Goal: Task Accomplishment & Management: Manage account settings

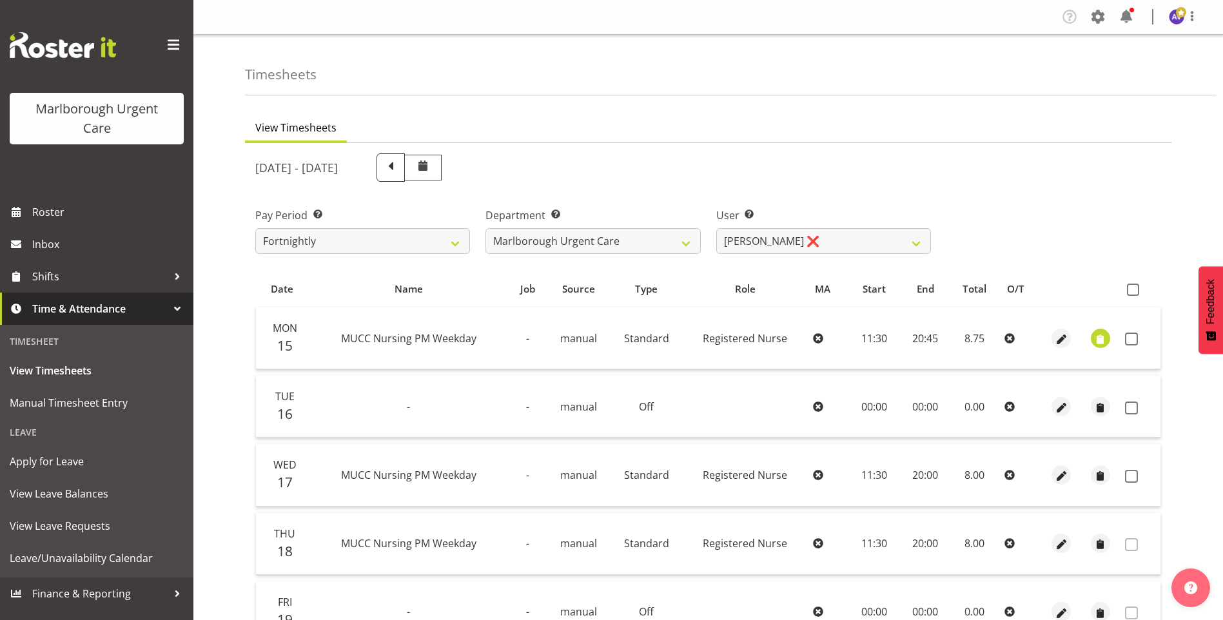
select select "925"
select select "11834"
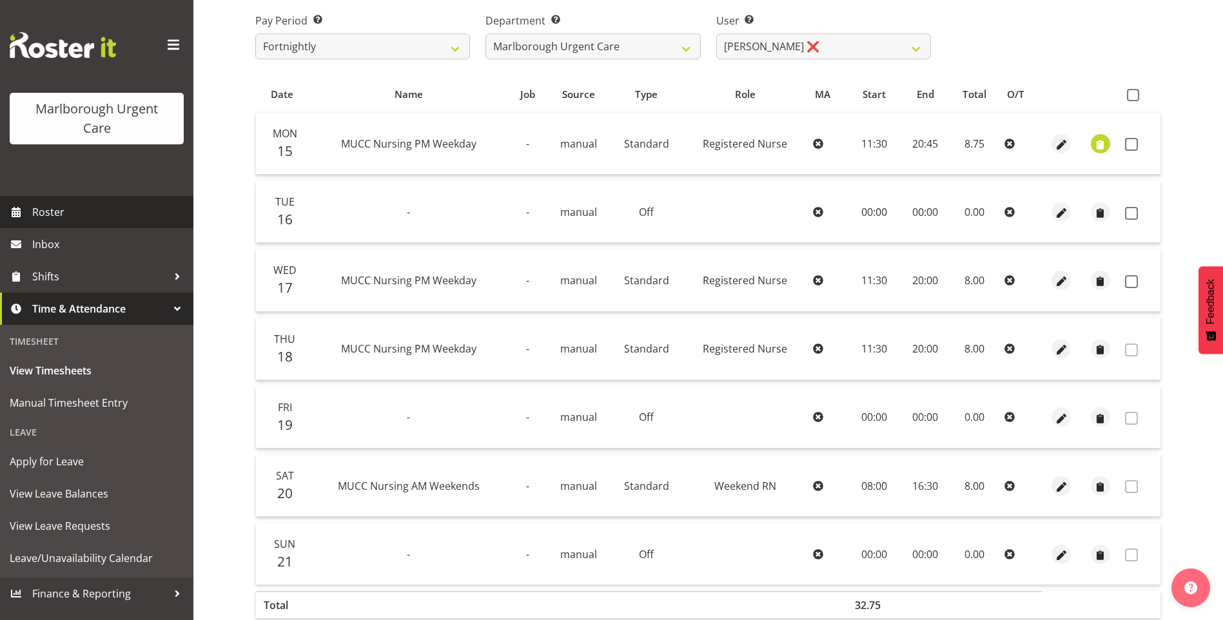
click at [56, 215] on span "Roster" at bounding box center [109, 211] width 155 height 19
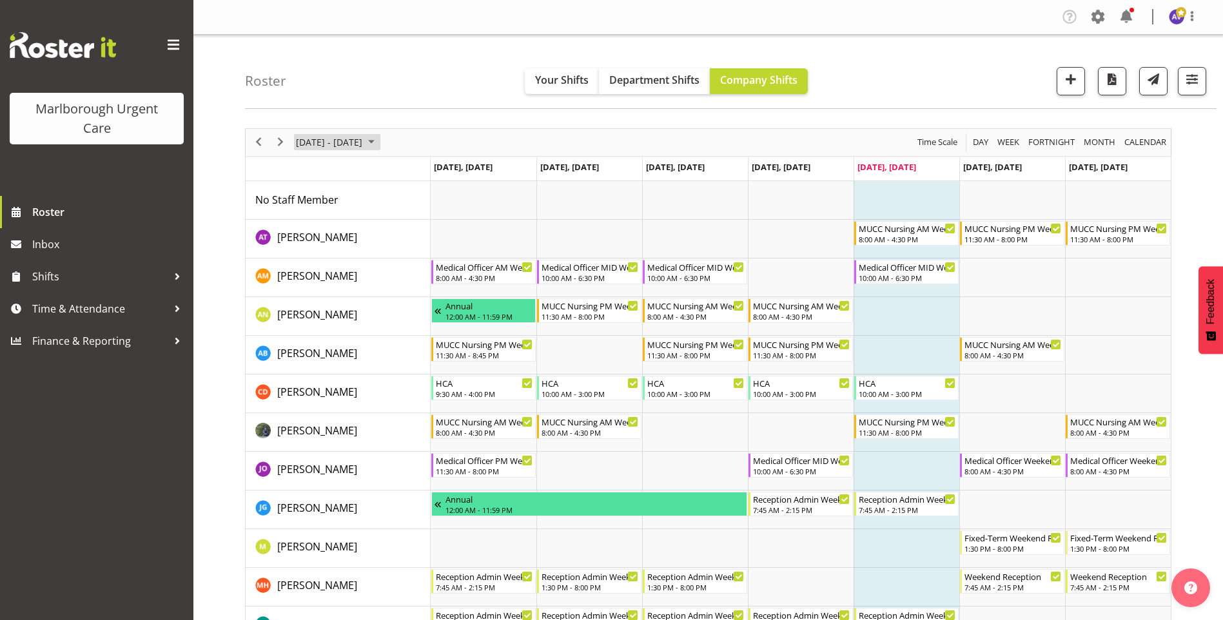
click at [335, 139] on span "September 15 - 21, 2025" at bounding box center [329, 142] width 69 height 16
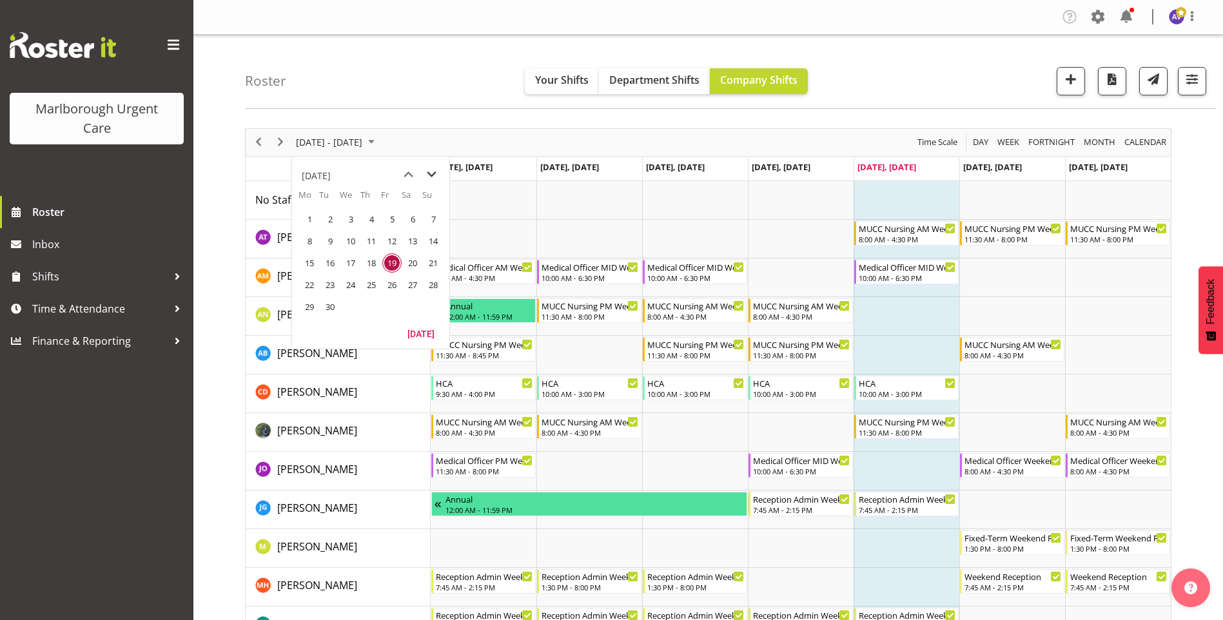
click at [434, 176] on span "next month" at bounding box center [431, 174] width 23 height 23
click at [310, 262] on span "13" at bounding box center [309, 262] width 19 height 19
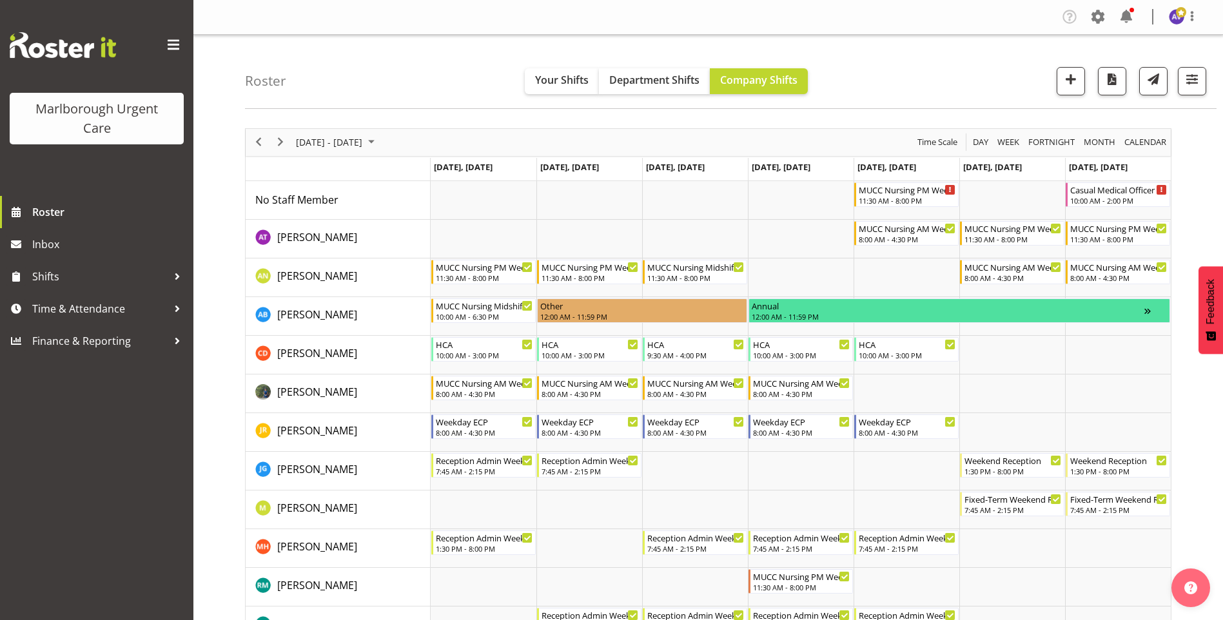
click at [327, 144] on span "October 13 - 19, 2025" at bounding box center [329, 142] width 69 height 16
click at [313, 305] on span "27" at bounding box center [309, 306] width 19 height 19
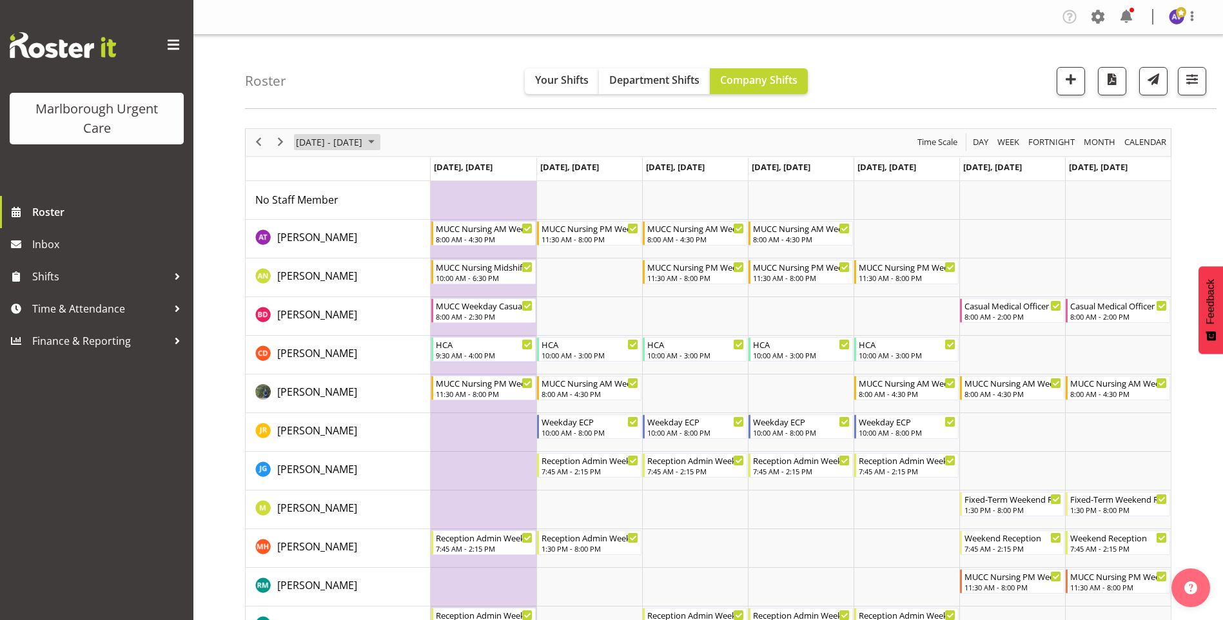
click at [313, 137] on span "Oct 27 - Nov 02, 2025" at bounding box center [329, 142] width 69 height 16
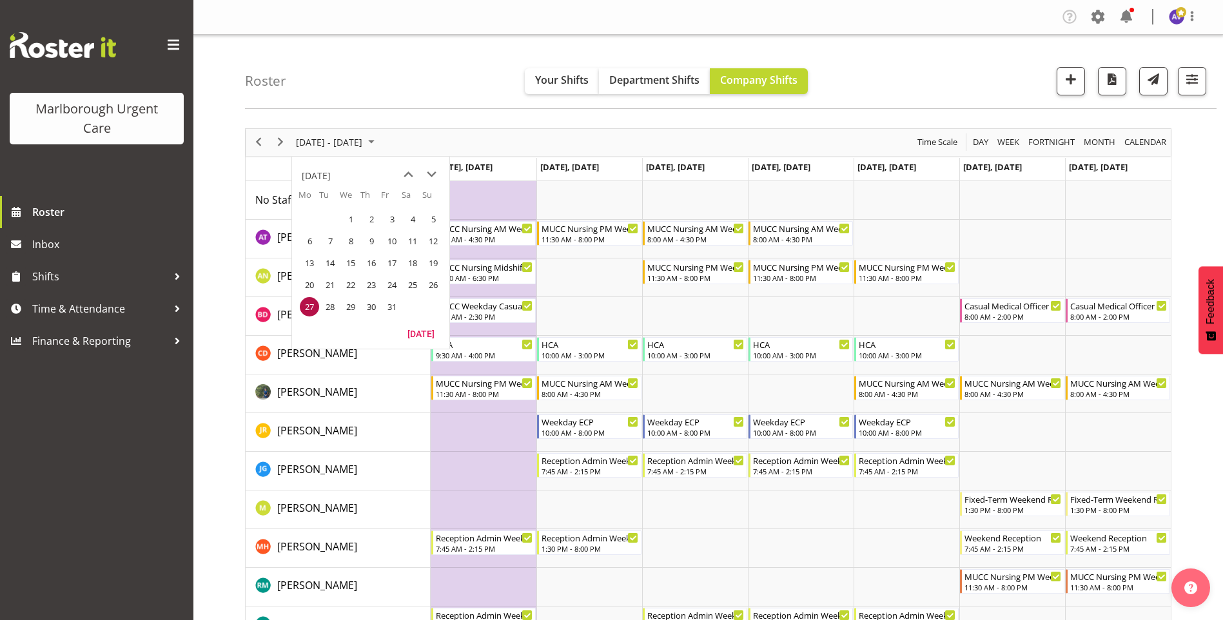
click at [307, 235] on span "6" at bounding box center [309, 240] width 19 height 19
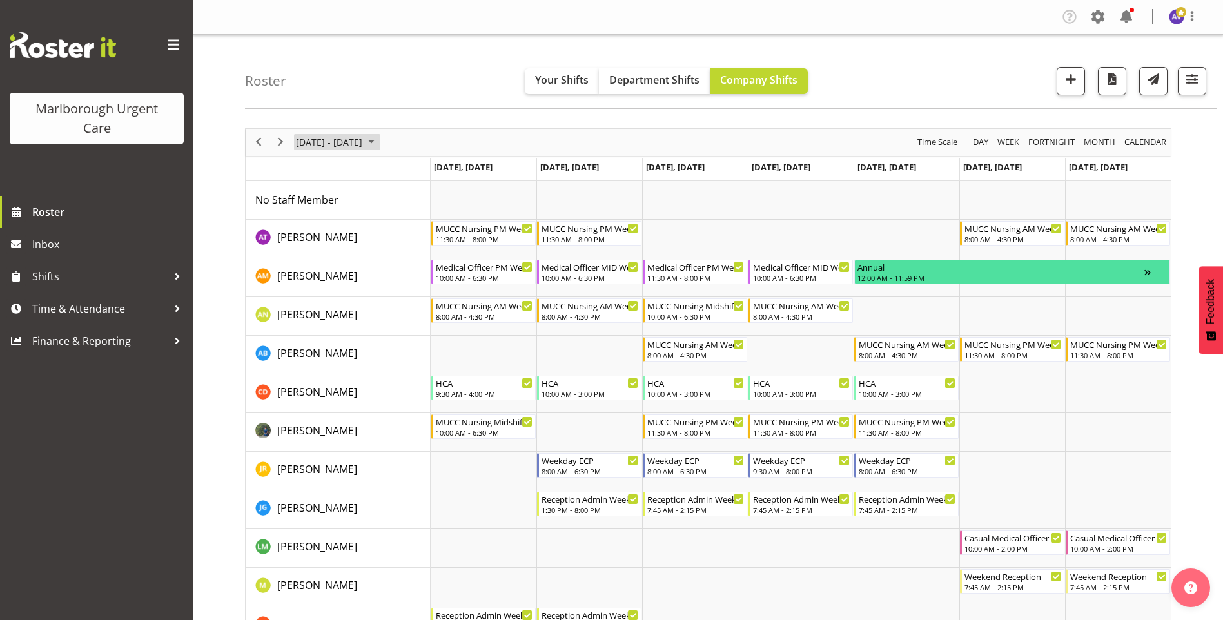
click at [340, 144] on span "October 06 - 12, 2025" at bounding box center [329, 142] width 69 height 16
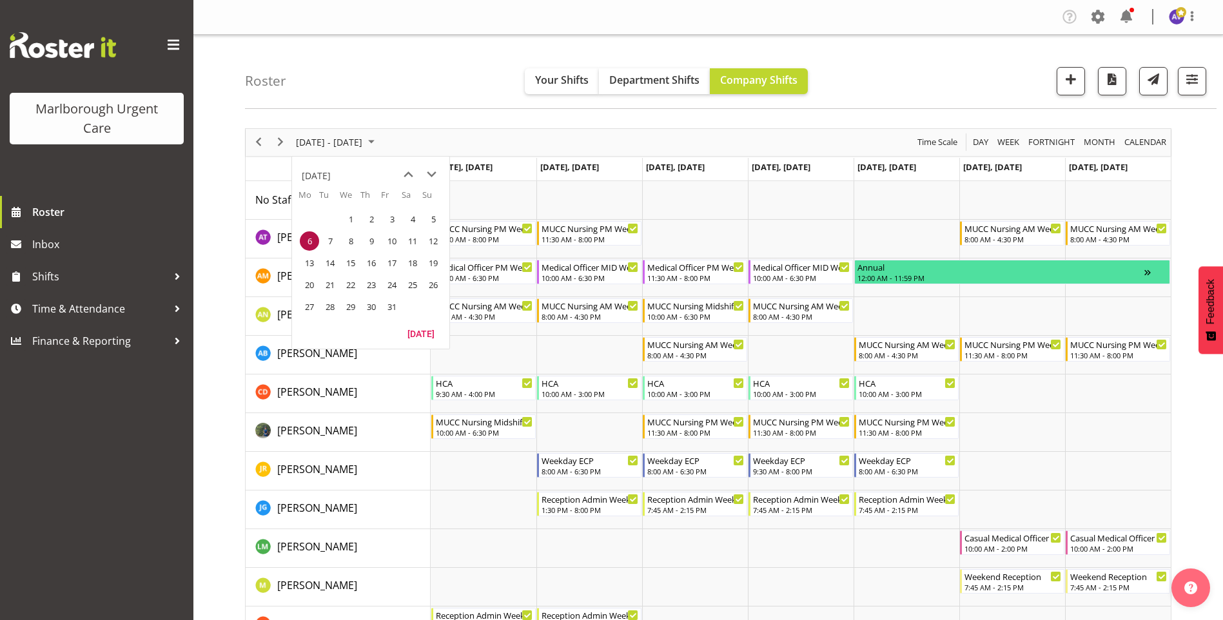
click at [317, 266] on span "13" at bounding box center [309, 262] width 19 height 19
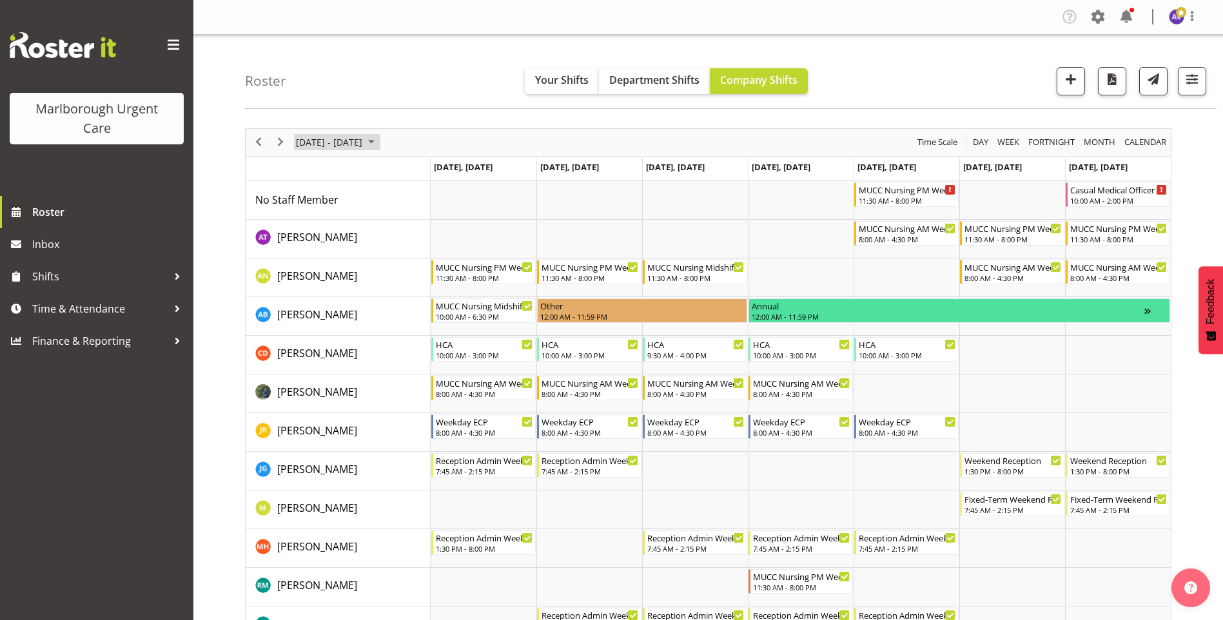
click at [363, 144] on span "October 13 - 19, 2025" at bounding box center [329, 142] width 69 height 16
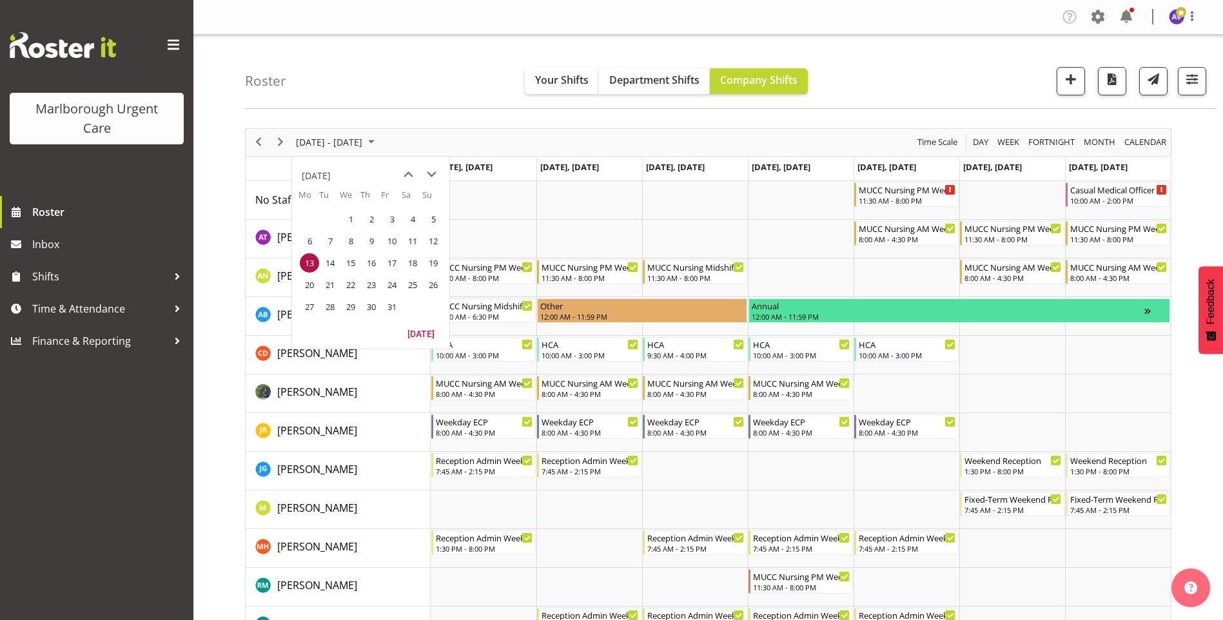
click at [308, 288] on span "20" at bounding box center [309, 284] width 19 height 19
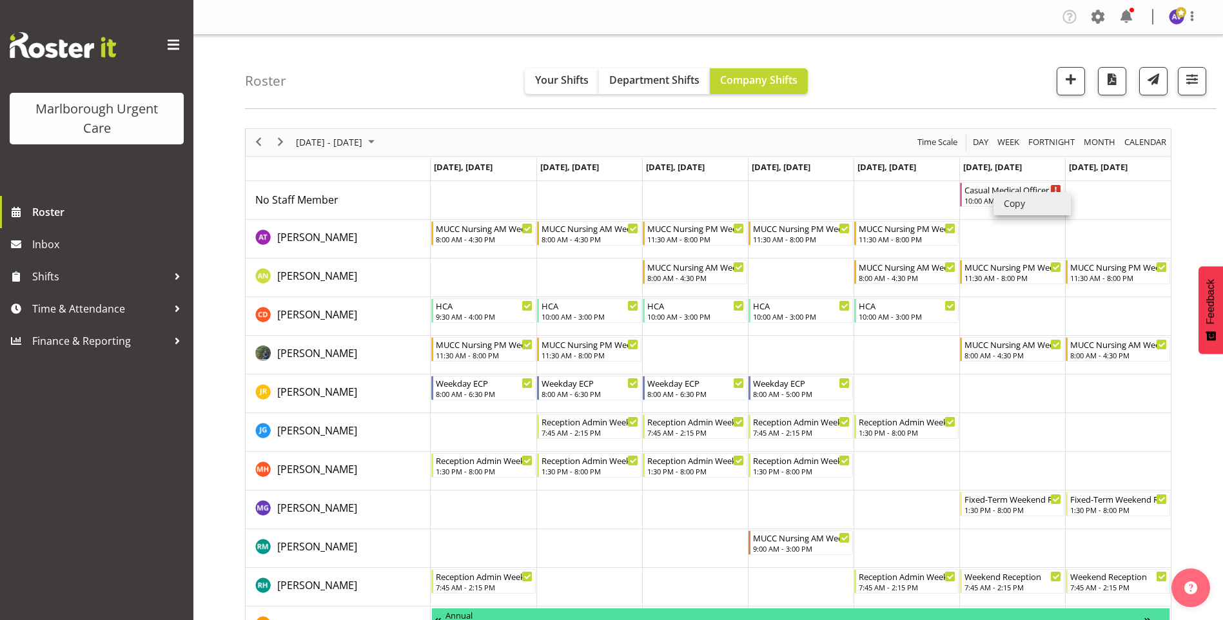
click at [1016, 207] on li "Copy" at bounding box center [1031, 203] width 77 height 23
click at [1135, 195] on td "Timeline Week of October 20, 2025" at bounding box center [1118, 200] width 106 height 39
click at [1025, 212] on li "Copy" at bounding box center [1052, 206] width 77 height 23
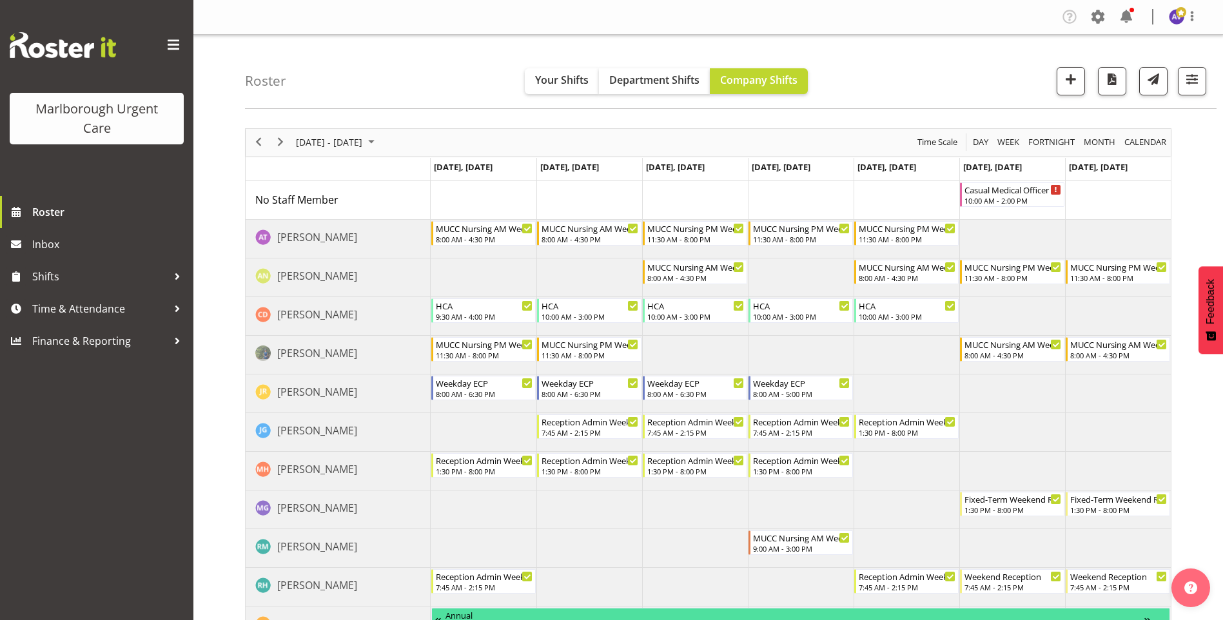
click at [1110, 199] on td "Timeline Week of October 20, 2025" at bounding box center [1118, 200] width 106 height 39
click at [1121, 208] on li "Paste" at bounding box center [1149, 211] width 77 height 23
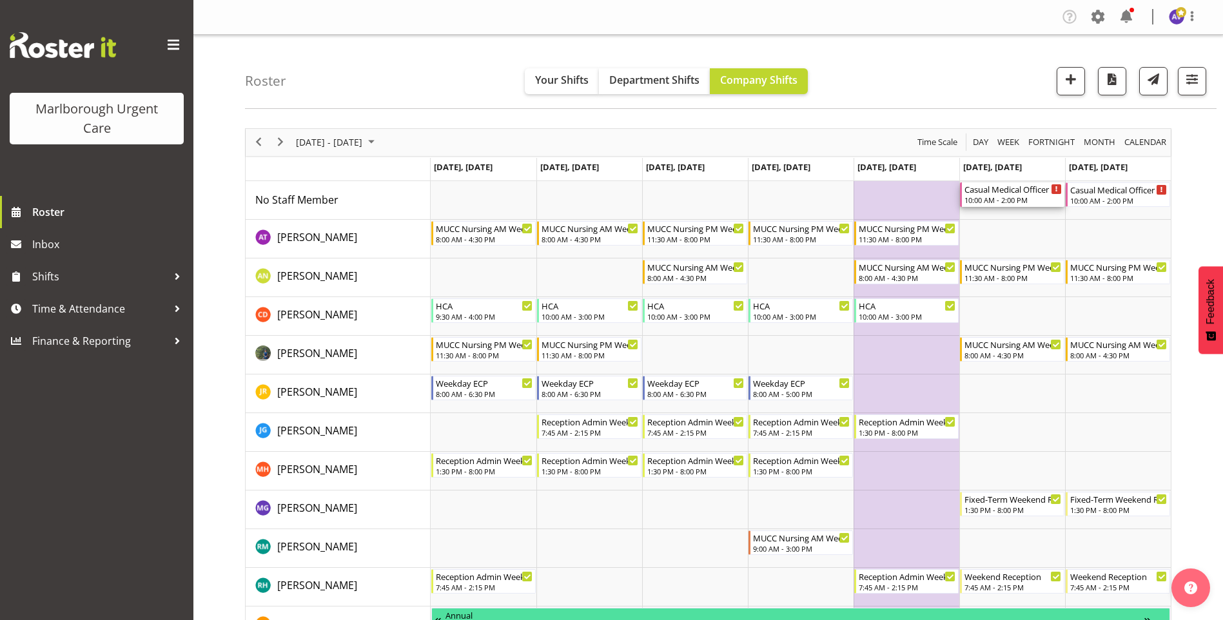
click at [1026, 193] on div "Casual Medical Officer Weekend" at bounding box center [1012, 188] width 97 height 13
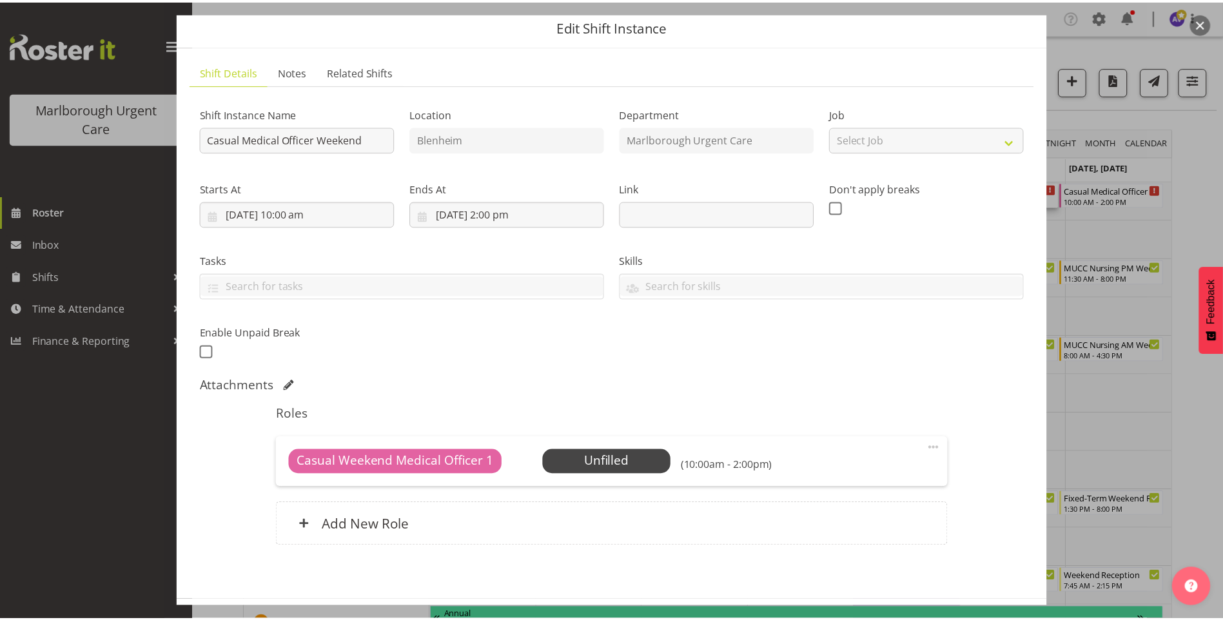
scroll to position [99, 0]
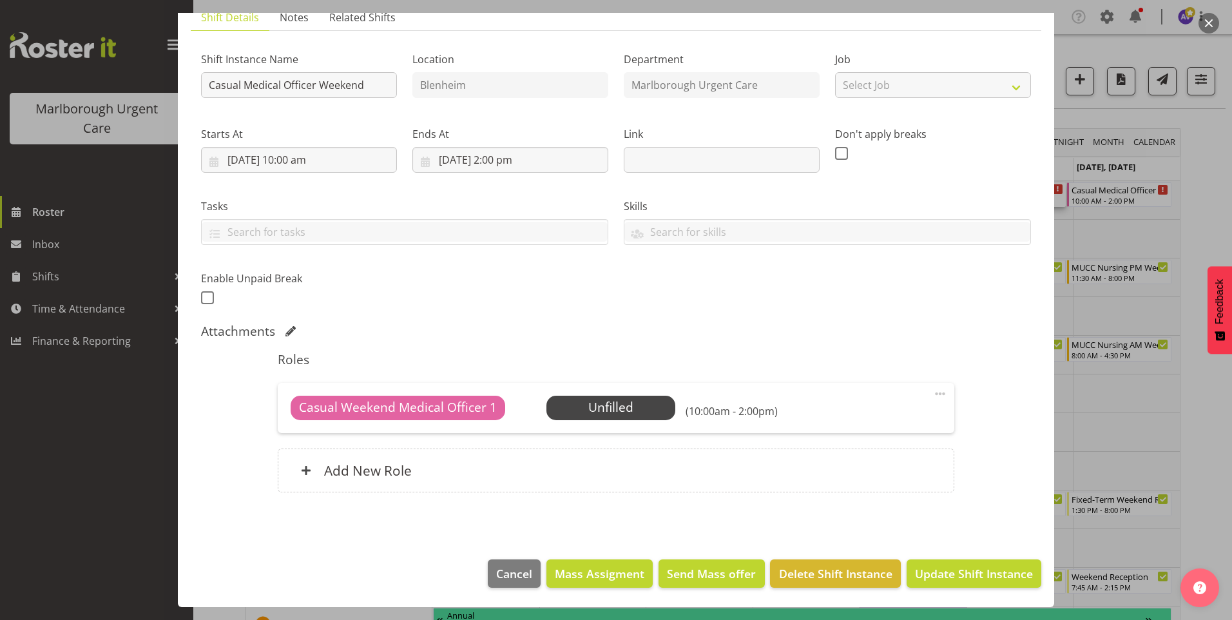
click at [933, 394] on span at bounding box center [940, 393] width 15 height 15
click at [860, 349] on div "Roles Casual Weekend Medical Officer 1 Unfilled Select Employee (10:00am - 2:00…" at bounding box center [616, 426] width 692 height 164
click at [642, 403] on span "Select Employee" at bounding box center [611, 407] width 96 height 19
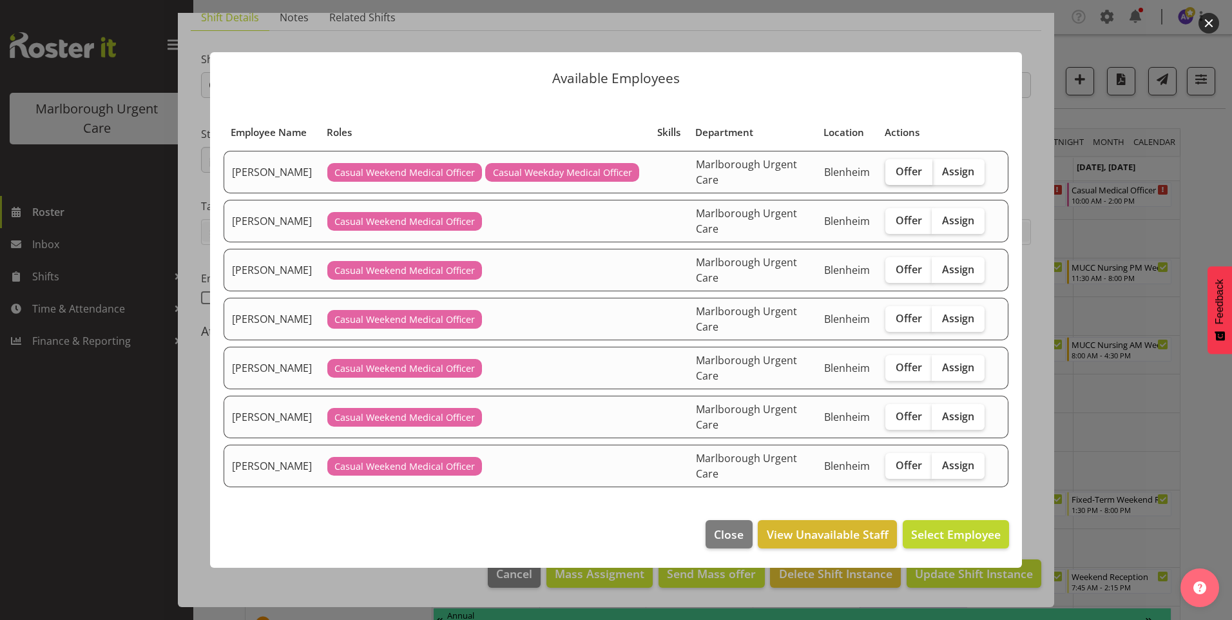
click at [901, 172] on span "Offer" at bounding box center [909, 171] width 26 height 13
click at [894, 172] on input "Offer" at bounding box center [890, 171] width 8 height 8
checkbox input "true"
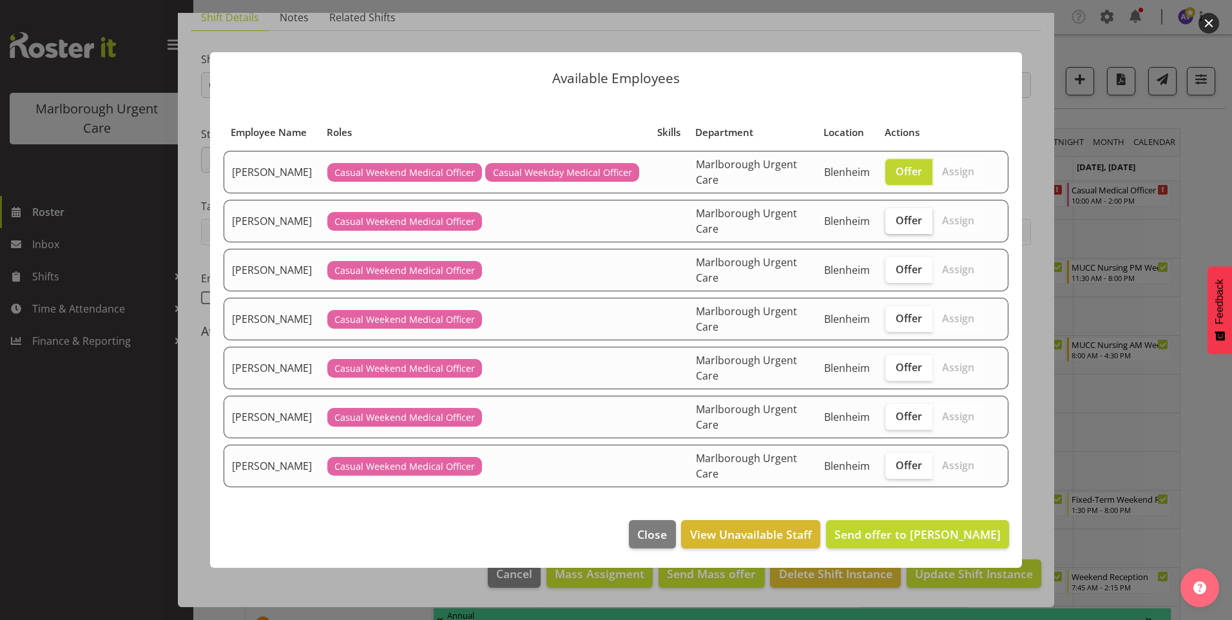
click at [898, 220] on span "Offer" at bounding box center [909, 220] width 26 height 13
click at [894, 220] on input "Offer" at bounding box center [890, 220] width 8 height 8
checkbox input "true"
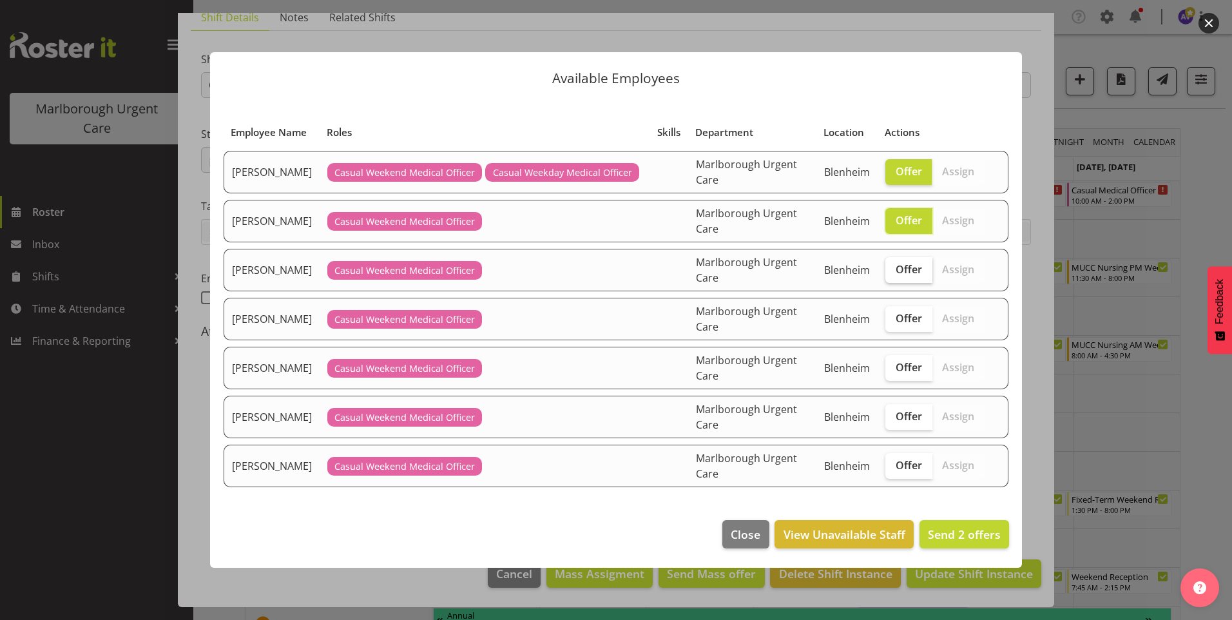
click at [902, 263] on span "Offer" at bounding box center [909, 269] width 26 height 13
click at [894, 265] on input "Offer" at bounding box center [890, 269] width 8 height 8
checkbox input "true"
click at [908, 316] on span "Offer" at bounding box center [909, 318] width 26 height 13
click at [894, 316] on input "Offer" at bounding box center [890, 318] width 8 height 8
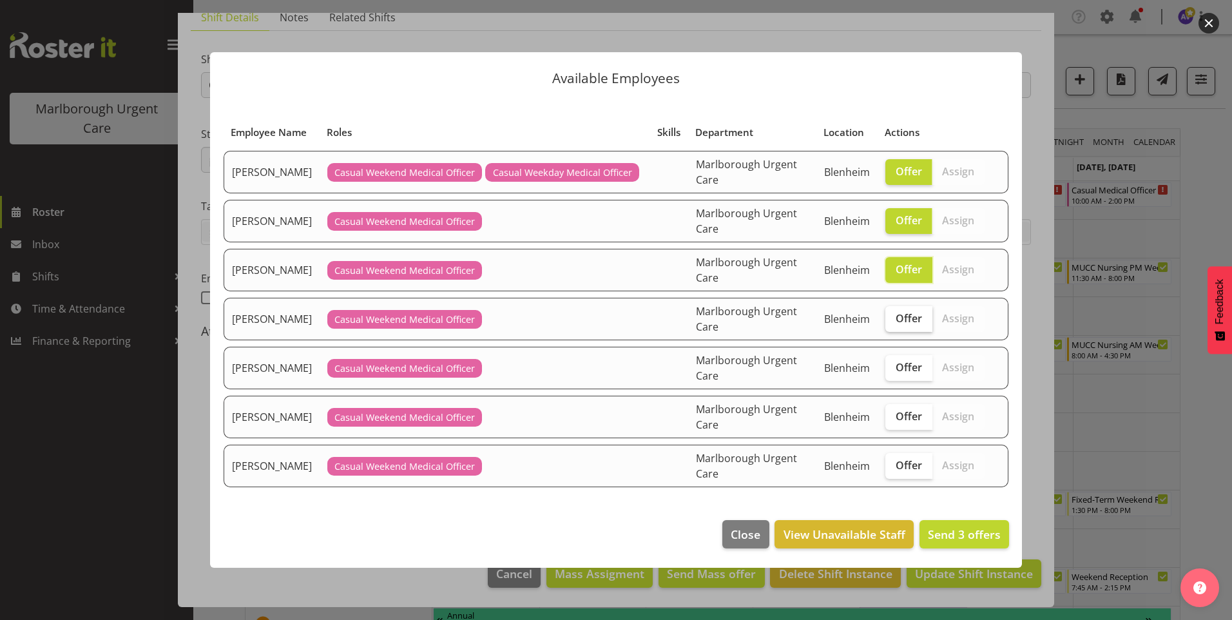
checkbox input "true"
click at [922, 369] on span "Offer" at bounding box center [909, 367] width 26 height 13
click at [894, 369] on input "Offer" at bounding box center [890, 367] width 8 height 8
checkbox input "true"
click at [920, 400] on td "Offer Assign" at bounding box center [935, 417] width 115 height 43
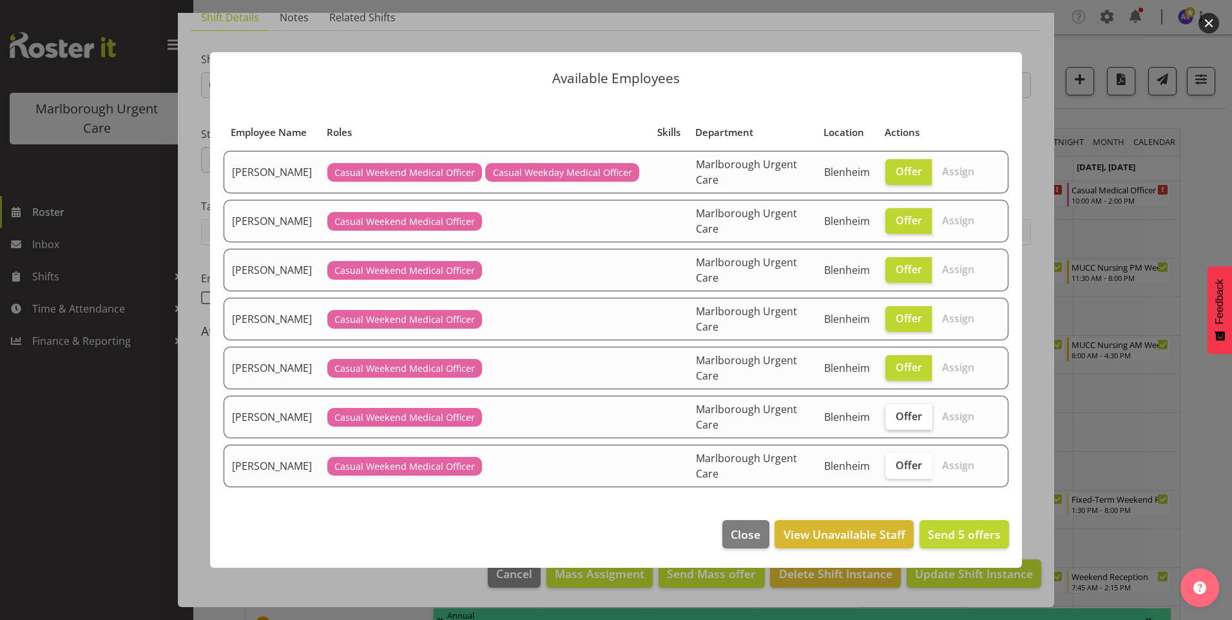
click at [923, 420] on label "Offer" at bounding box center [909, 417] width 47 height 26
click at [894, 420] on input "Offer" at bounding box center [890, 416] width 8 height 8
checkbox input "true"
click at [911, 465] on span "Offer" at bounding box center [909, 465] width 26 height 13
click at [894, 465] on input "Offer" at bounding box center [890, 465] width 8 height 8
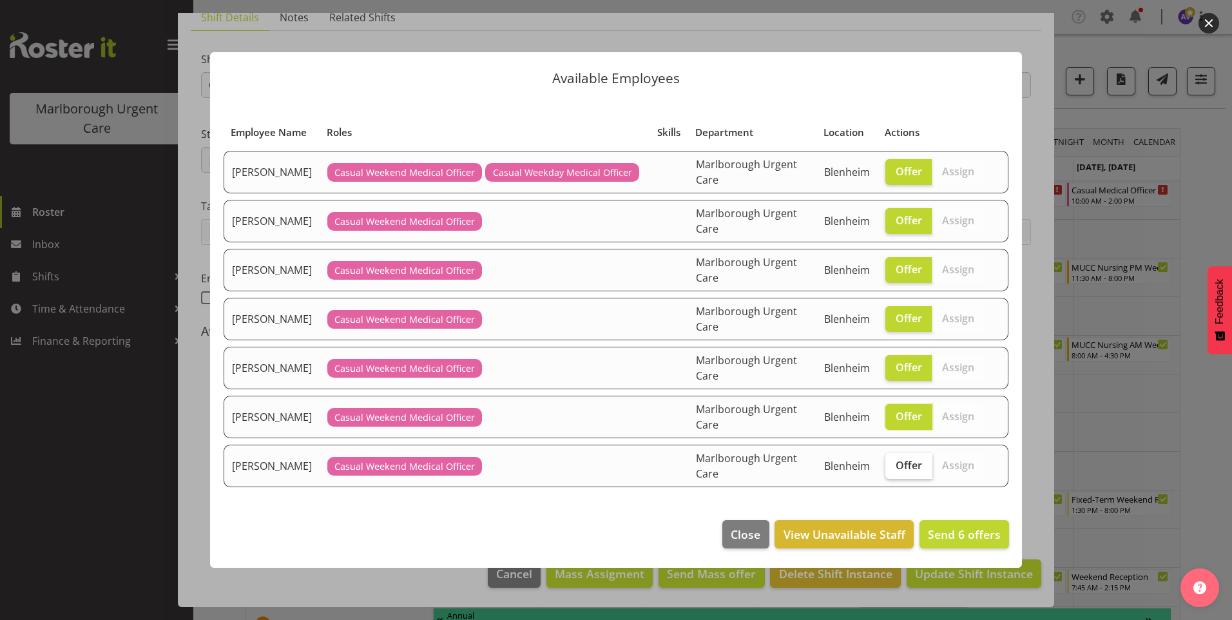
checkbox input "true"
click at [971, 534] on span "Send 7 offers" at bounding box center [964, 534] width 73 height 15
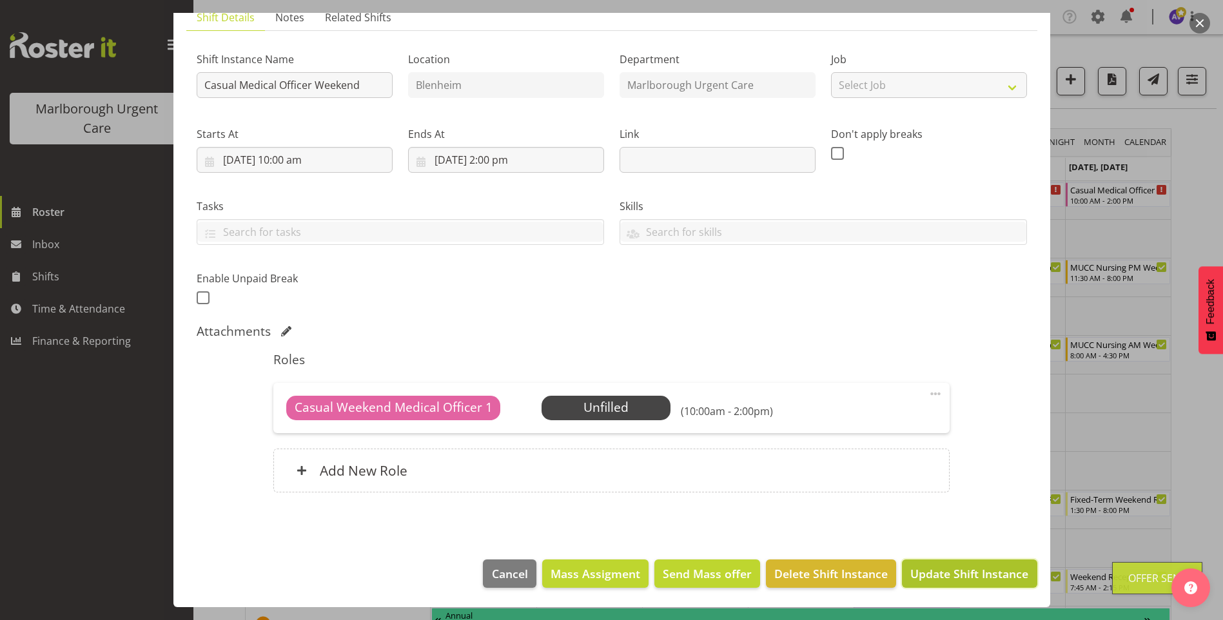
click at [955, 573] on span "Update Shift Instance" at bounding box center [969, 573] width 118 height 17
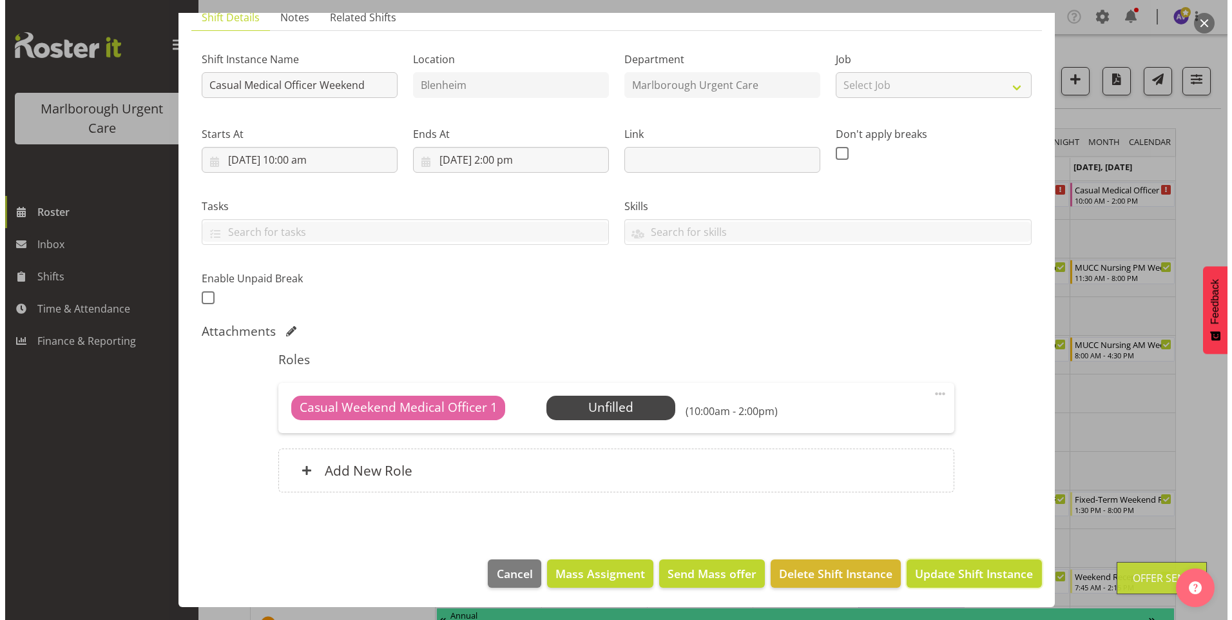
scroll to position [48, 0]
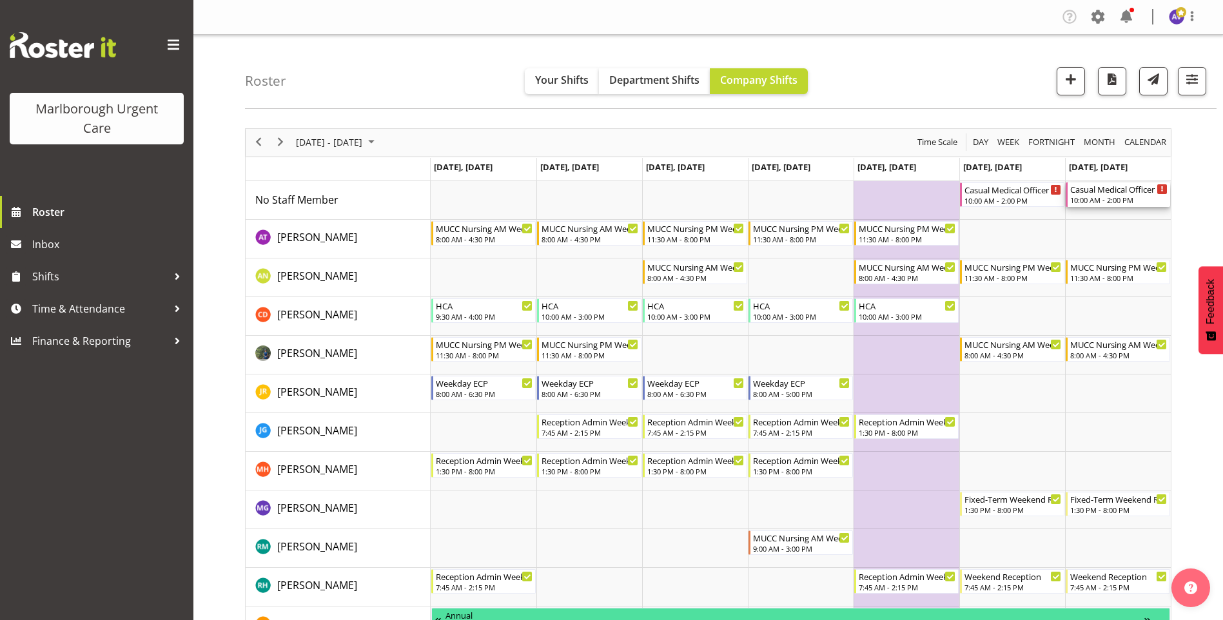
click at [1118, 193] on div "Casual Medical Officer Weekend" at bounding box center [1118, 188] width 97 height 13
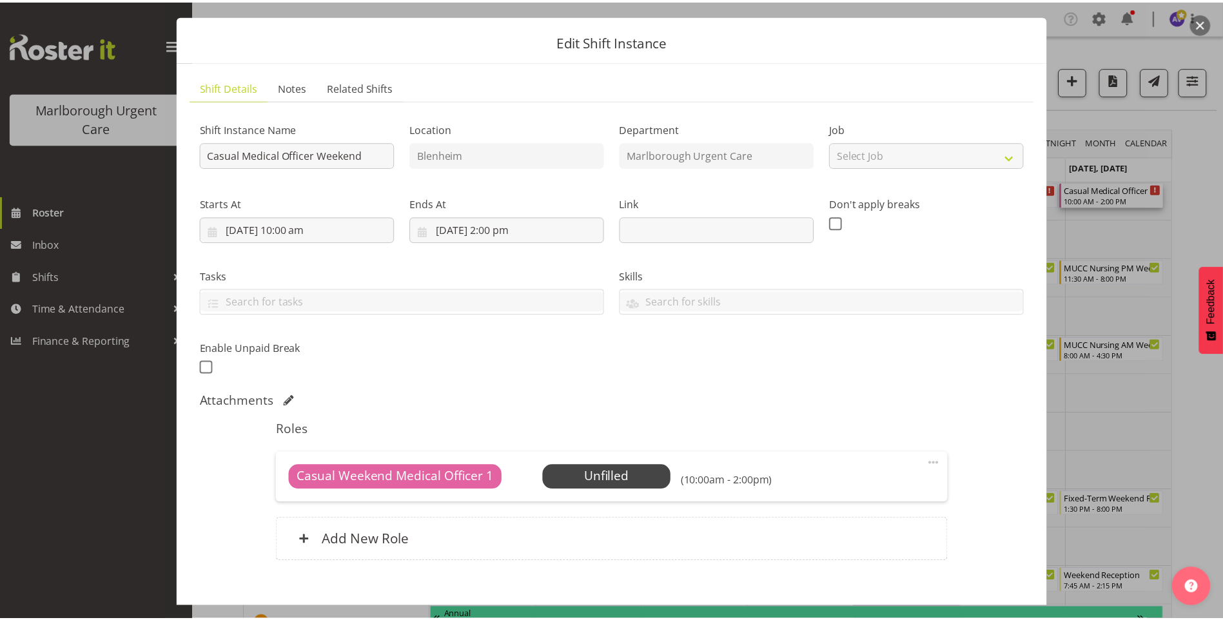
scroll to position [64, 0]
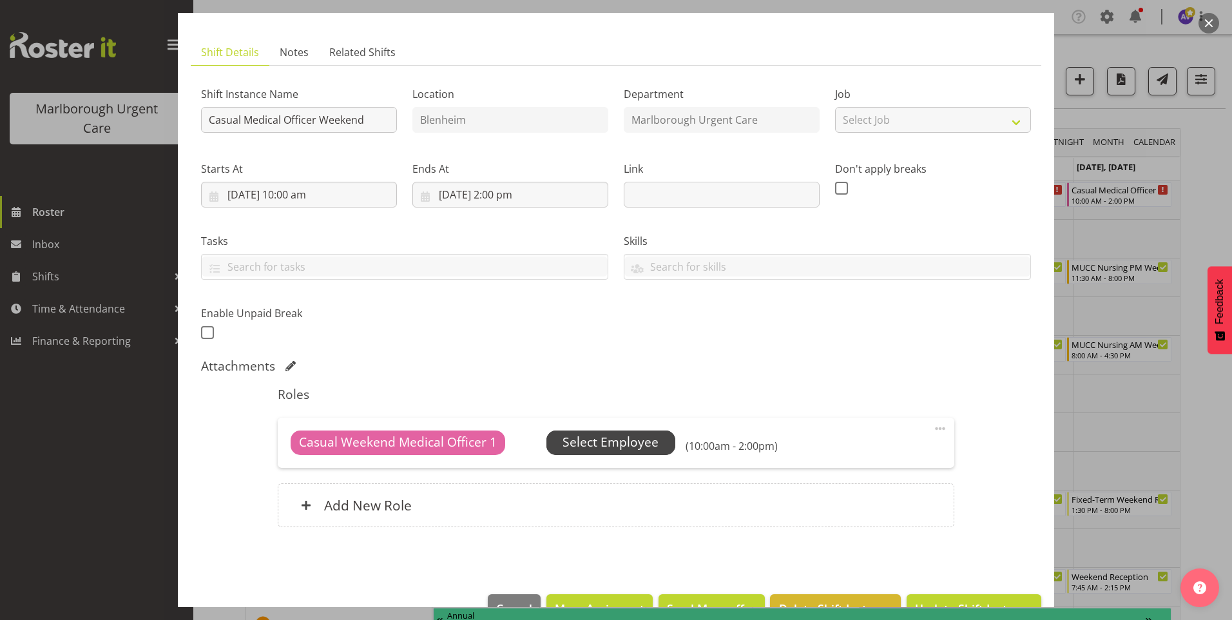
click at [622, 442] on span "Select Employee" at bounding box center [611, 442] width 96 height 19
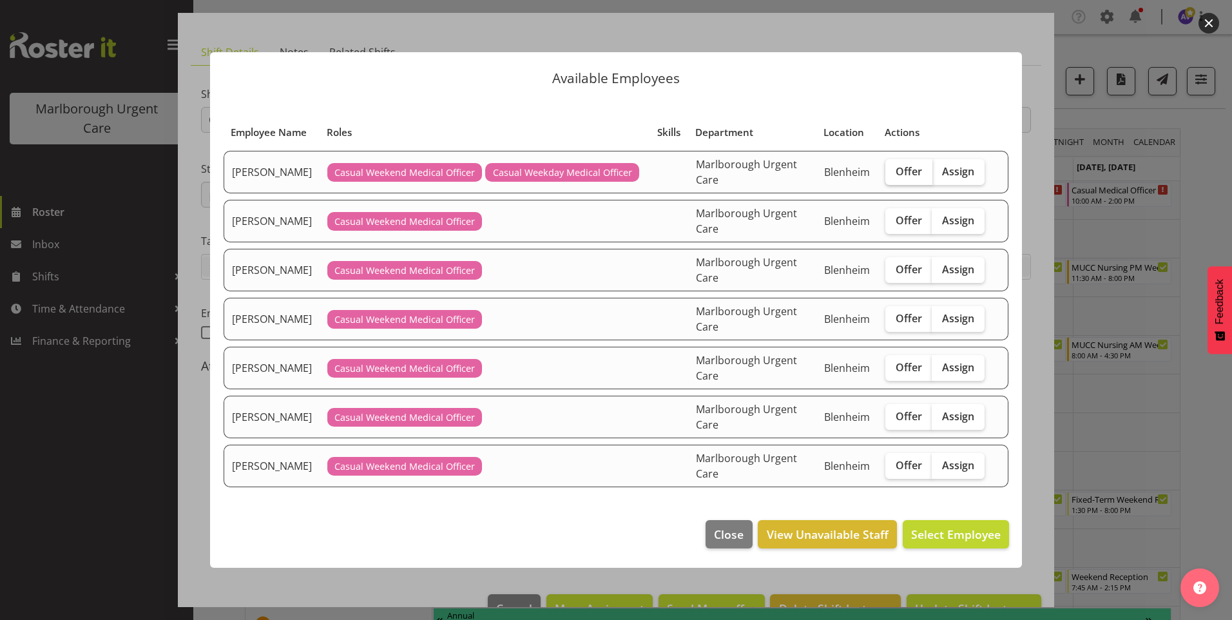
click at [904, 175] on span "Offer" at bounding box center [909, 171] width 26 height 13
click at [894, 175] on input "Offer" at bounding box center [890, 171] width 8 height 8
checkbox input "true"
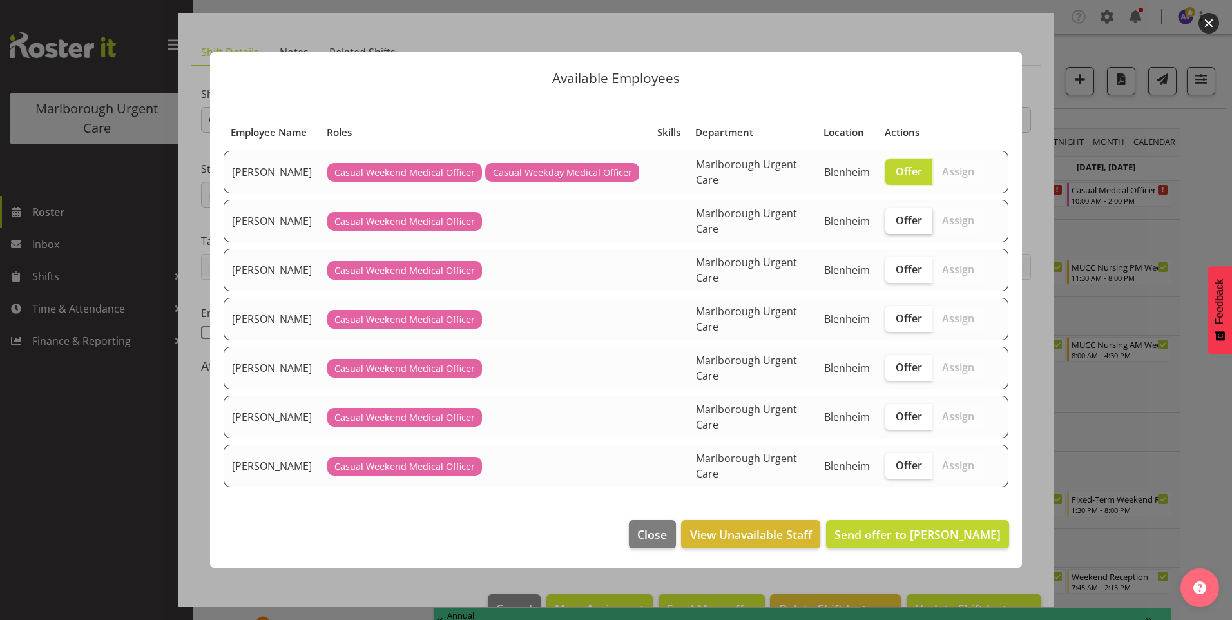
click at [904, 224] on span "Offer" at bounding box center [909, 220] width 26 height 13
click at [894, 224] on input "Offer" at bounding box center [890, 220] width 8 height 8
checkbox input "true"
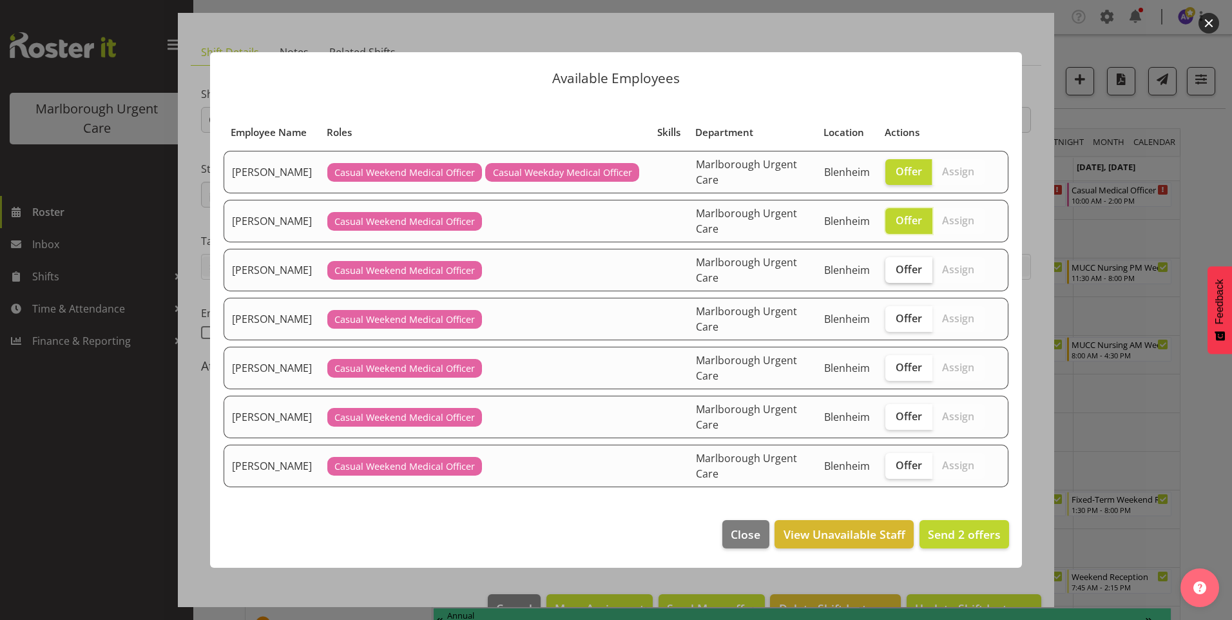
click at [904, 269] on span "Offer" at bounding box center [909, 269] width 26 height 13
click at [894, 269] on input "Offer" at bounding box center [890, 269] width 8 height 8
checkbox input "true"
click at [903, 310] on label "Offer" at bounding box center [909, 319] width 47 height 26
click at [894, 314] on input "Offer" at bounding box center [890, 318] width 8 height 8
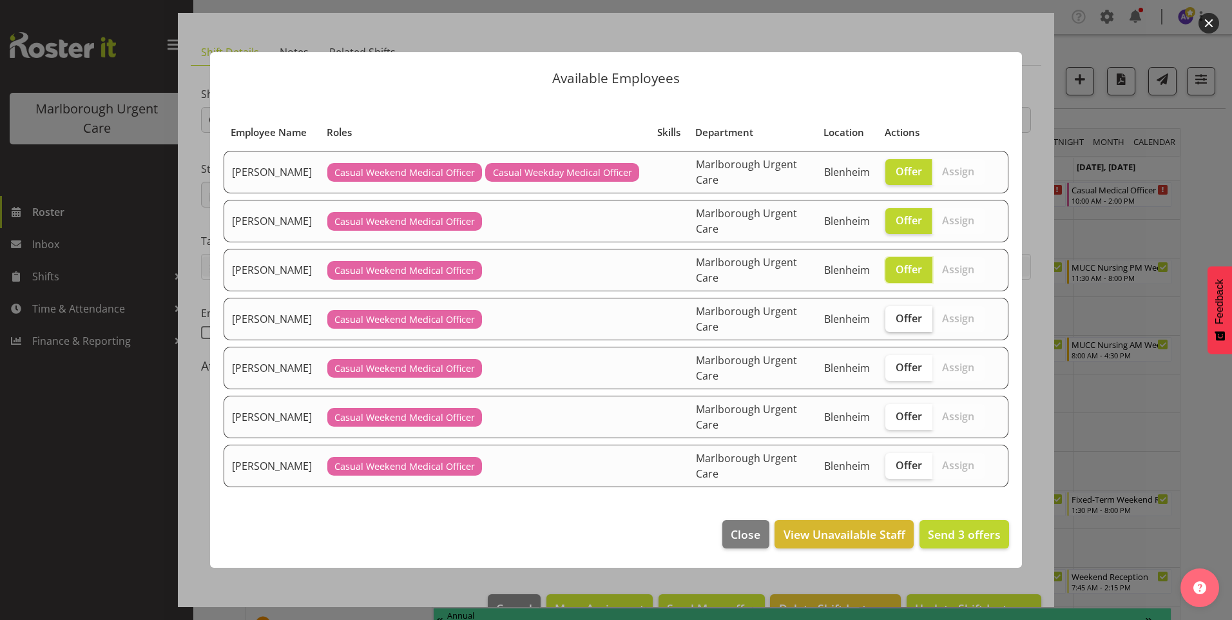
checkbox input "true"
click at [913, 370] on span "Offer" at bounding box center [909, 367] width 26 height 13
click at [894, 370] on input "Offer" at bounding box center [890, 367] width 8 height 8
checkbox input "true"
click at [920, 412] on span "Offer" at bounding box center [909, 416] width 26 height 13
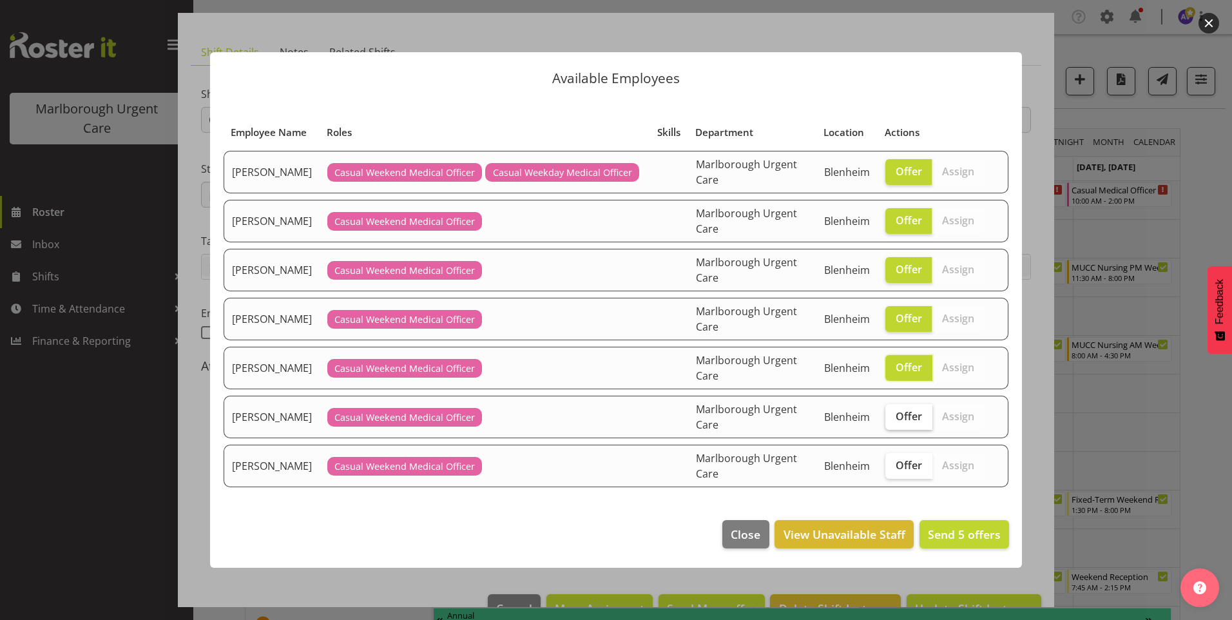
click at [894, 412] on input "Offer" at bounding box center [890, 416] width 8 height 8
checkbox input "true"
click at [912, 453] on label "Offer" at bounding box center [909, 466] width 47 height 26
click at [894, 461] on input "Offer" at bounding box center [890, 465] width 8 height 8
checkbox input "true"
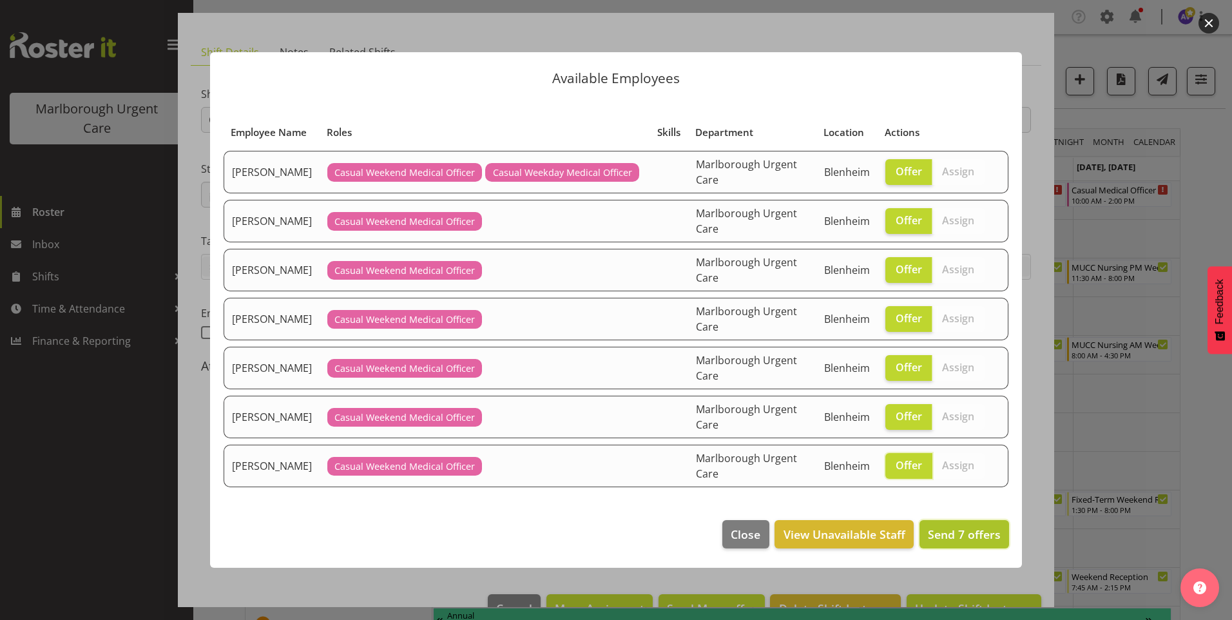
click at [951, 535] on span "Send 7 offers" at bounding box center [964, 534] width 73 height 15
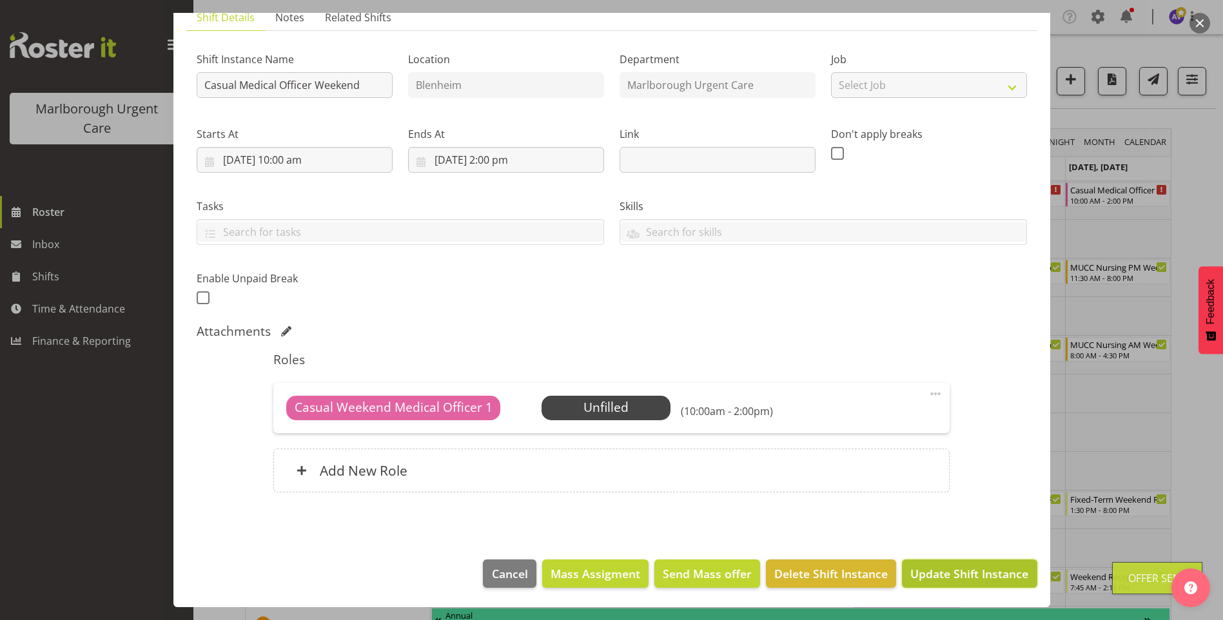
click at [987, 579] on span "Update Shift Instance" at bounding box center [969, 573] width 118 height 17
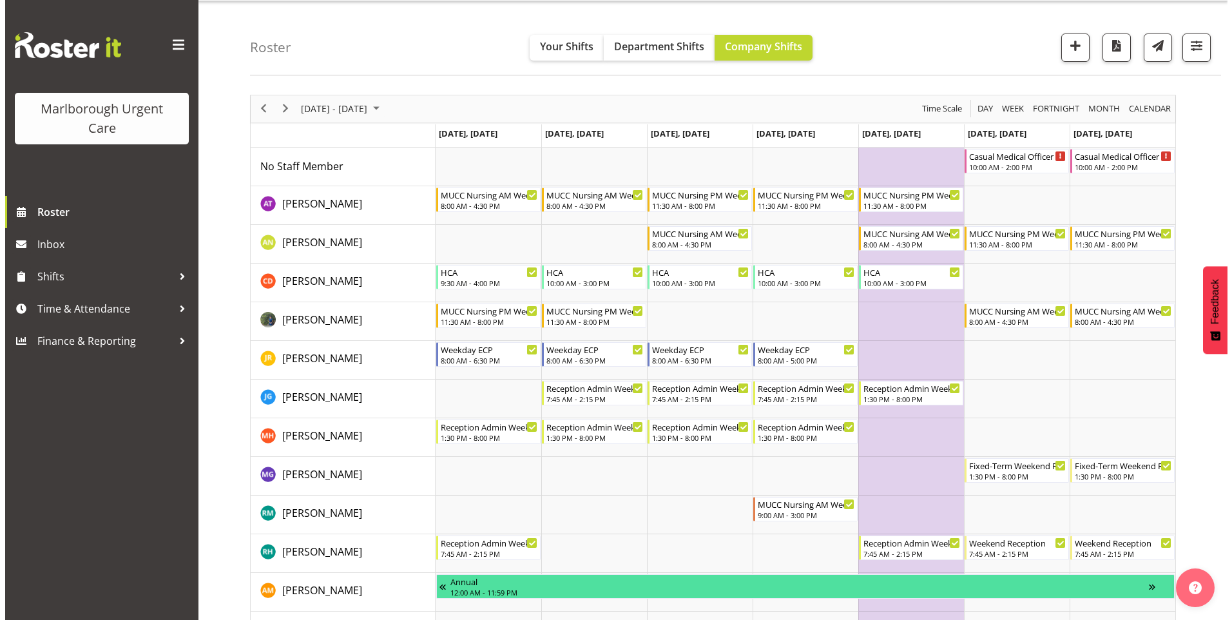
scroll to position [0, 0]
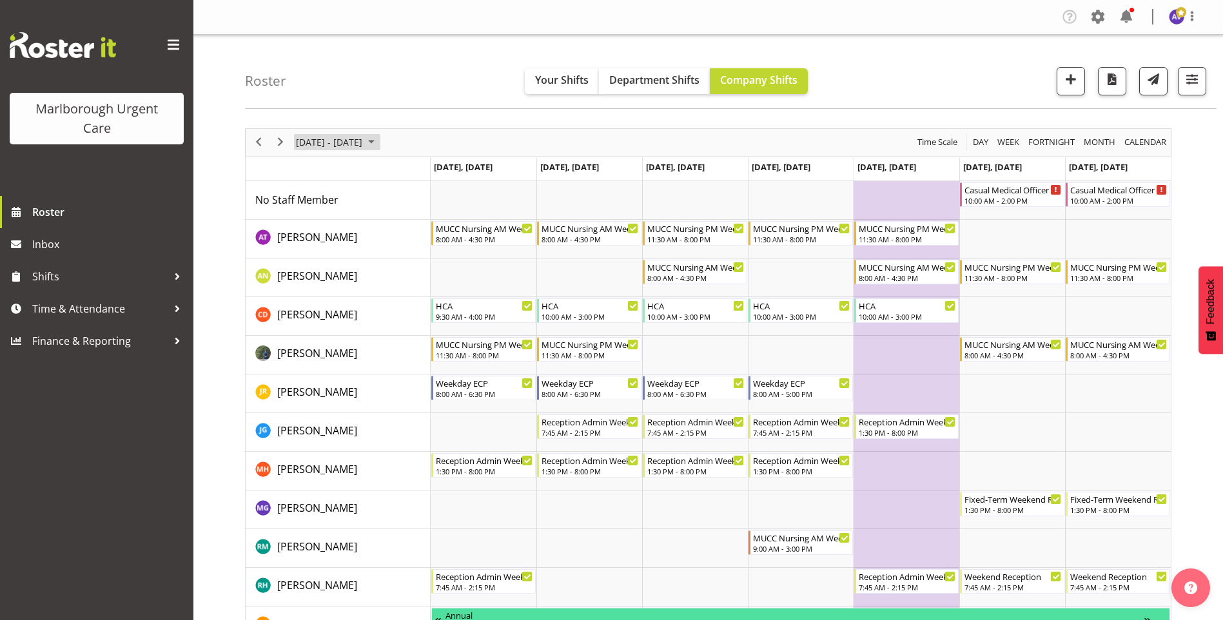
click at [324, 144] on span "October 20 - 26, 2025" at bounding box center [329, 142] width 69 height 16
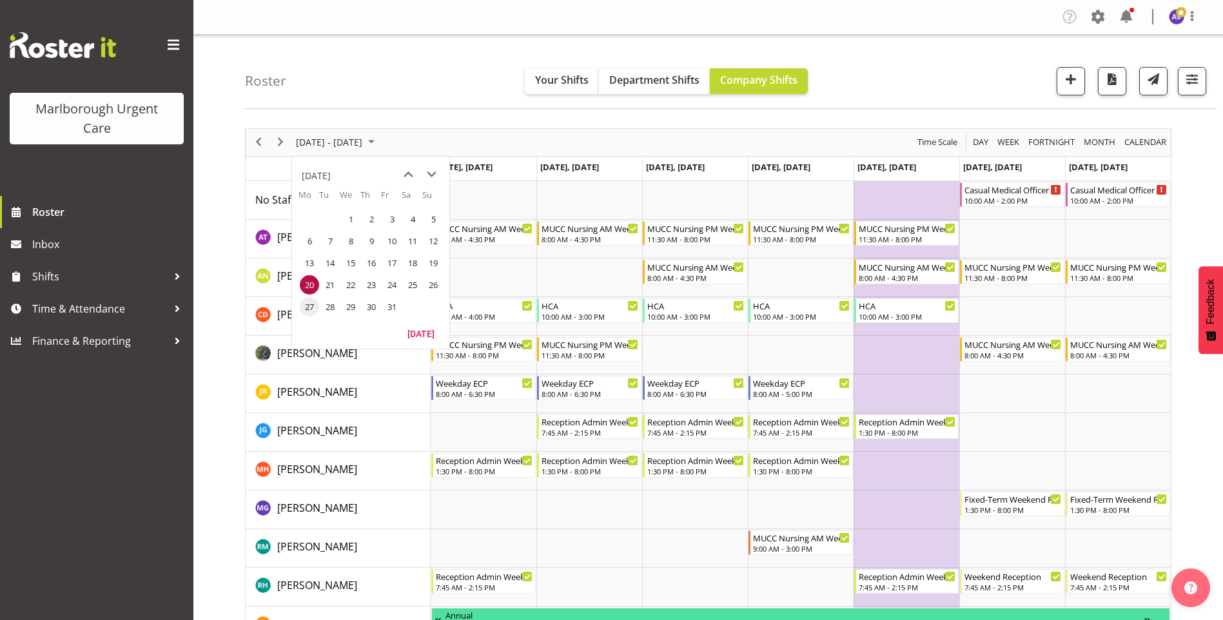
click at [309, 305] on span "27" at bounding box center [309, 306] width 19 height 19
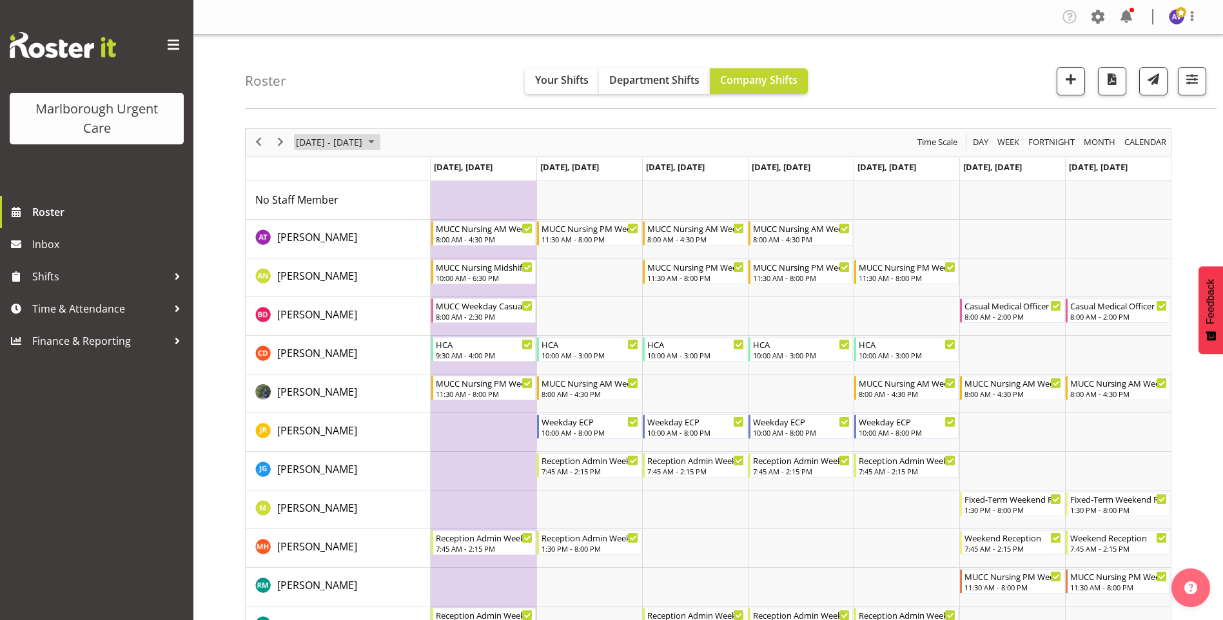
click at [342, 138] on span "Oct 27 - Nov 02, 2025" at bounding box center [329, 142] width 69 height 16
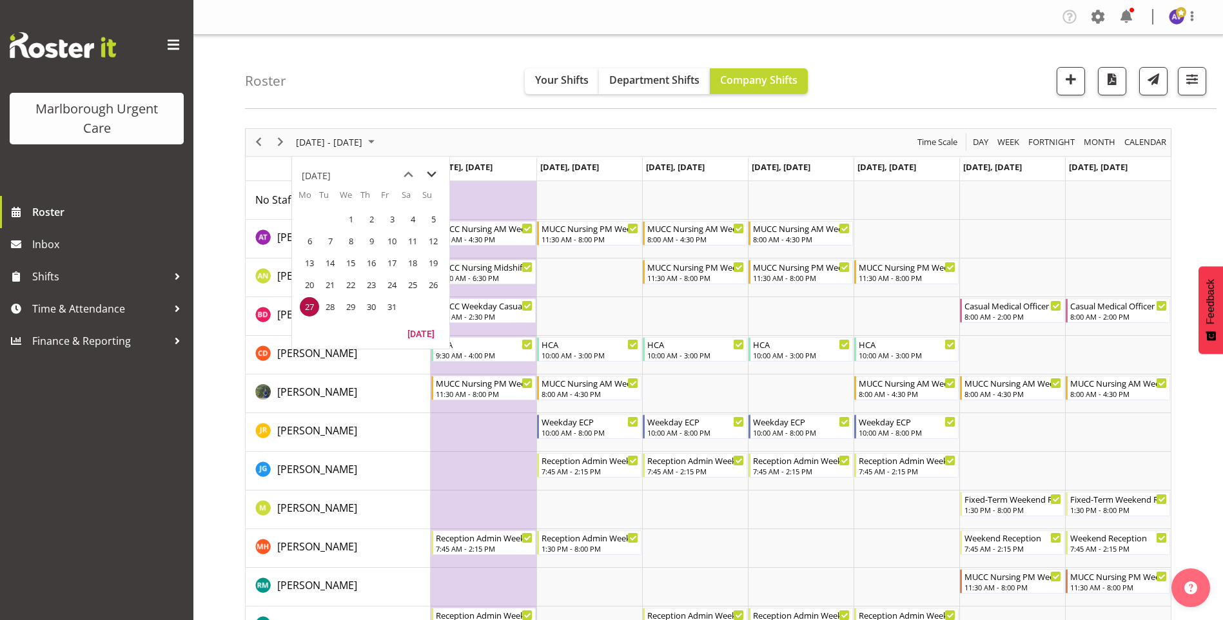
click at [434, 172] on span "next month" at bounding box center [431, 174] width 23 height 23
click at [310, 240] on span "3" at bounding box center [309, 240] width 19 height 19
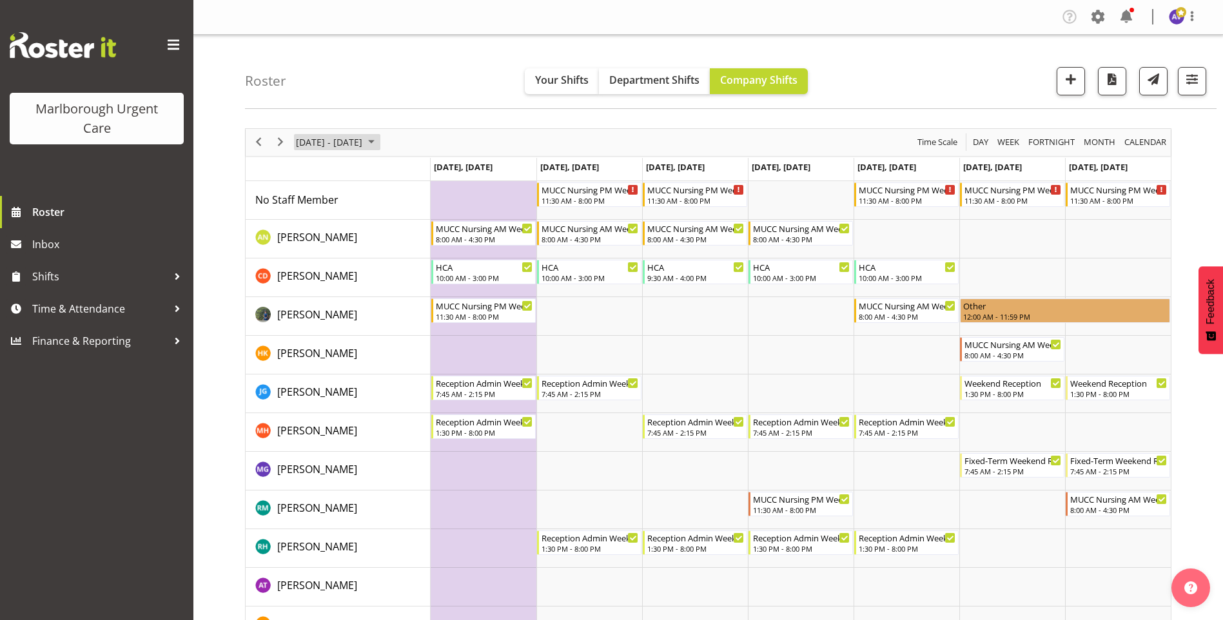
click at [353, 150] on span "November 03 - 09, 2025" at bounding box center [329, 142] width 69 height 16
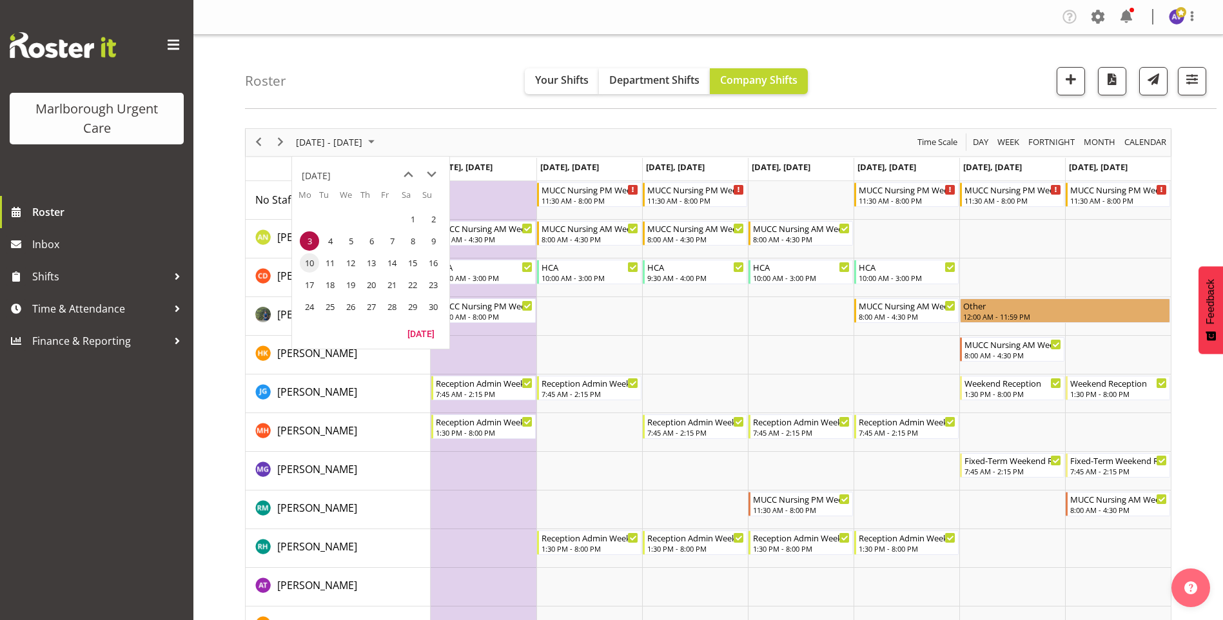
click at [307, 262] on span "10" at bounding box center [309, 262] width 19 height 19
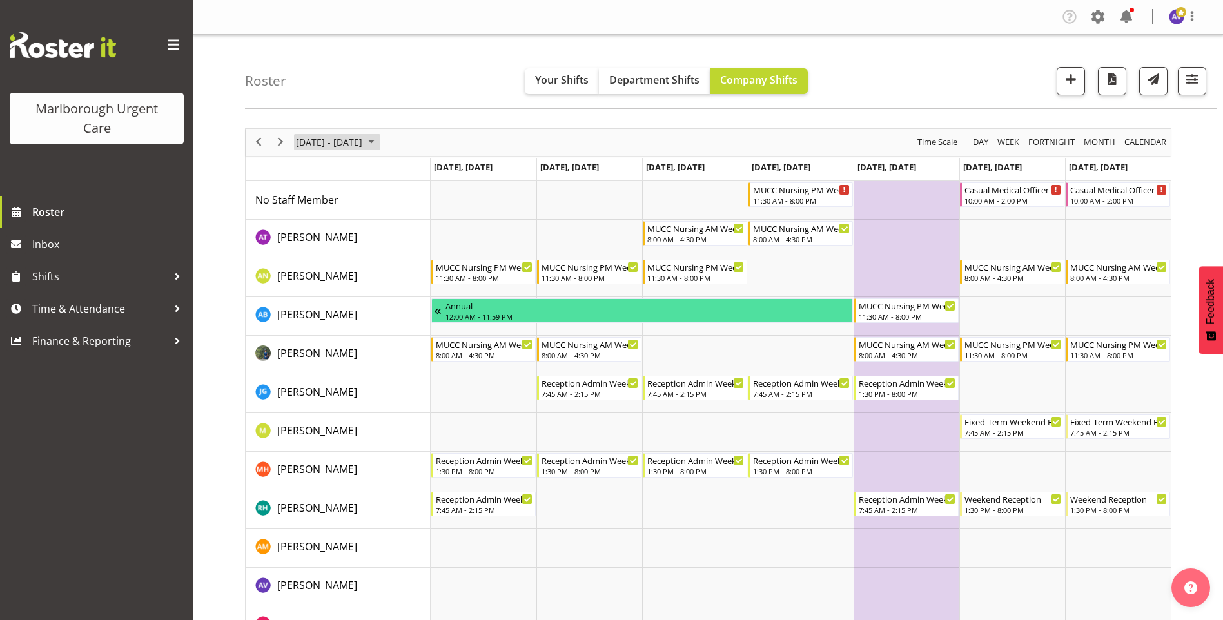
click at [351, 141] on span "November 10 - 16, 2025" at bounding box center [329, 142] width 69 height 16
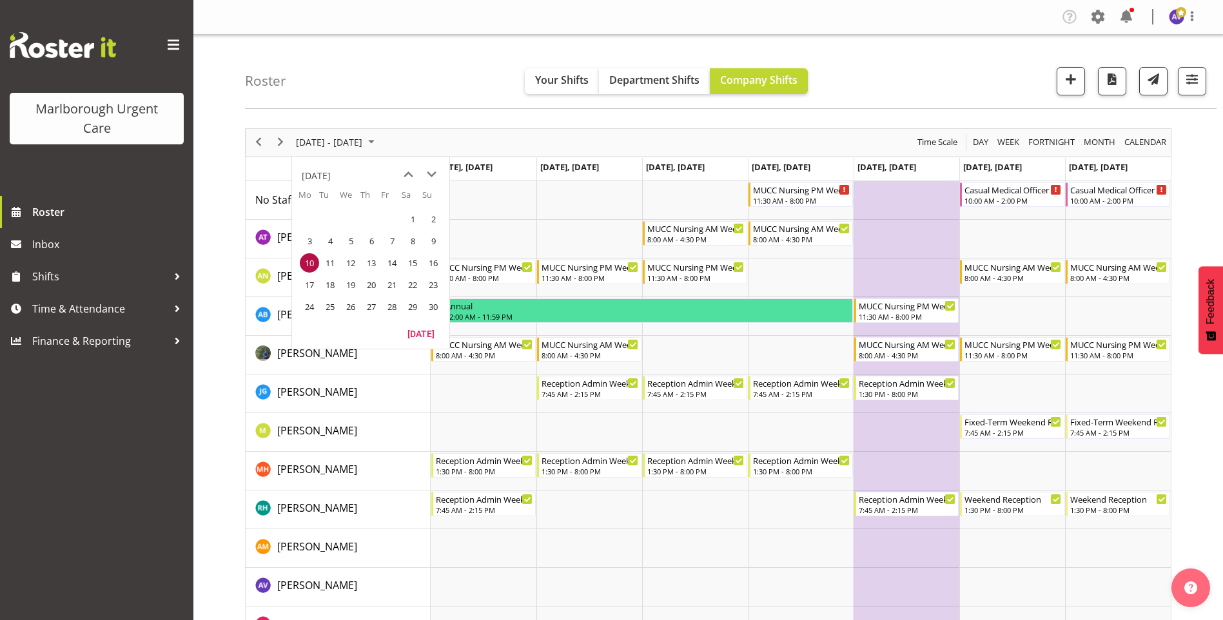
click at [432, 240] on span "9" at bounding box center [432, 240] width 19 height 19
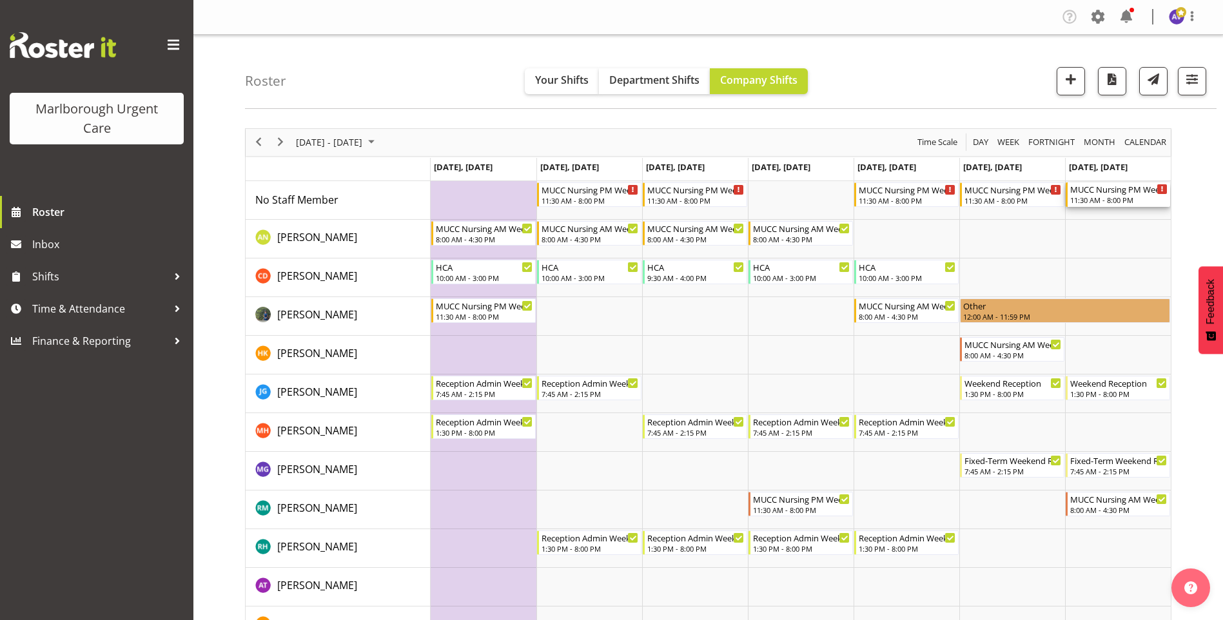
click at [1125, 193] on div "MUCC Nursing PM Weekends" at bounding box center [1118, 188] width 97 height 13
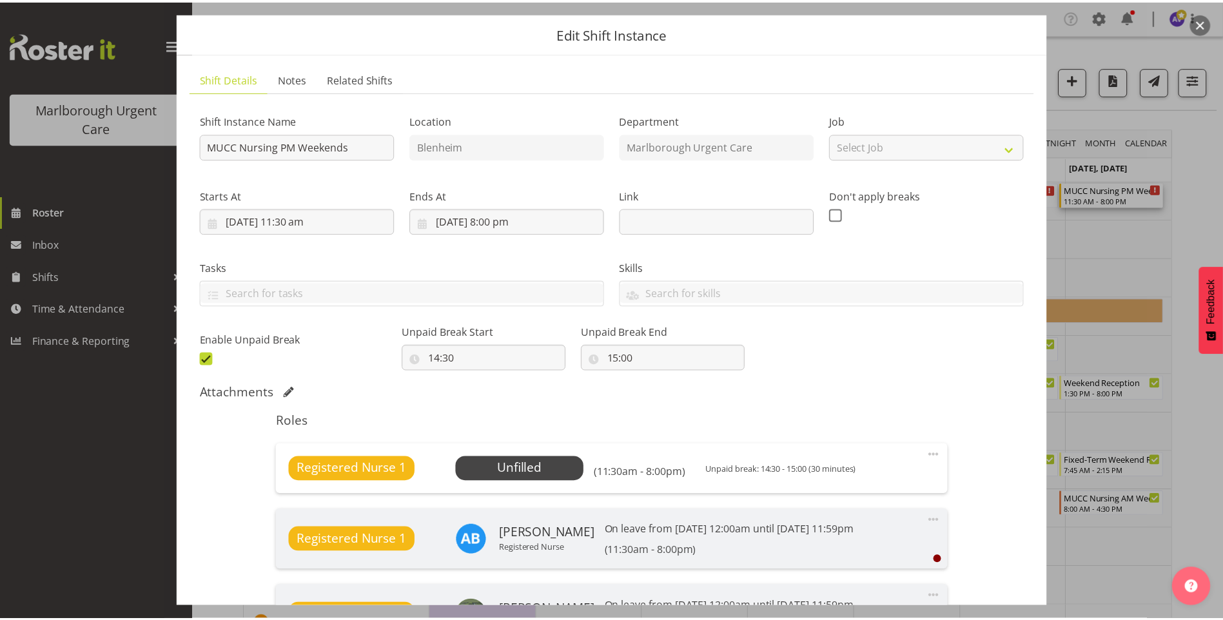
scroll to position [64, 0]
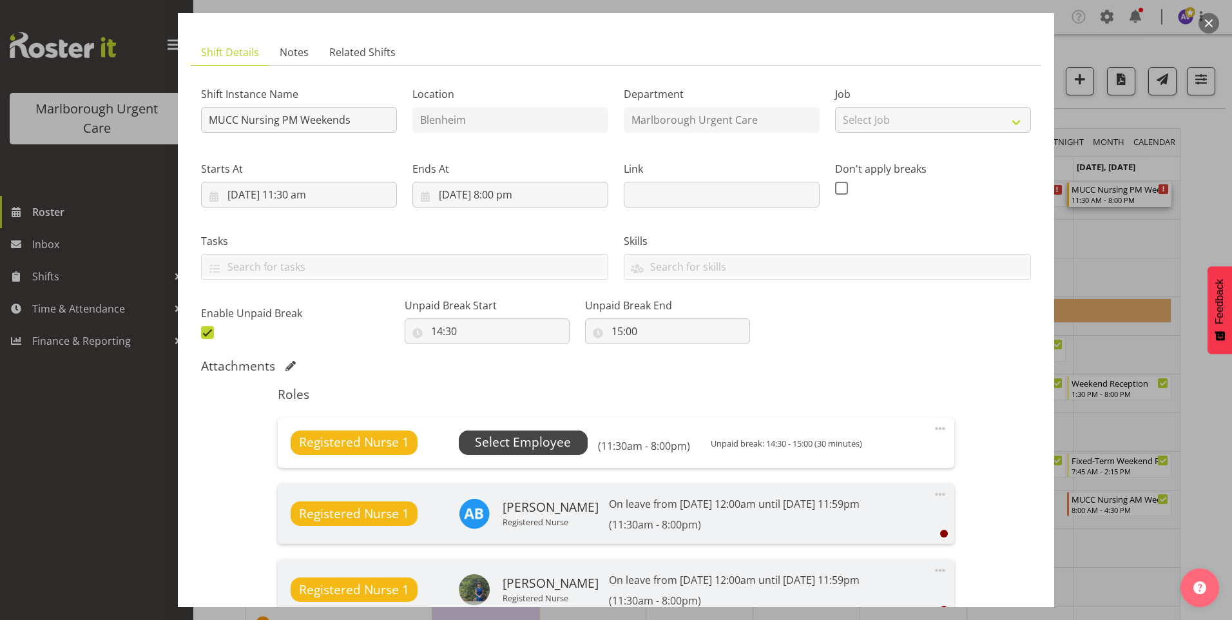
click at [533, 440] on span "Select Employee" at bounding box center [523, 442] width 96 height 19
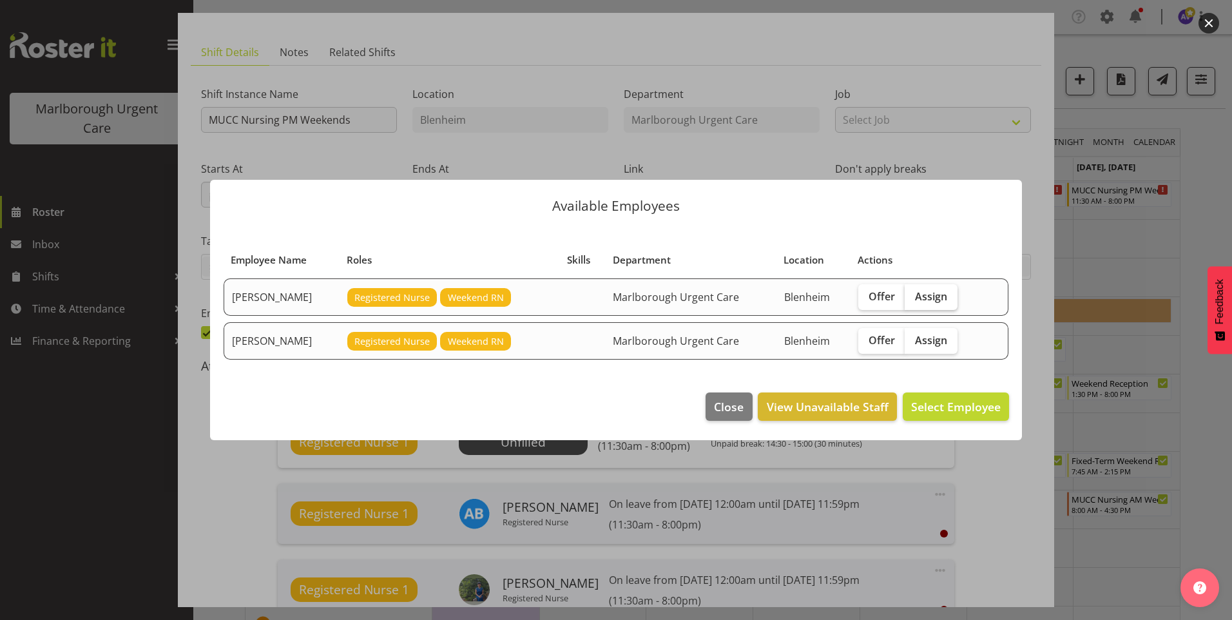
click at [939, 291] on span "Assign" at bounding box center [931, 296] width 32 height 13
click at [913, 292] on input "Assign" at bounding box center [909, 296] width 8 height 8
checkbox input "true"
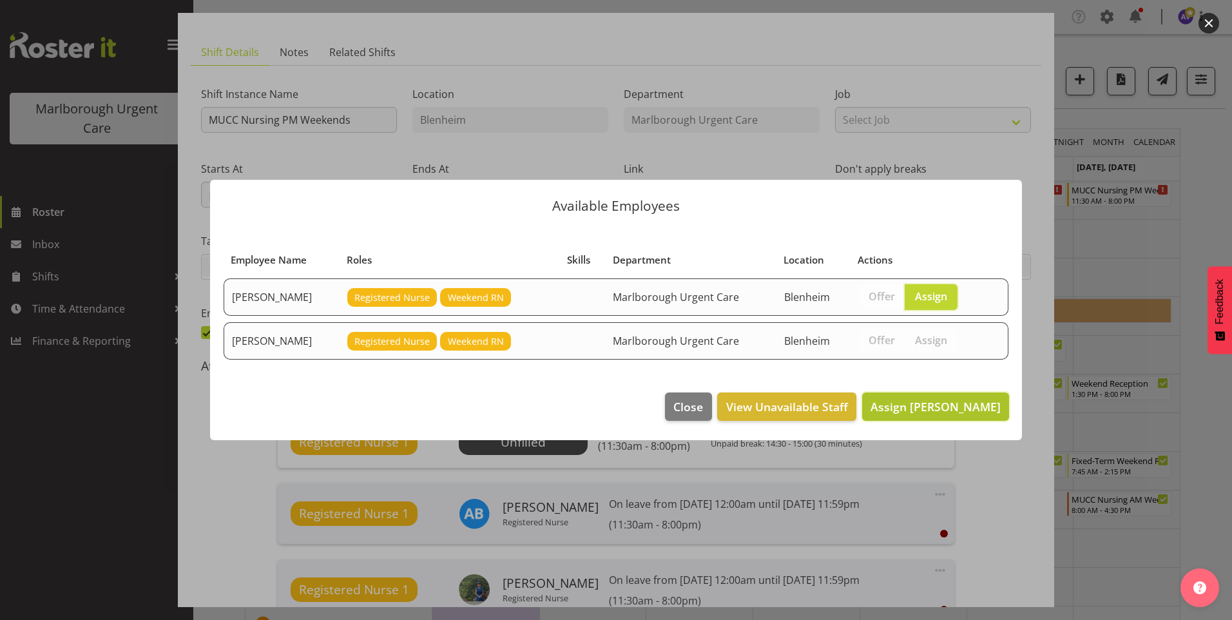
click at [940, 407] on span "Assign Agnes Tyson" at bounding box center [936, 406] width 130 height 15
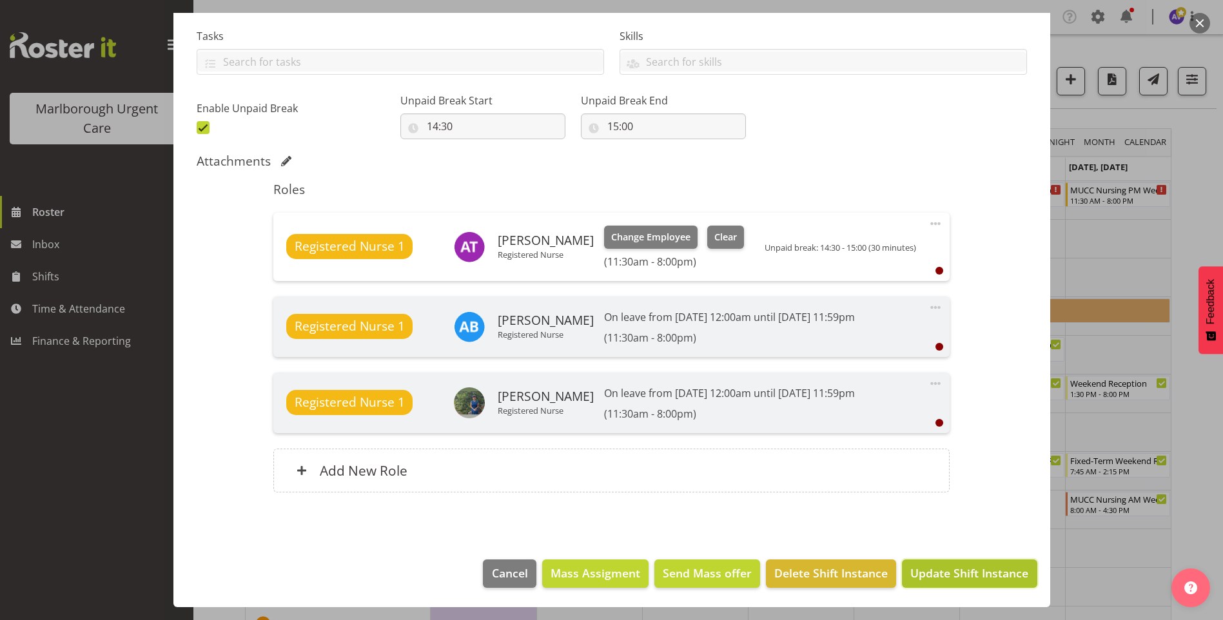
click at [962, 565] on span "Update Shift Instance" at bounding box center [969, 573] width 118 height 17
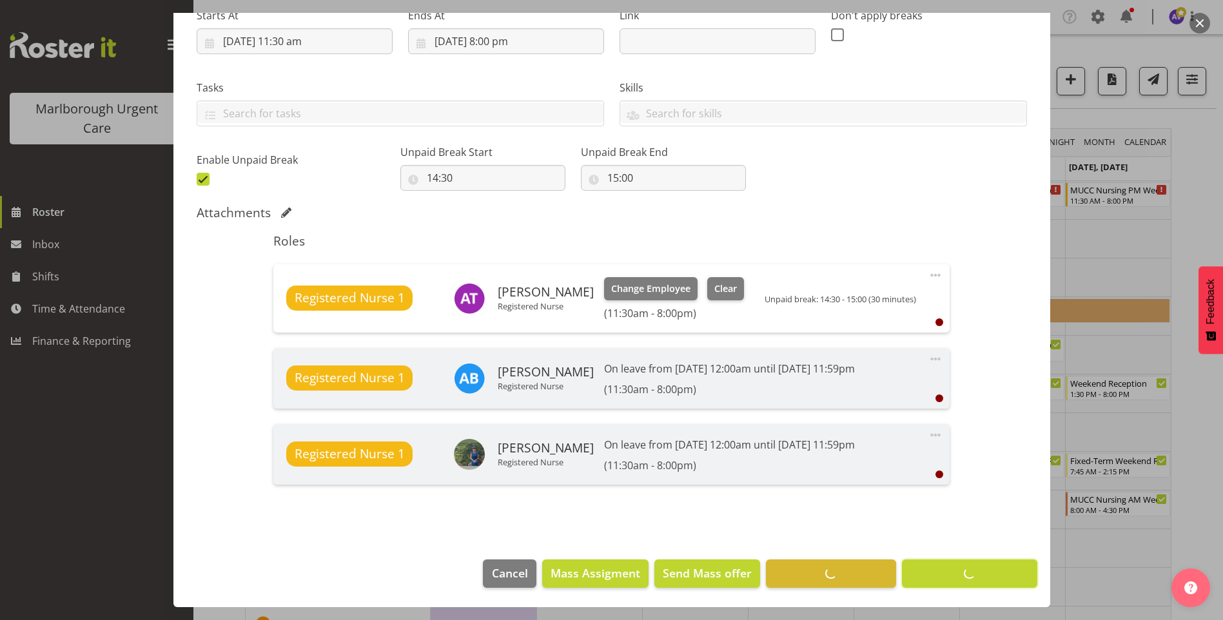
scroll to position [218, 0]
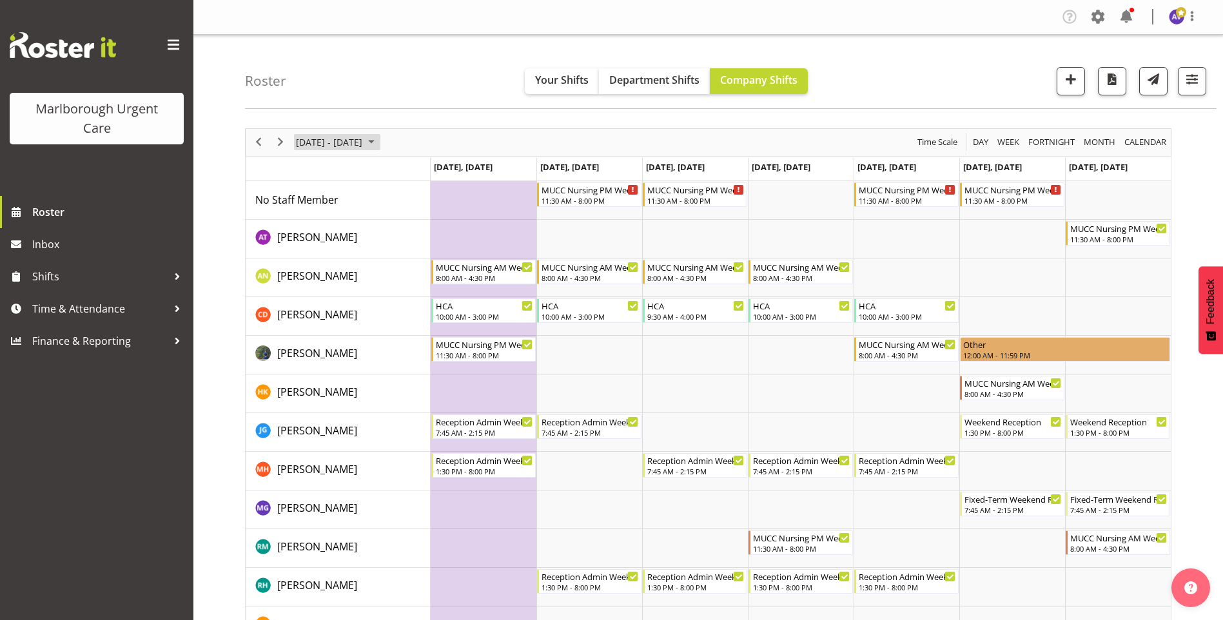
click at [353, 142] on span "November 03 - 09, 2025" at bounding box center [329, 142] width 69 height 16
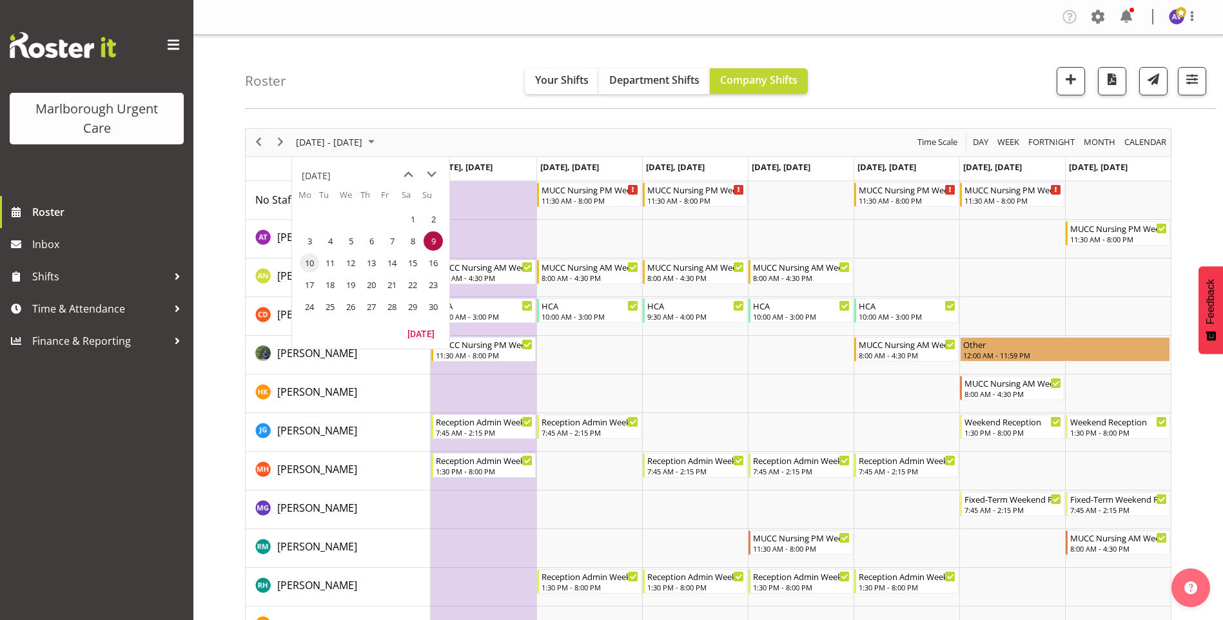
click at [312, 258] on span "10" at bounding box center [309, 262] width 19 height 19
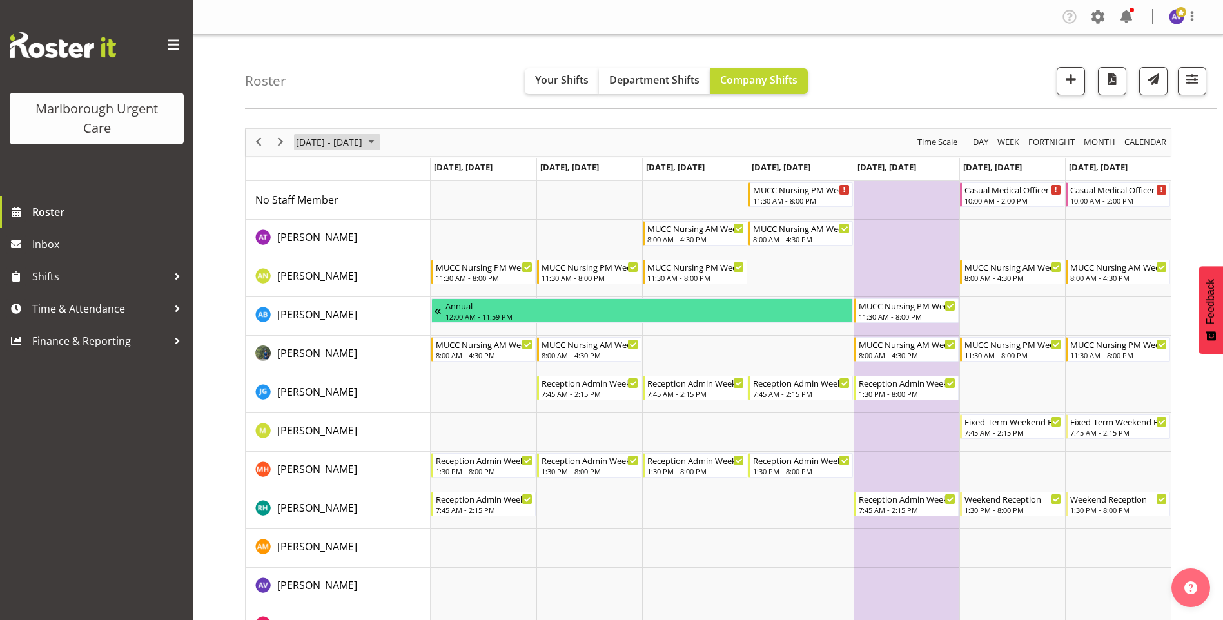
drag, startPoint x: 345, startPoint y: 146, endPoint x: 361, endPoint y: 153, distance: 17.0
click at [346, 146] on span "November 10 - 16, 2025" at bounding box center [329, 142] width 69 height 16
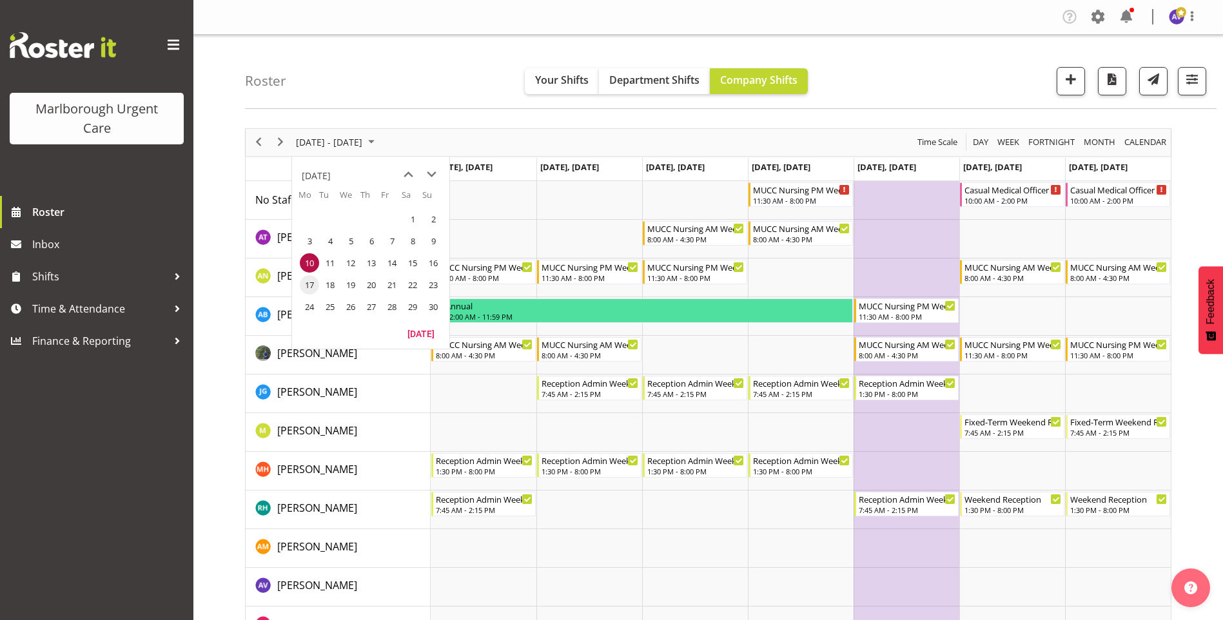
click at [309, 286] on span "17" at bounding box center [309, 284] width 19 height 19
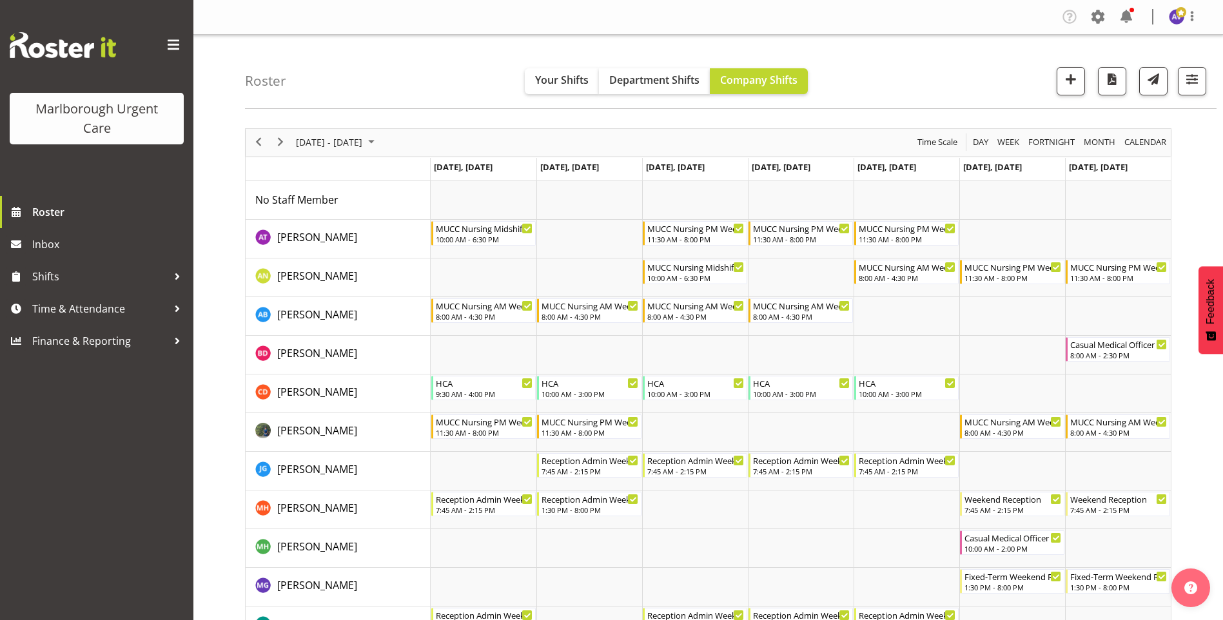
click at [335, 132] on div "November 17 - 23, 2025" at bounding box center [336, 142] width 91 height 27
click at [309, 266] on span "10" at bounding box center [309, 262] width 19 height 19
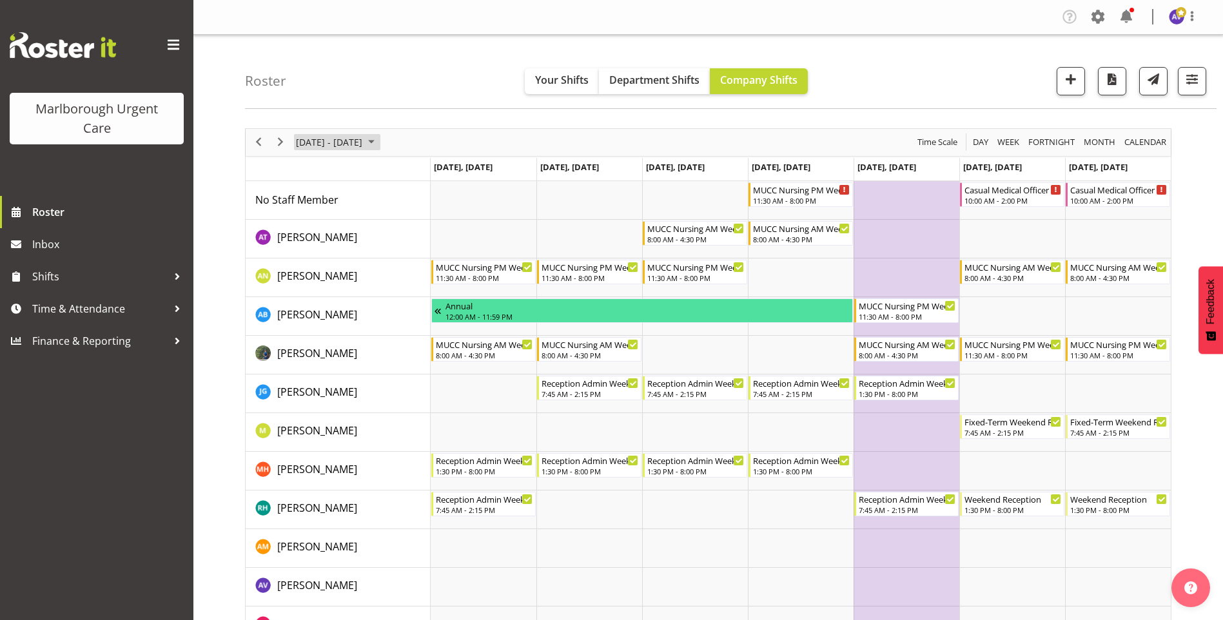
click at [353, 146] on span "November 10 - 16, 2025" at bounding box center [329, 142] width 69 height 16
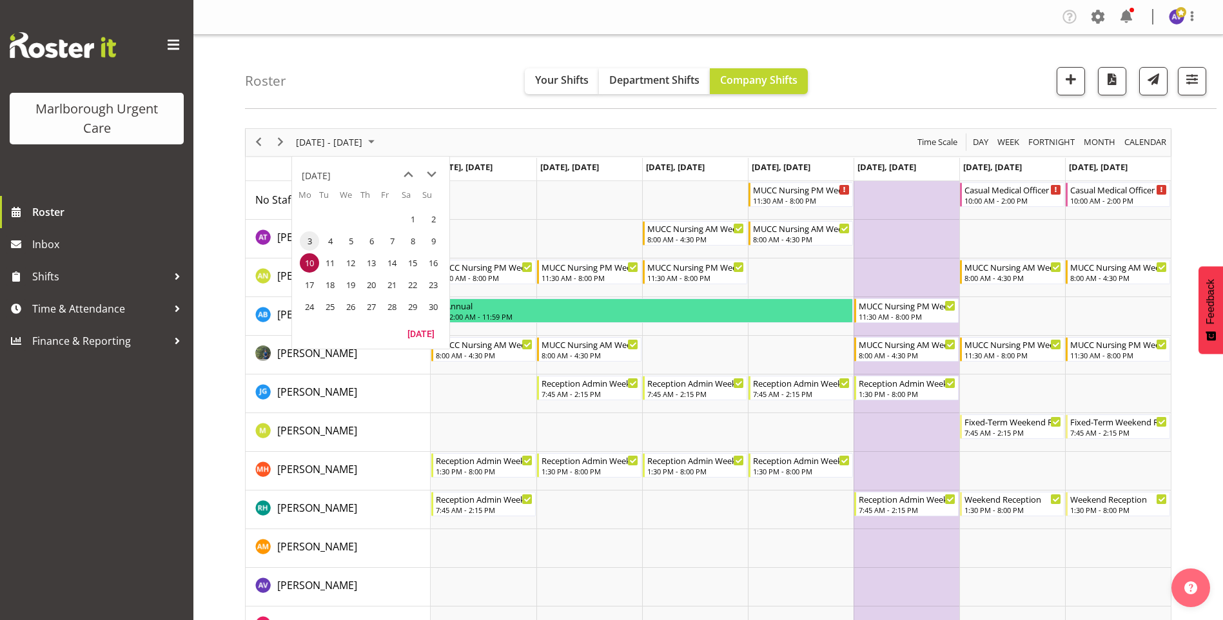
click at [304, 244] on span "3" at bounding box center [309, 240] width 19 height 19
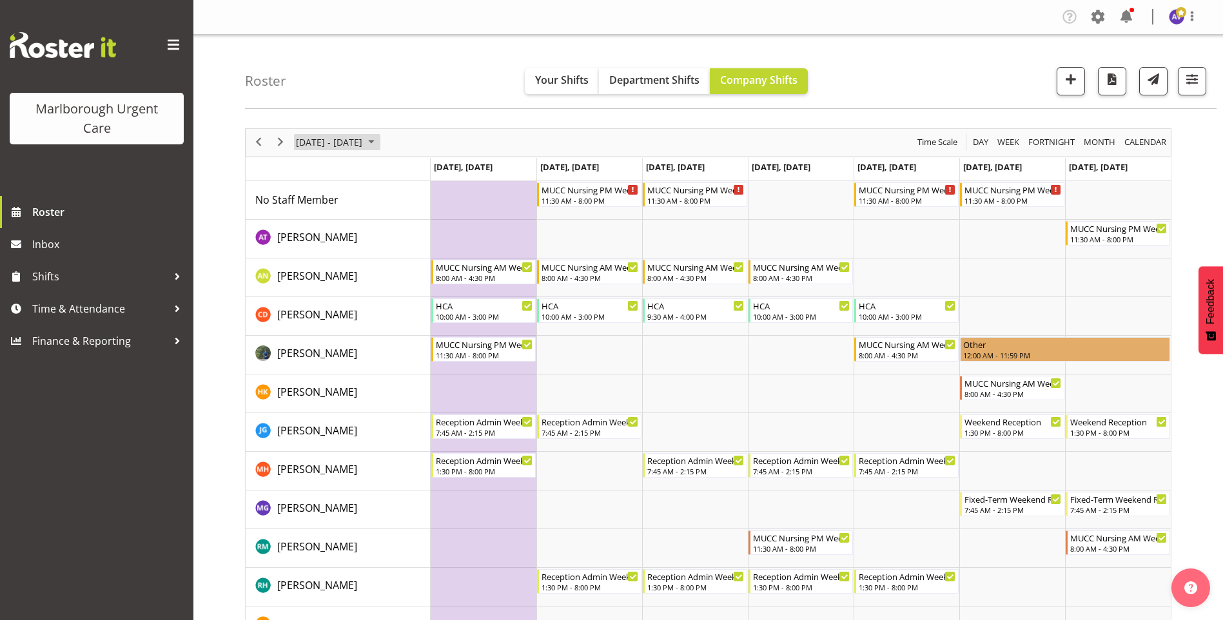
click at [308, 141] on span "November 03 - 09, 2025" at bounding box center [329, 142] width 69 height 16
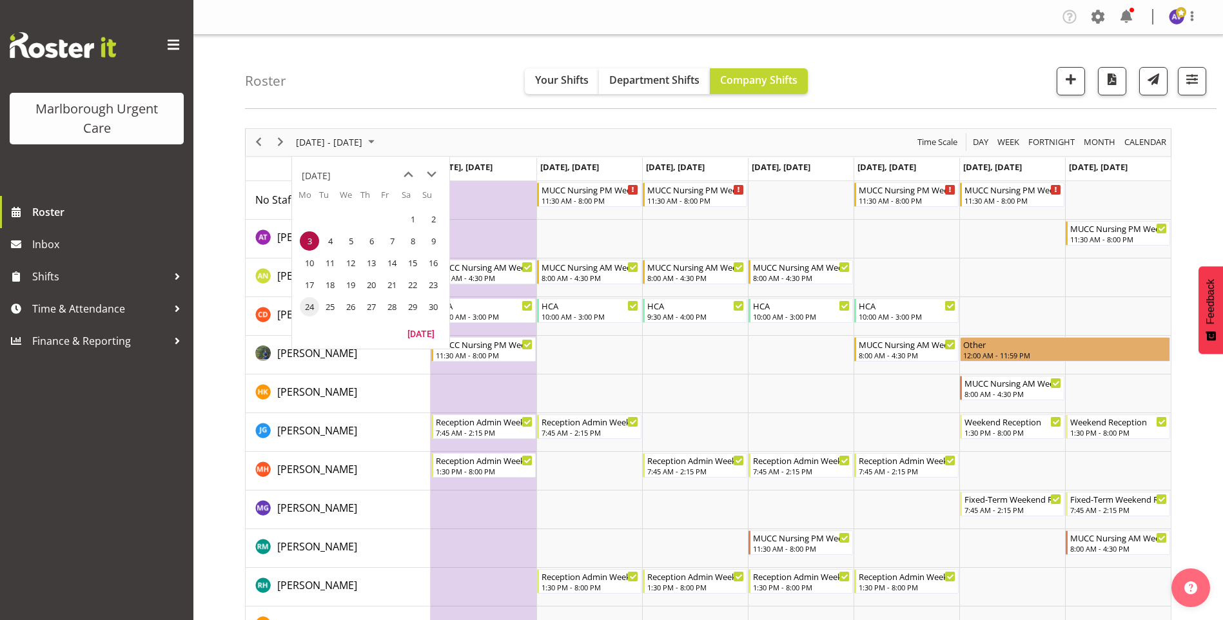
click at [304, 308] on span "24" at bounding box center [309, 306] width 19 height 19
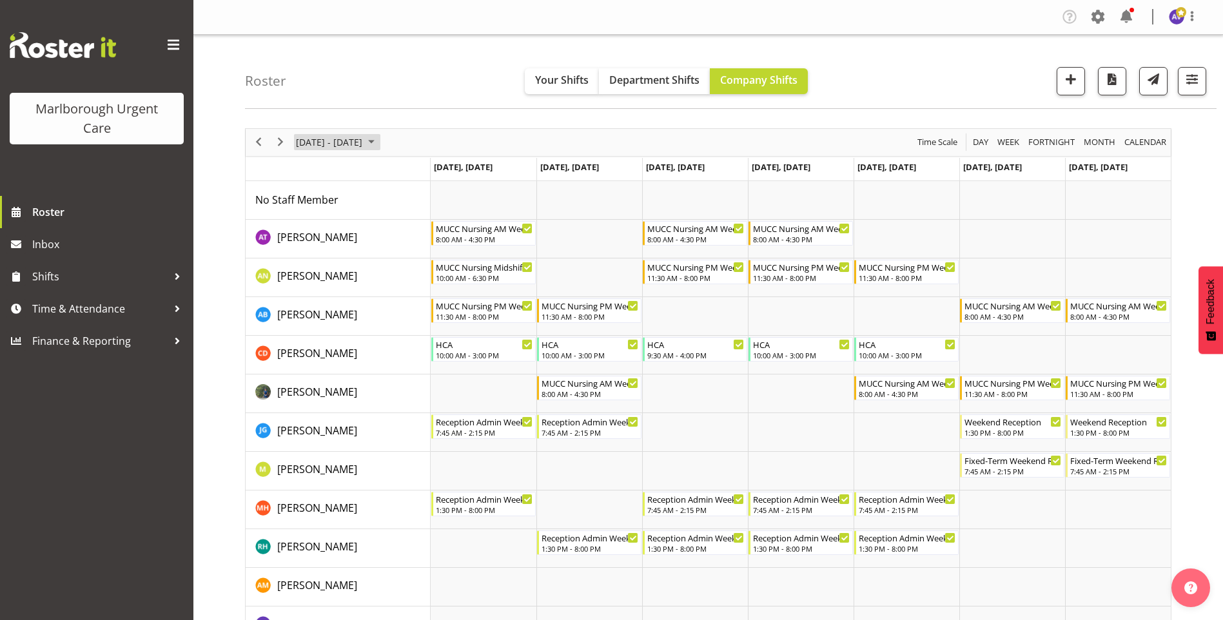
click at [353, 141] on span "November 24 - 30, 2025" at bounding box center [329, 142] width 69 height 16
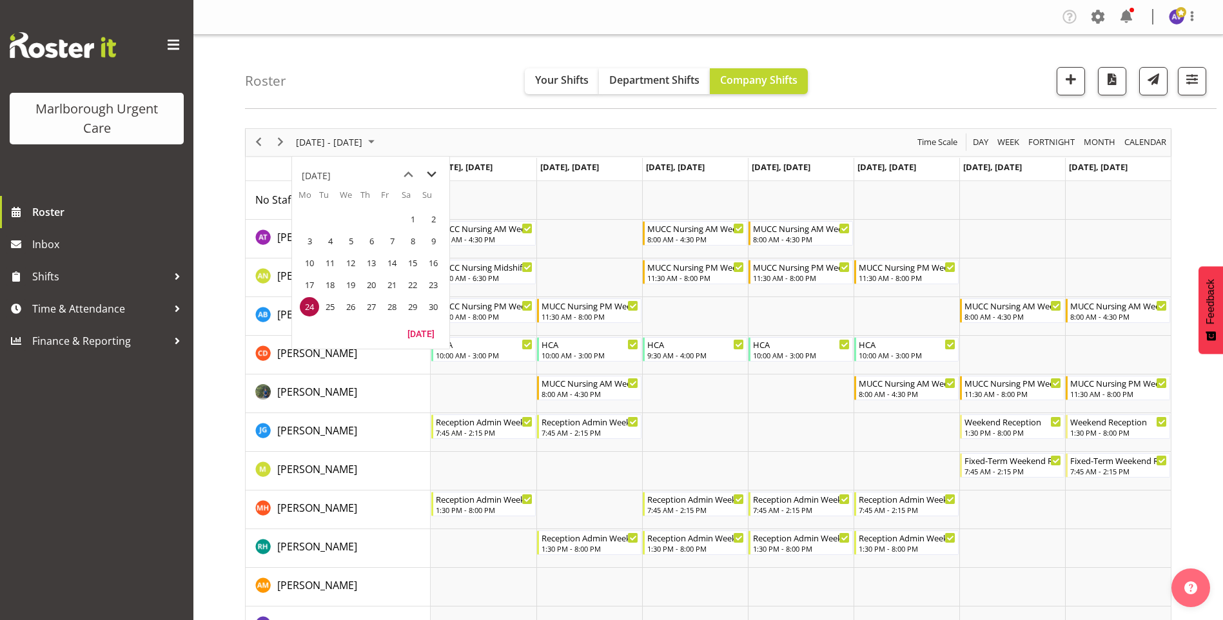
drag, startPoint x: 429, startPoint y: 172, endPoint x: 429, endPoint y: 186, distance: 13.5
click at [430, 172] on span "next month" at bounding box center [431, 174] width 23 height 23
click at [315, 218] on span "1" at bounding box center [309, 218] width 19 height 19
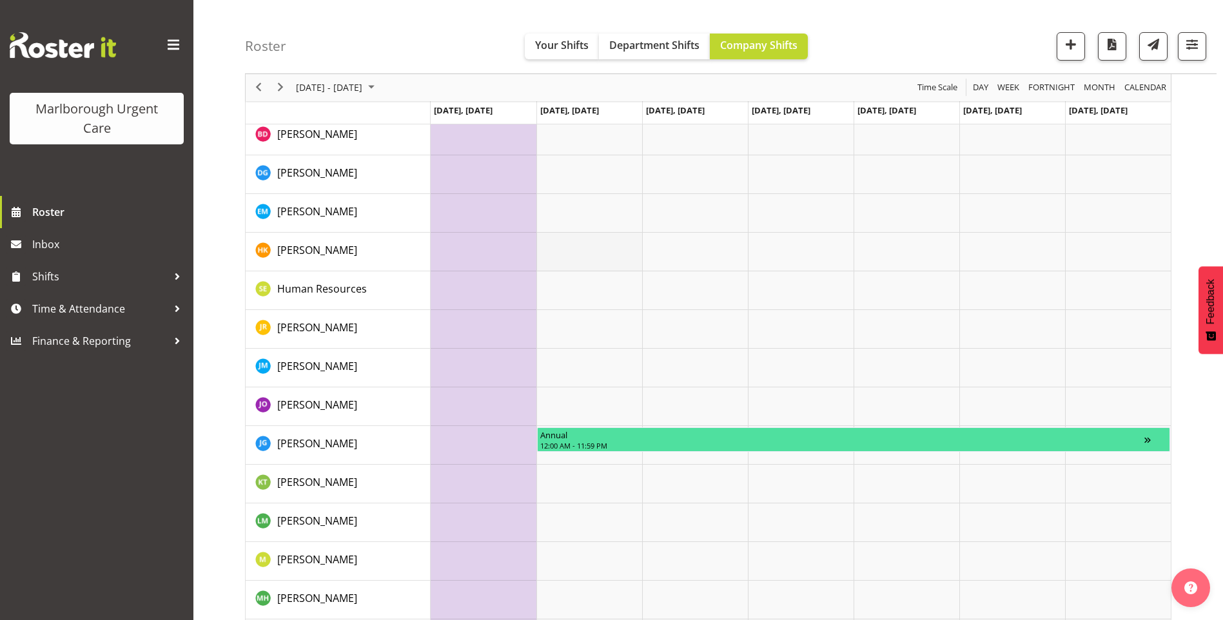
scroll to position [516, 0]
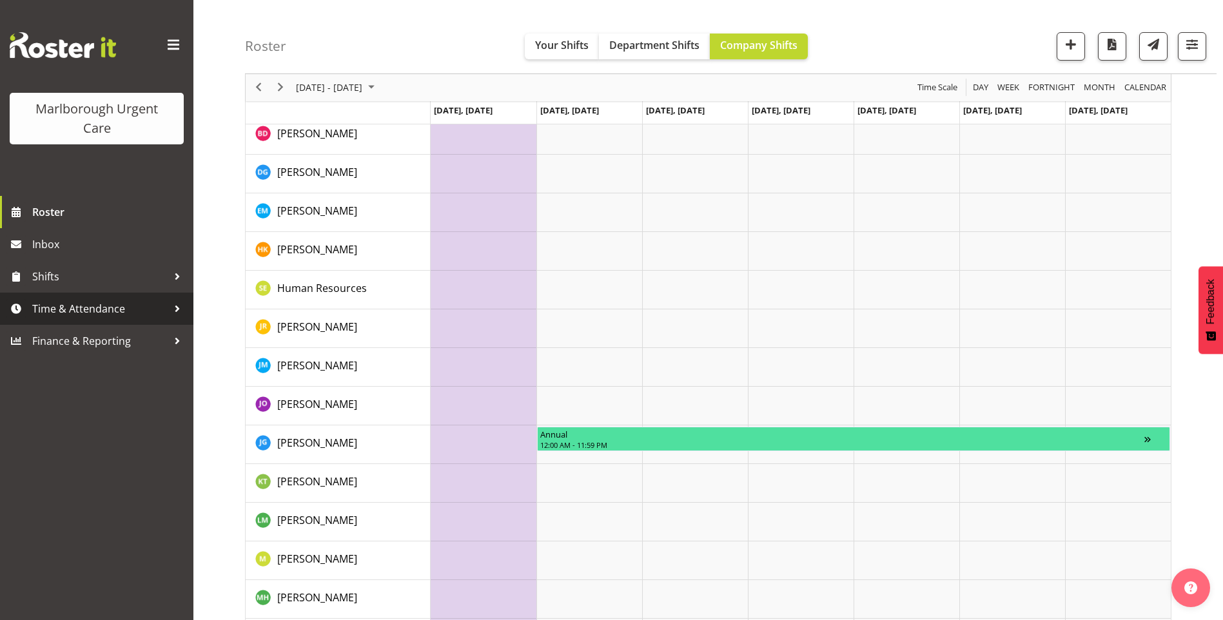
click at [88, 318] on span "Time & Attendance" at bounding box center [99, 308] width 135 height 19
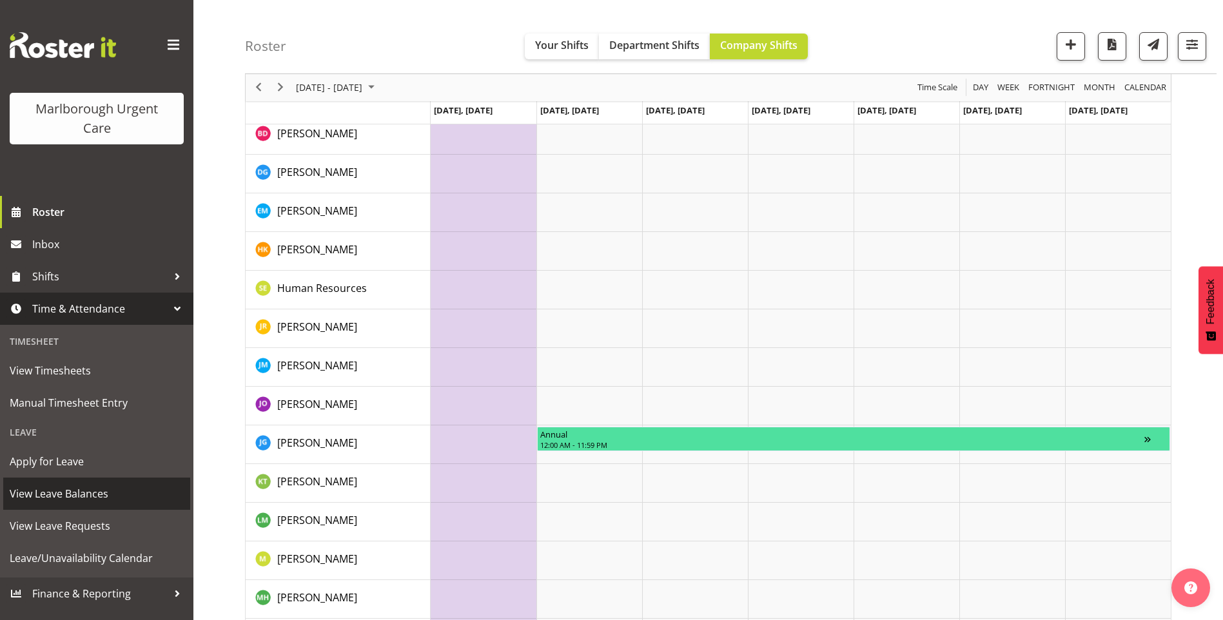
click at [60, 488] on span "View Leave Balances" at bounding box center [97, 493] width 174 height 19
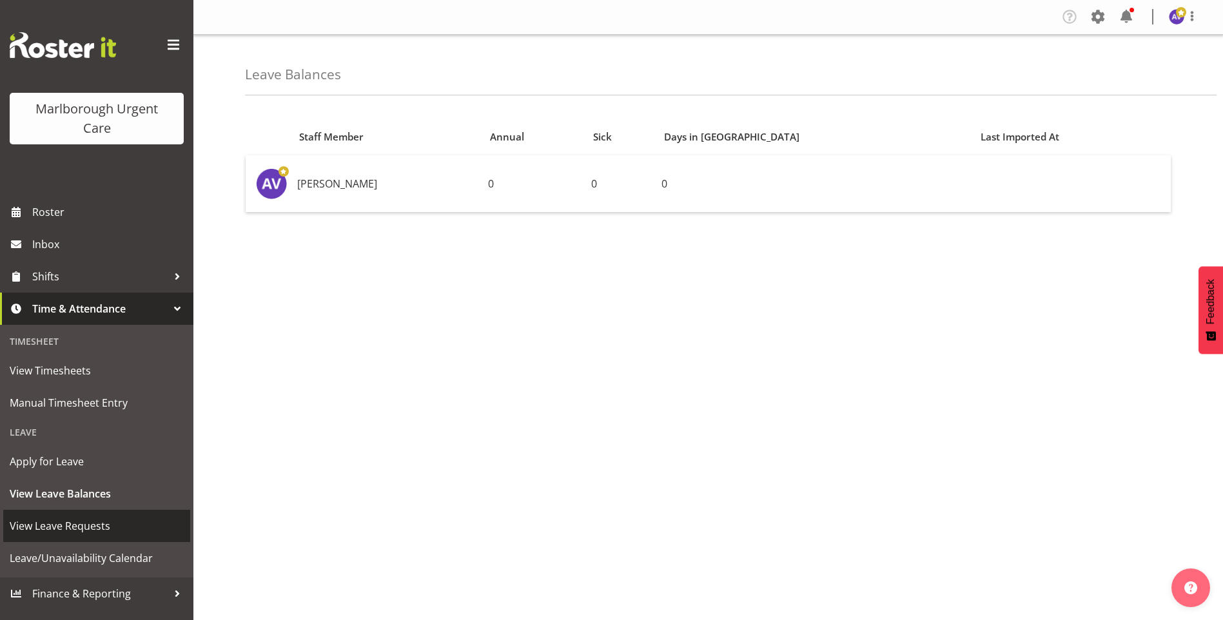
click at [81, 528] on span "View Leave Requests" at bounding box center [97, 525] width 174 height 19
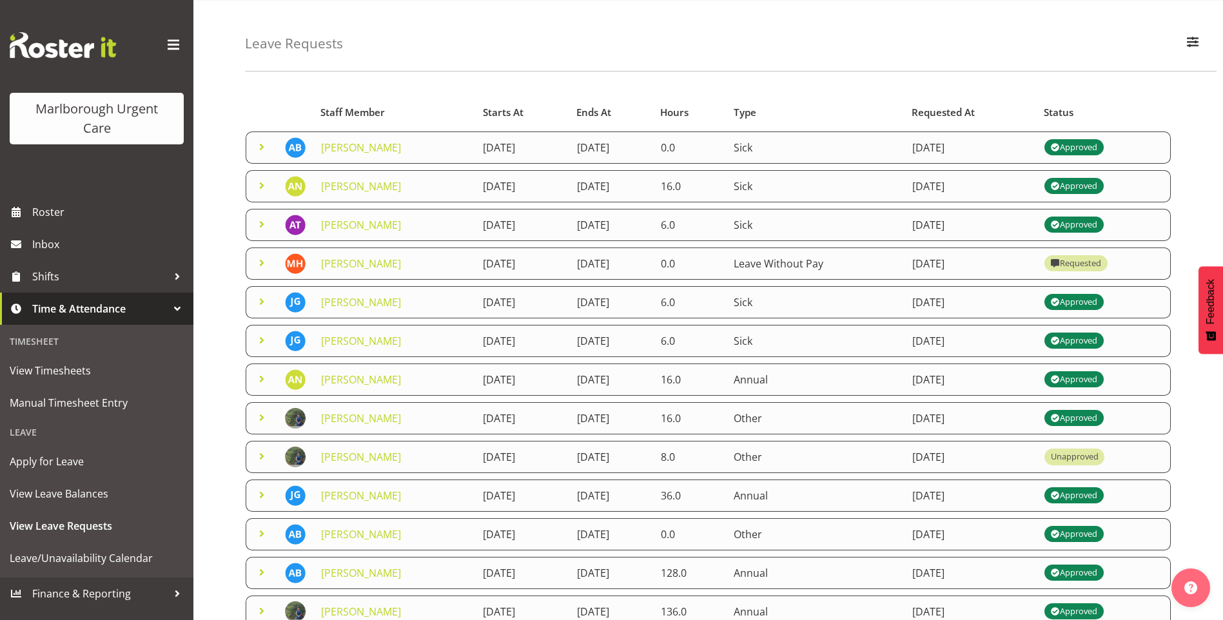
scroll to position [64, 0]
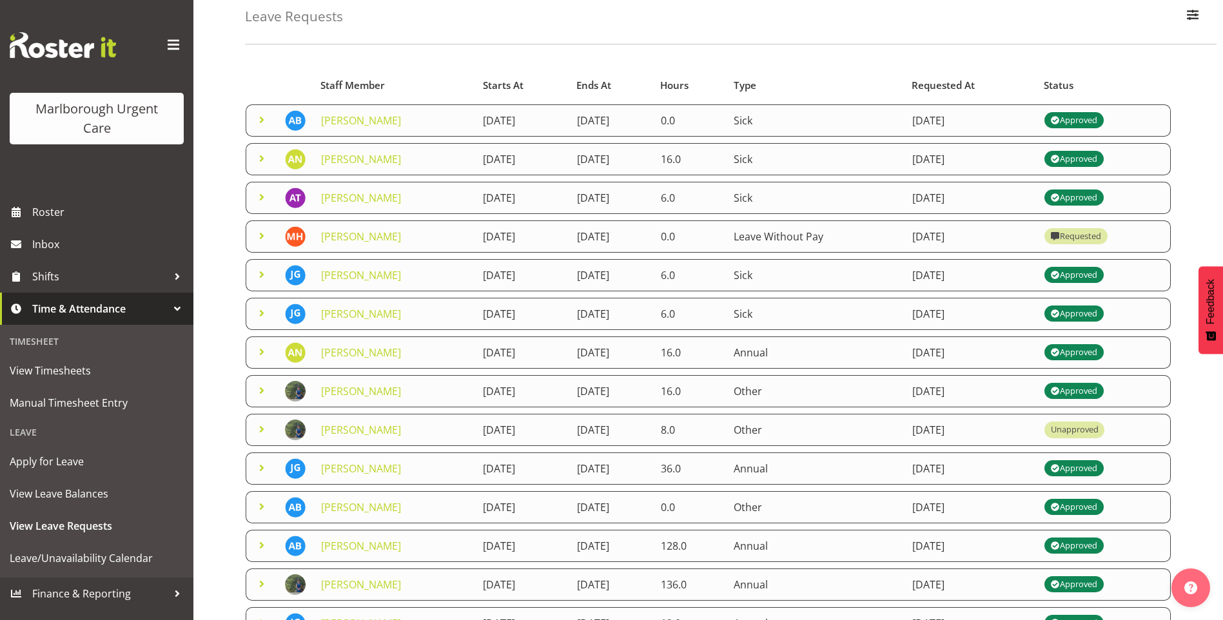
click at [412, 468] on td "[PERSON_NAME]" at bounding box center [394, 468] width 162 height 32
click at [373, 470] on link "[PERSON_NAME]" at bounding box center [361, 468] width 80 height 14
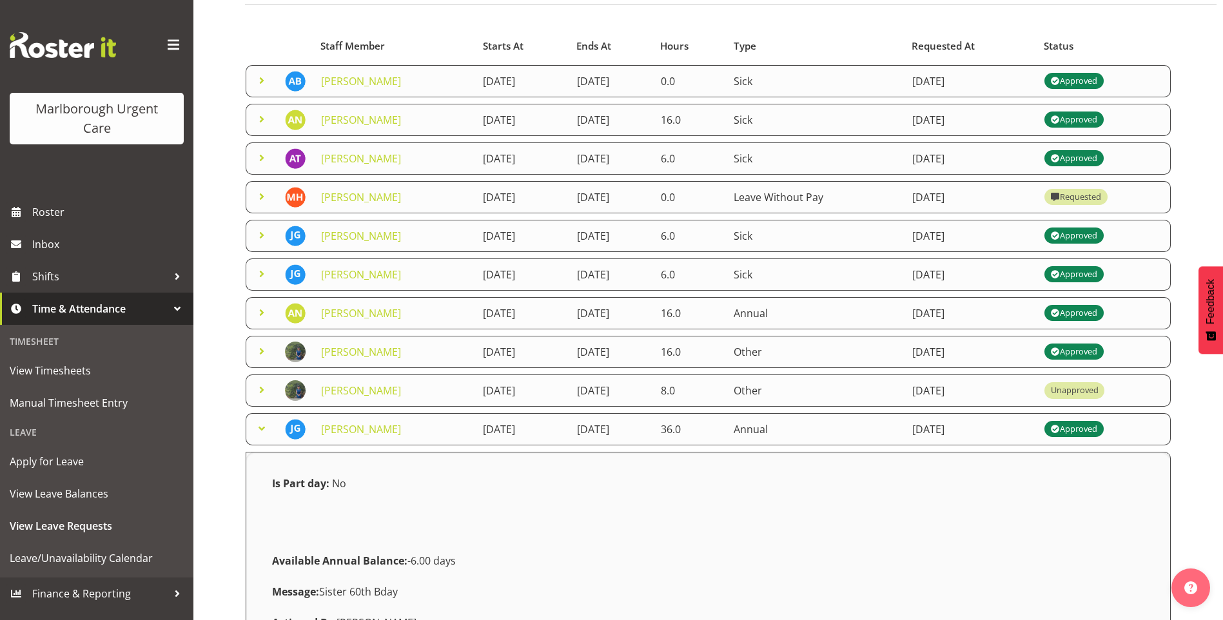
scroll to position [0, 0]
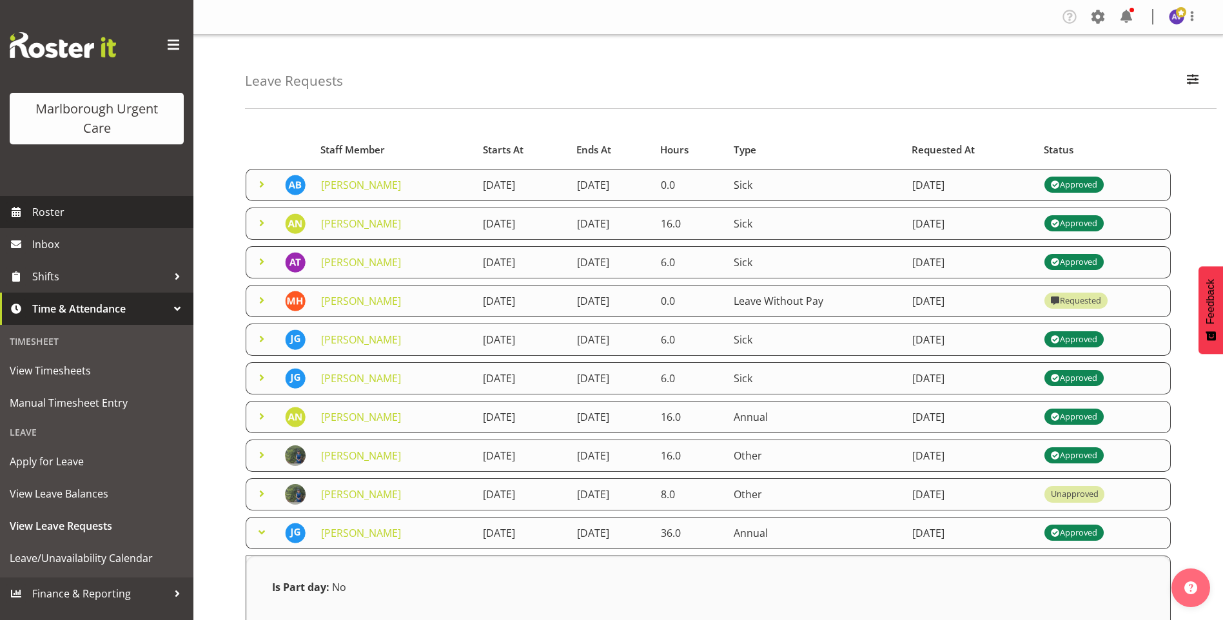
click at [68, 204] on span "Roster" at bounding box center [109, 211] width 155 height 19
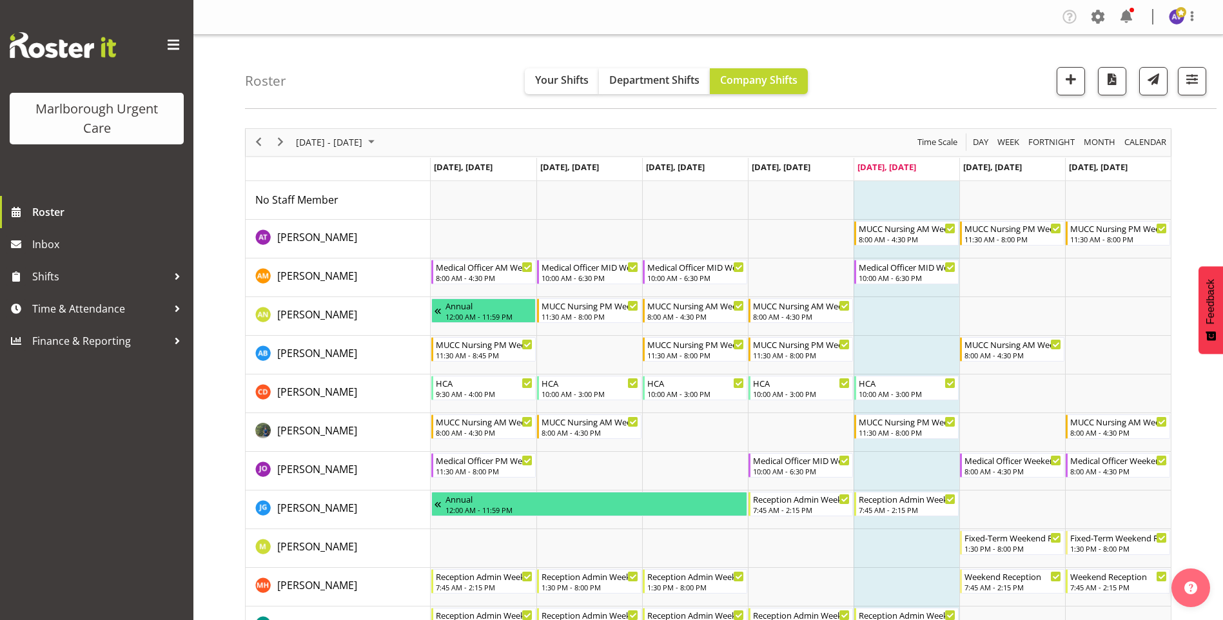
drag, startPoint x: 19, startPoint y: 453, endPoint x: 24, endPoint y: 445, distance: 9.8
click at [19, 452] on div "Marlborough Urgent Care Roster Inbox Shifts Time & Attendance Finance & Reporti…" at bounding box center [96, 310] width 193 height 620
click at [83, 307] on span "Time & Attendance" at bounding box center [99, 308] width 135 height 19
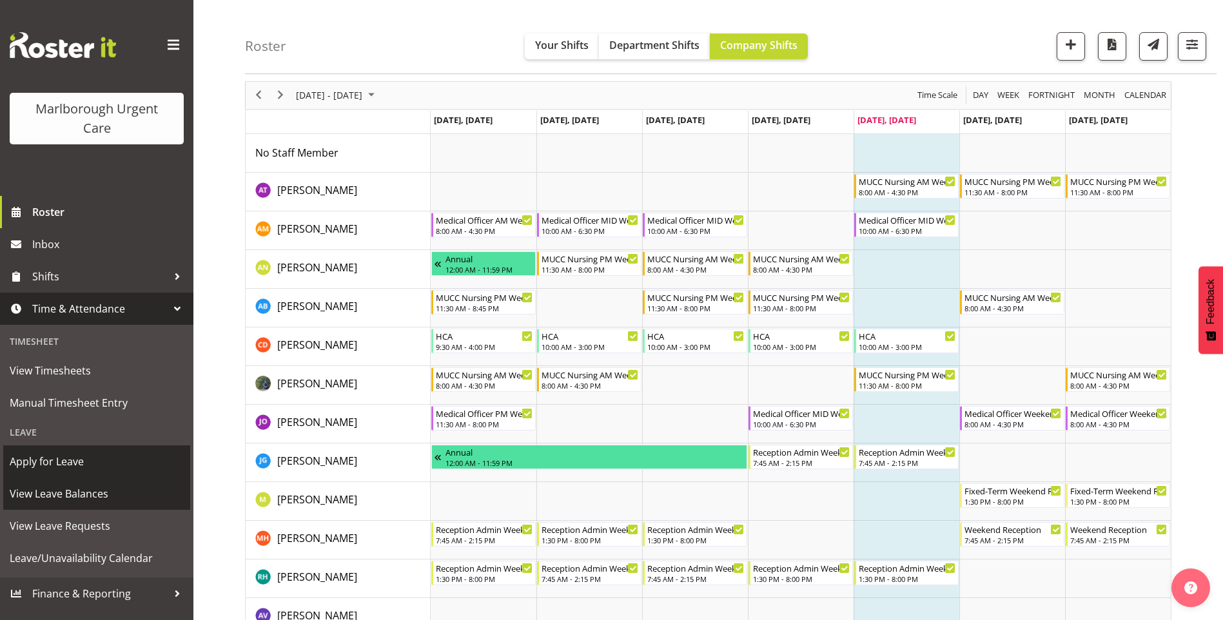
scroll to position [64, 0]
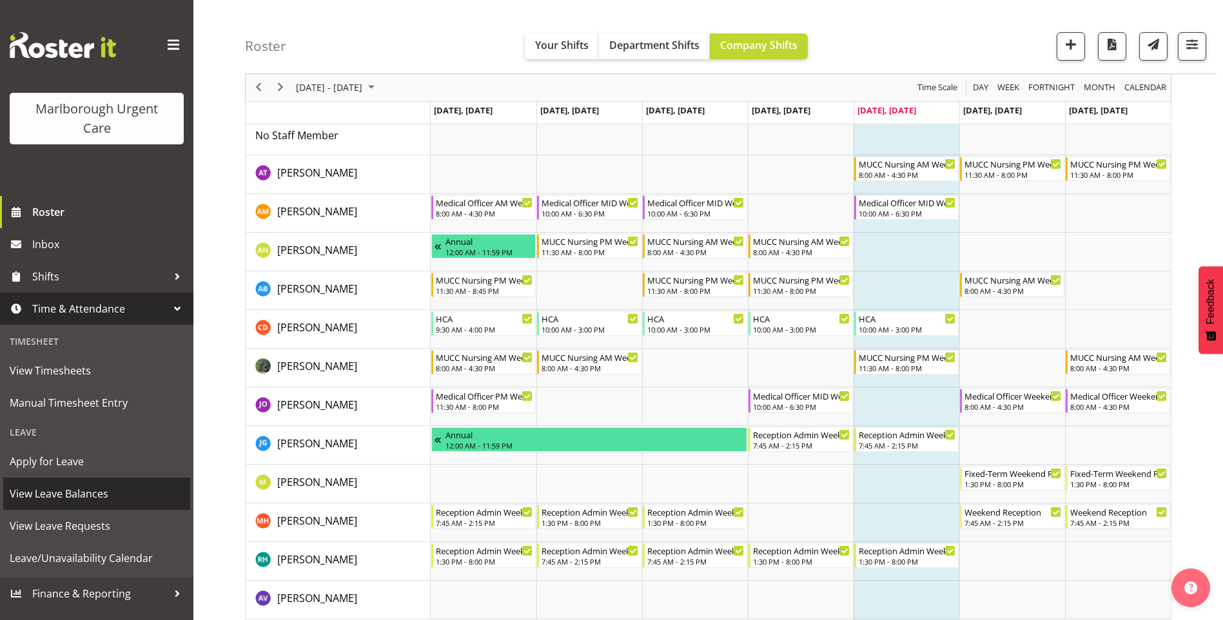
click at [77, 493] on span "View Leave Balances" at bounding box center [97, 493] width 174 height 19
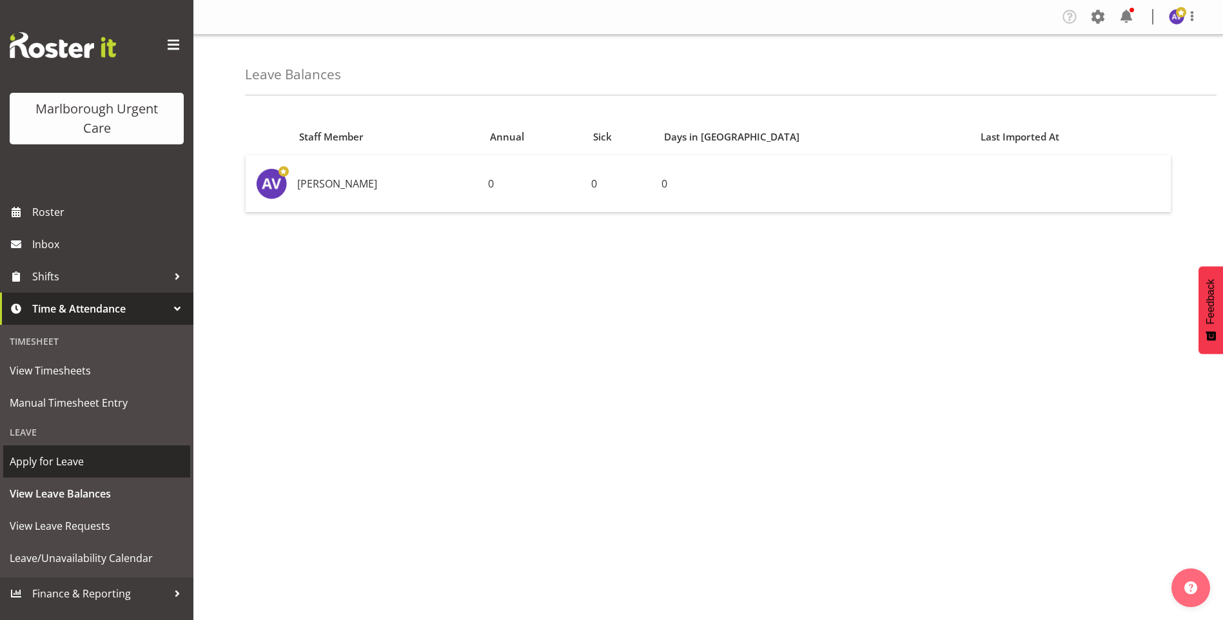
click at [71, 470] on span "Apply for Leave" at bounding box center [97, 461] width 174 height 19
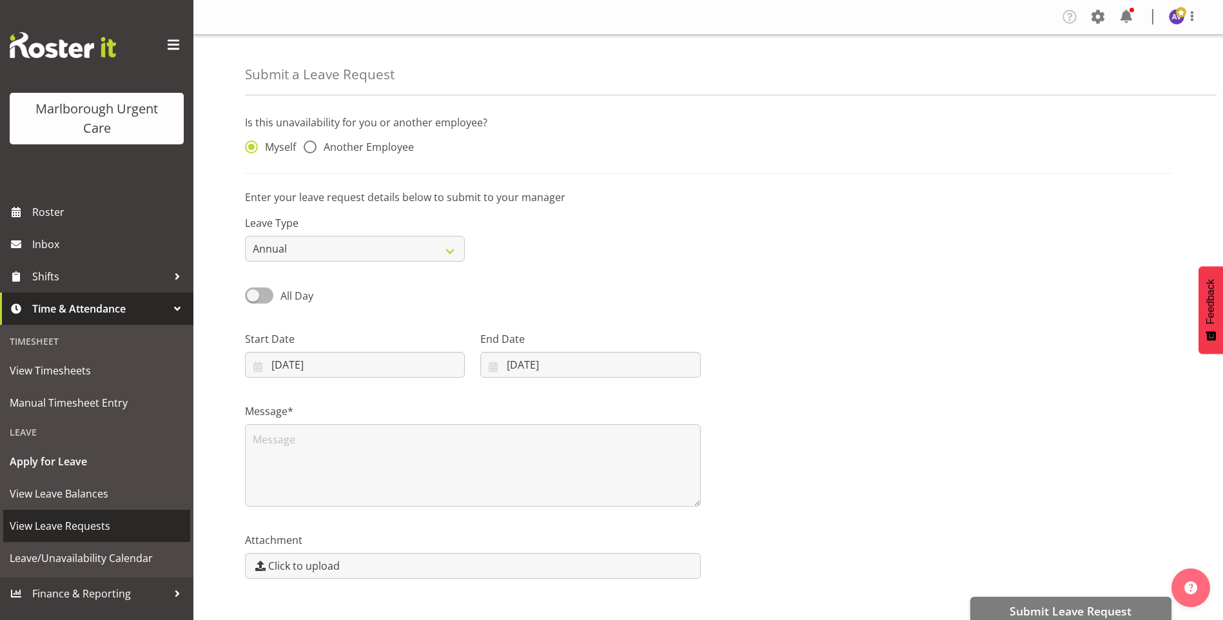
click at [66, 531] on span "View Leave Requests" at bounding box center [97, 525] width 174 height 19
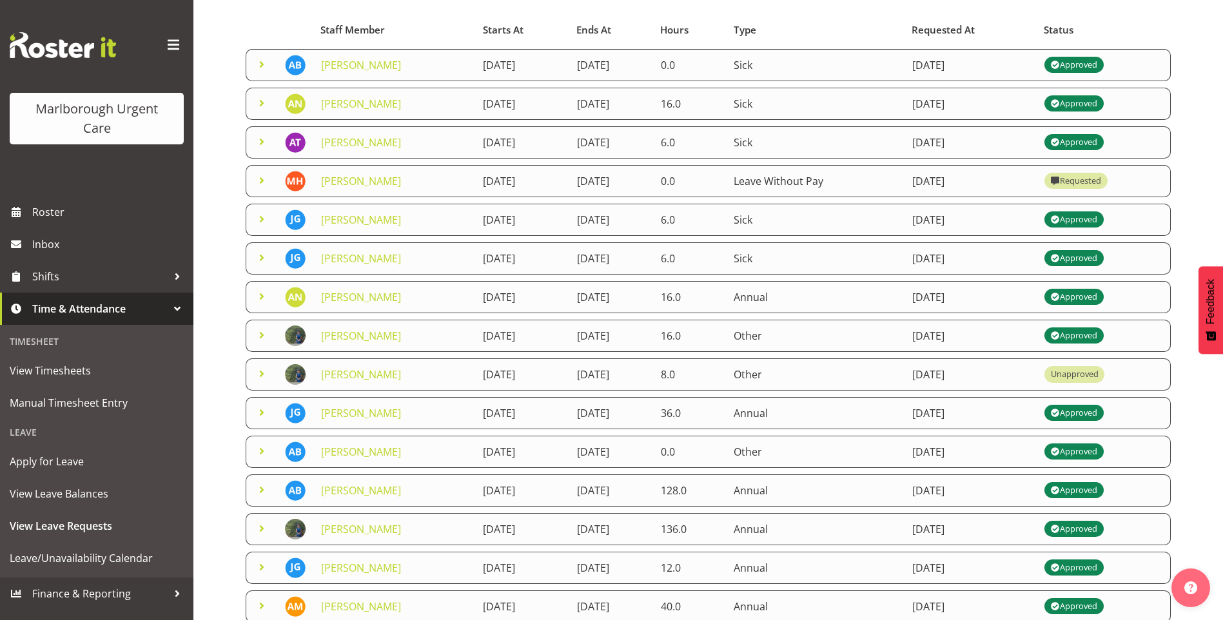
scroll to position [129, 0]
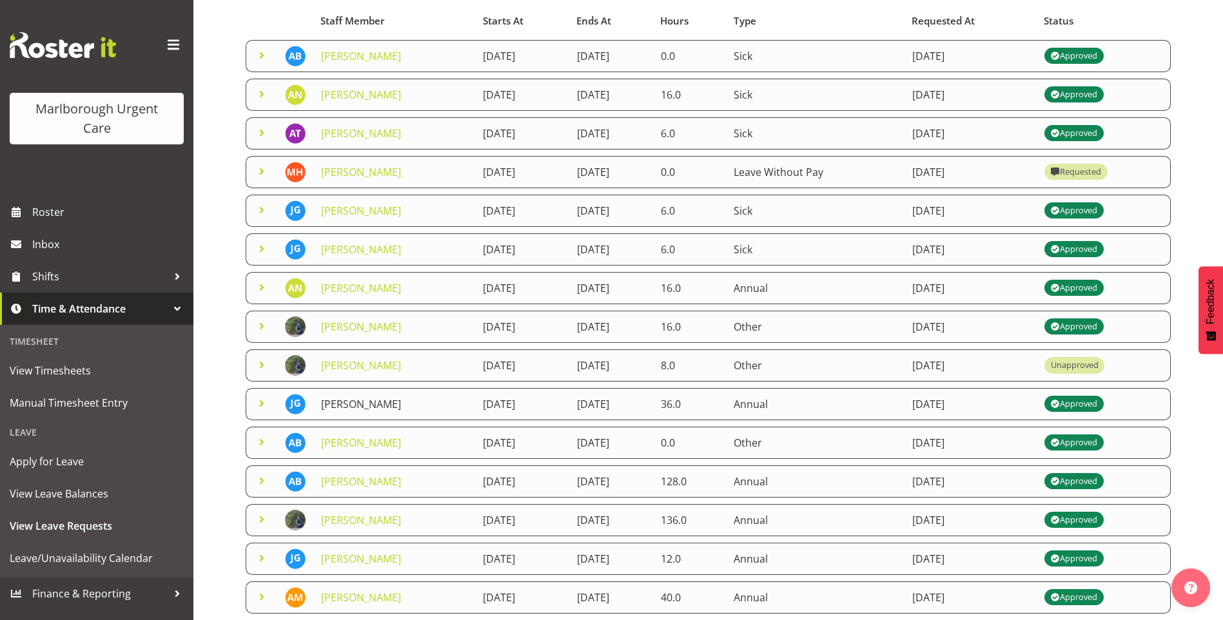
click at [380, 404] on link "[PERSON_NAME]" at bounding box center [361, 404] width 80 height 14
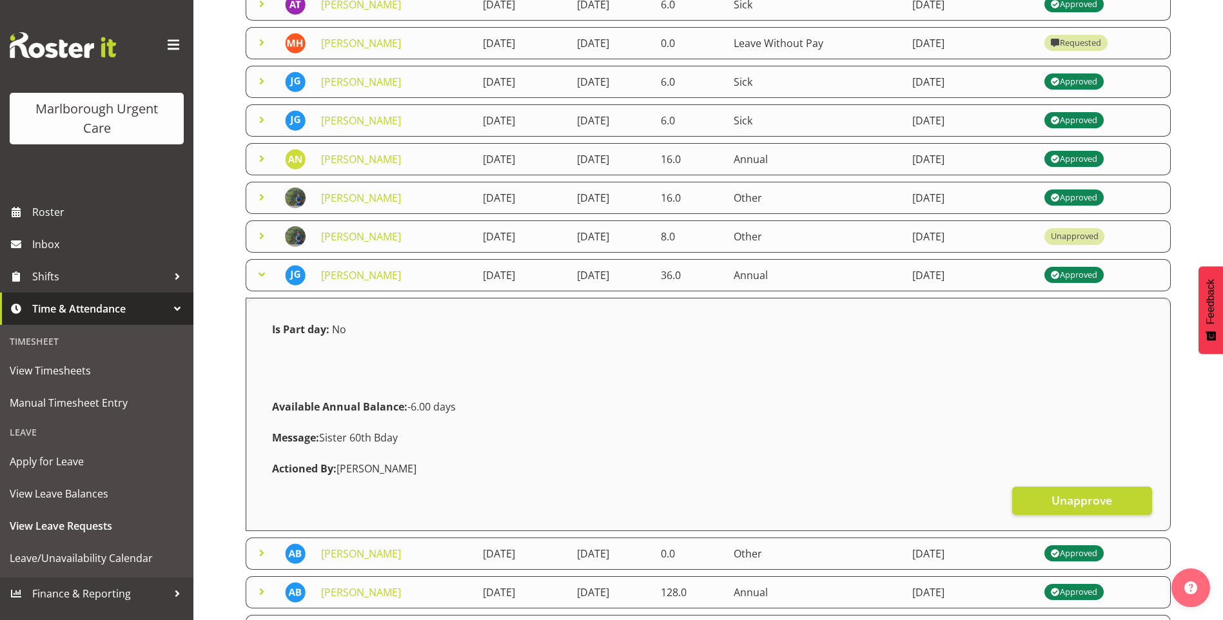
scroll to position [322, 0]
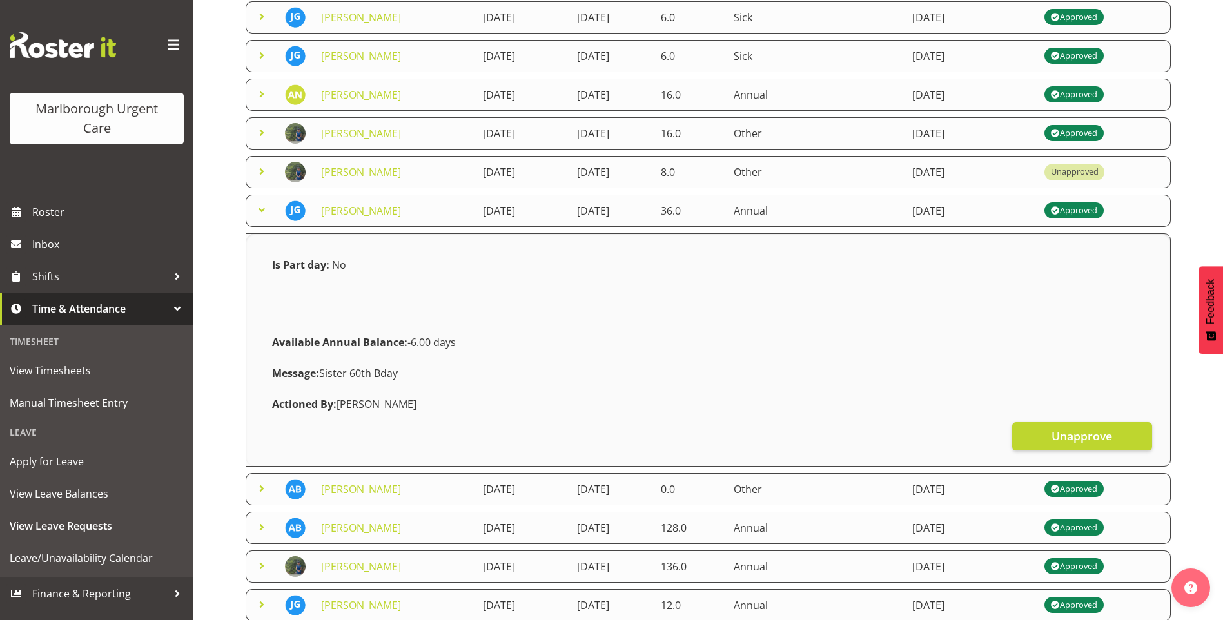
drag, startPoint x: 421, startPoint y: 415, endPoint x: 469, endPoint y: 422, distance: 48.8
click at [469, 422] on div "Is Part day: No Available Annual Balance: -6.00 days Message: Sister 60th Bday …" at bounding box center [708, 350] width 908 height 222
drag, startPoint x: 469, startPoint y: 422, endPoint x: 475, endPoint y: 416, distance: 7.8
click at [475, 416] on div "Actioned By: [PERSON_NAME]" at bounding box center [707, 404] width 887 height 31
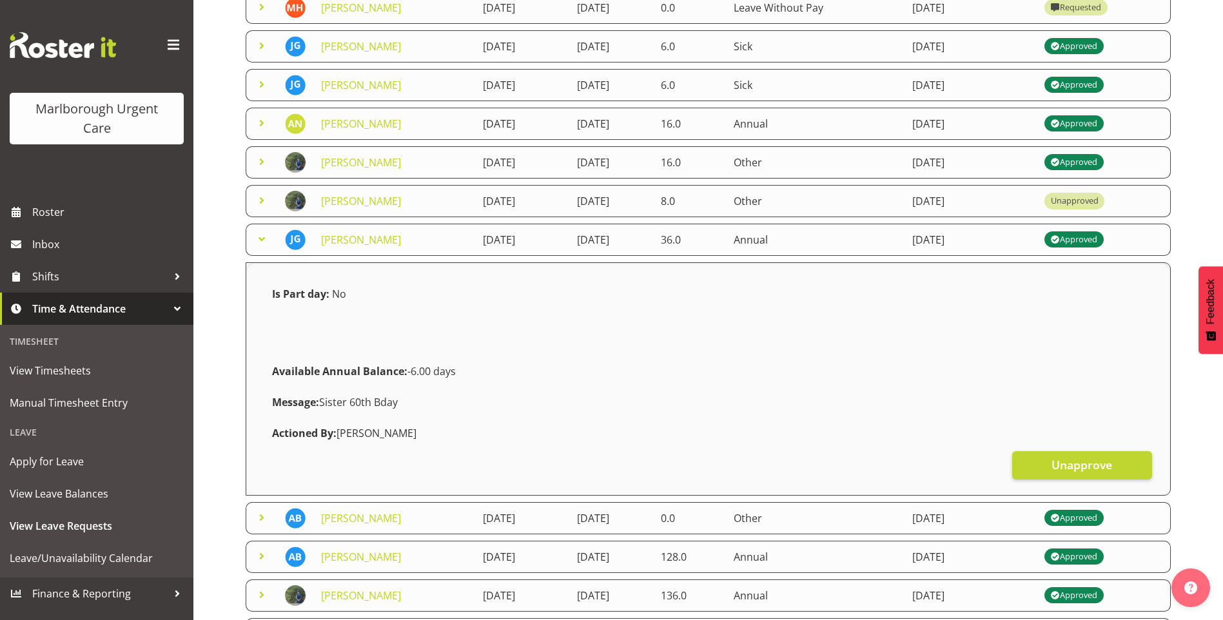
scroll to position [258, 0]
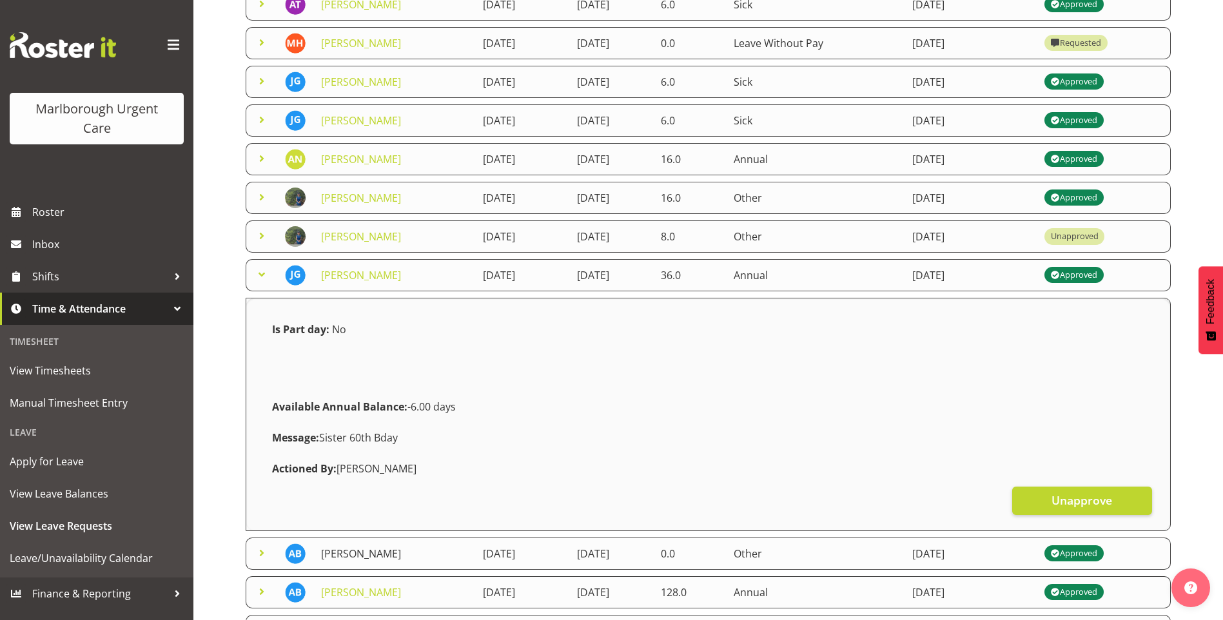
click at [347, 552] on link "[PERSON_NAME]" at bounding box center [361, 554] width 80 height 14
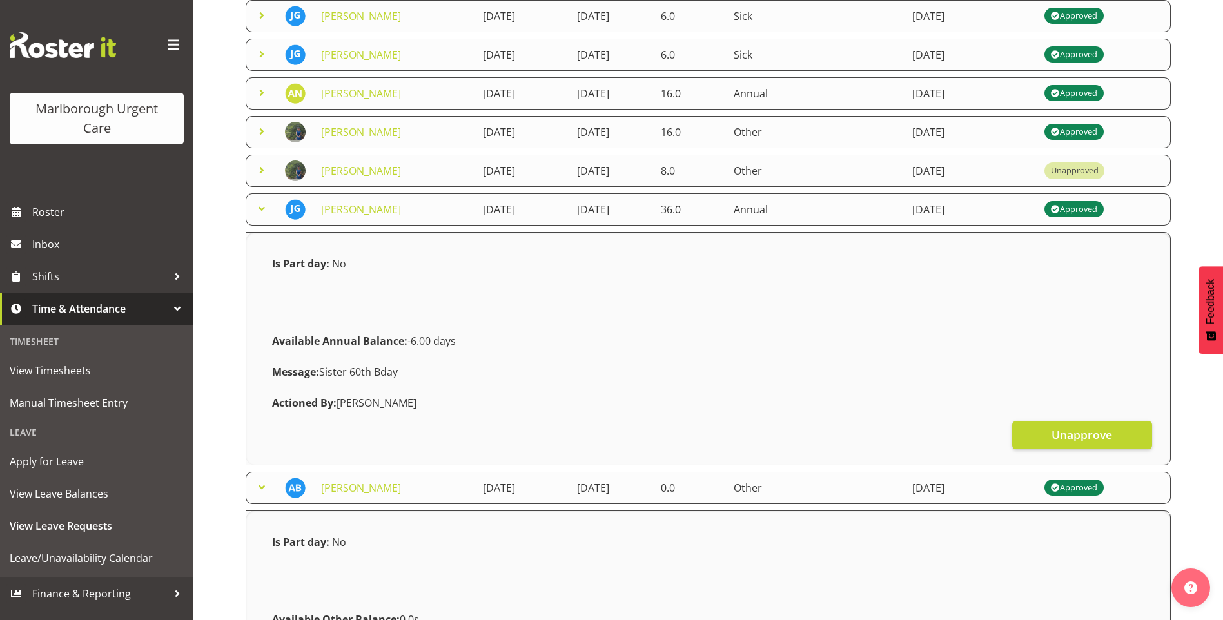
scroll to position [322, 0]
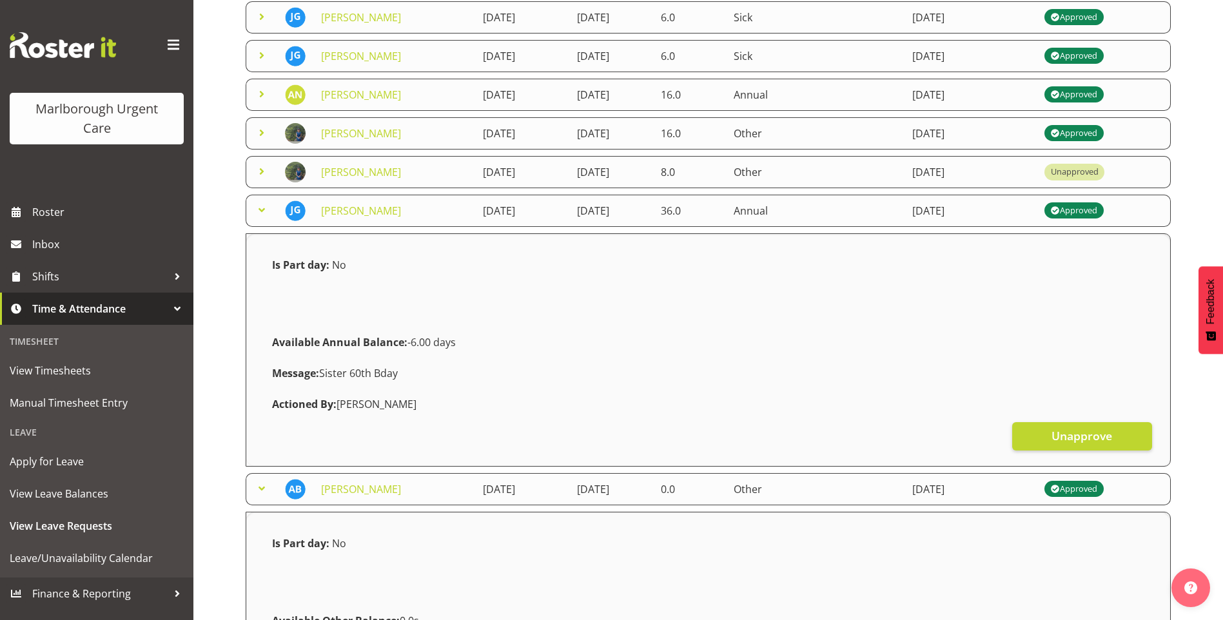
click at [258, 206] on span at bounding box center [261, 209] width 15 height 15
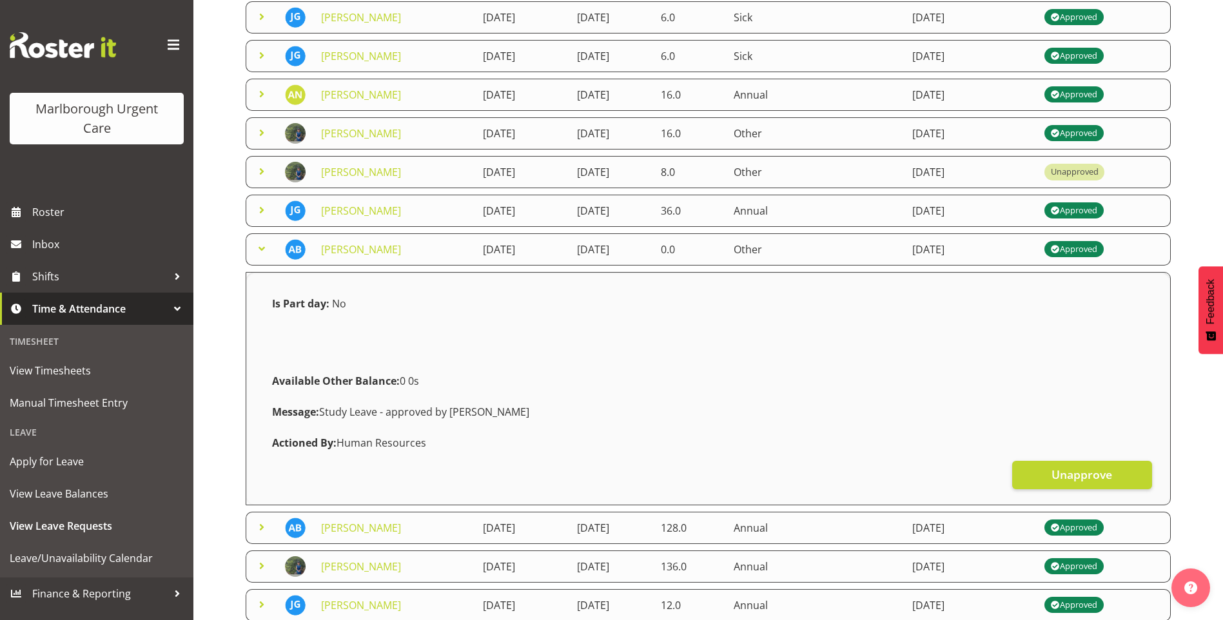
click at [262, 244] on span at bounding box center [261, 248] width 15 height 15
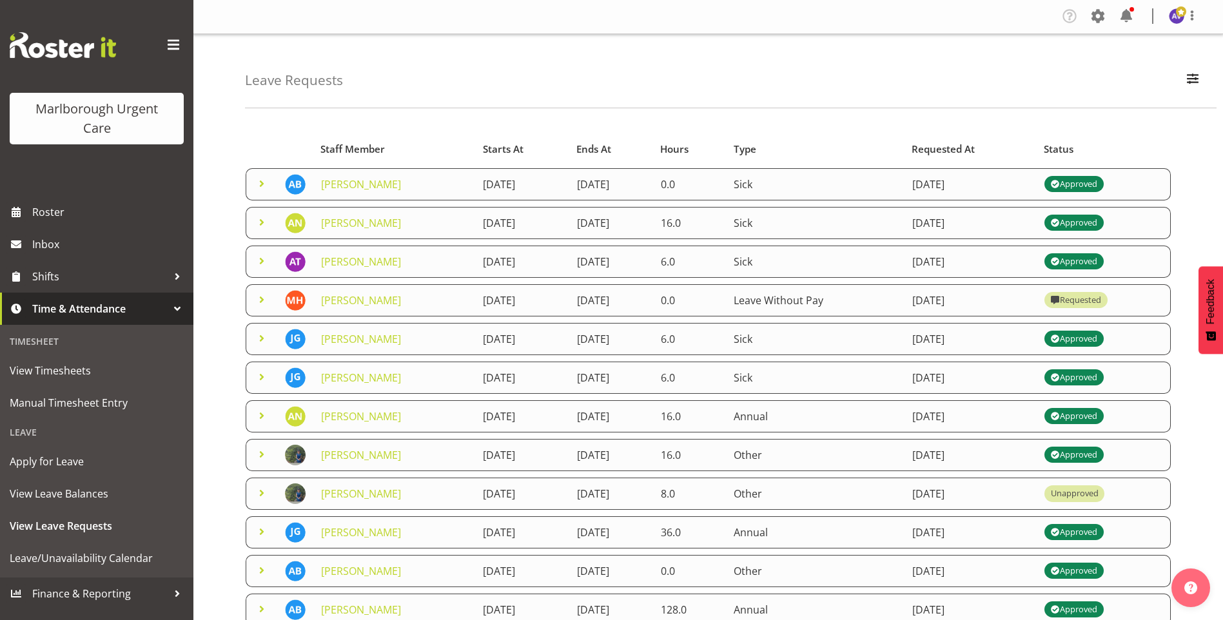
scroll to position [0, 0]
click at [344, 298] on link "[PERSON_NAME]" at bounding box center [361, 301] width 80 height 14
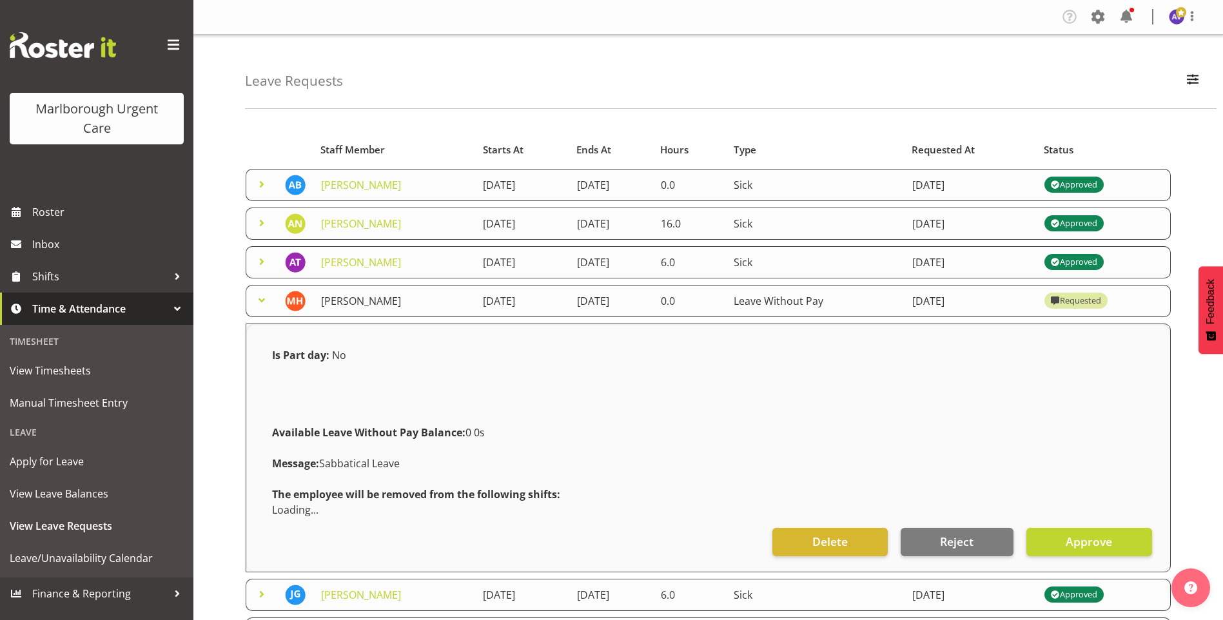
click at [345, 300] on link "[PERSON_NAME]" at bounding box center [361, 301] width 80 height 14
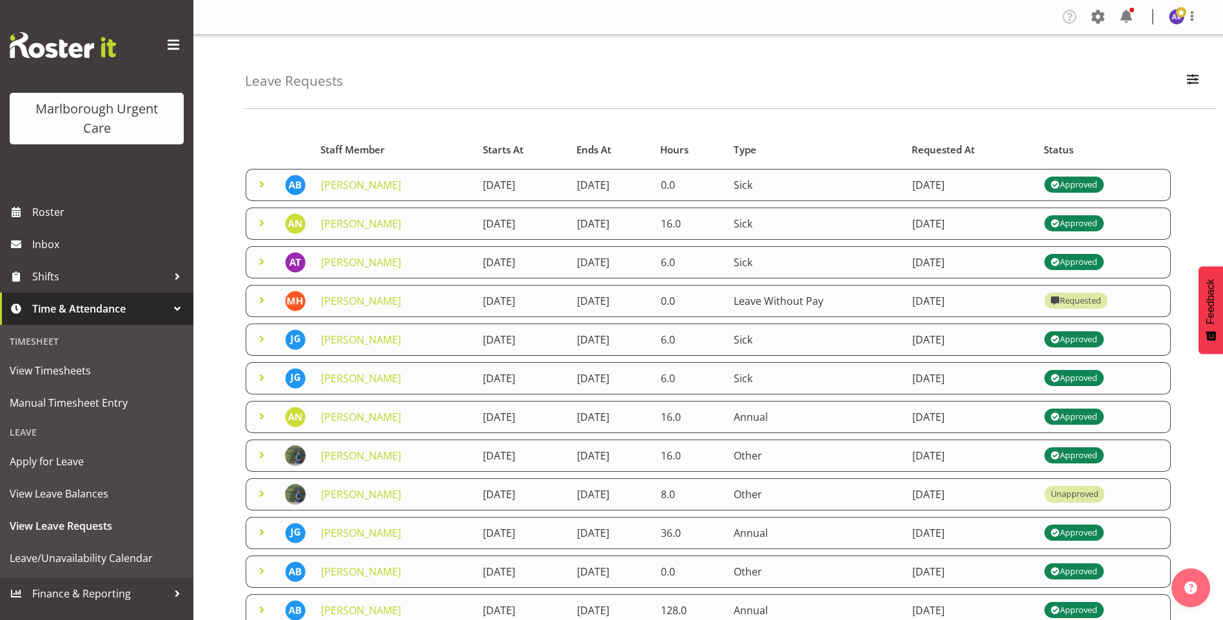
click at [206, 507] on div "Leave Requests Search Search for a particular employee Status All Approved Requ…" at bounding box center [707, 418] width 1029 height 766
click at [360, 527] on link "[PERSON_NAME]" at bounding box center [361, 533] width 80 height 14
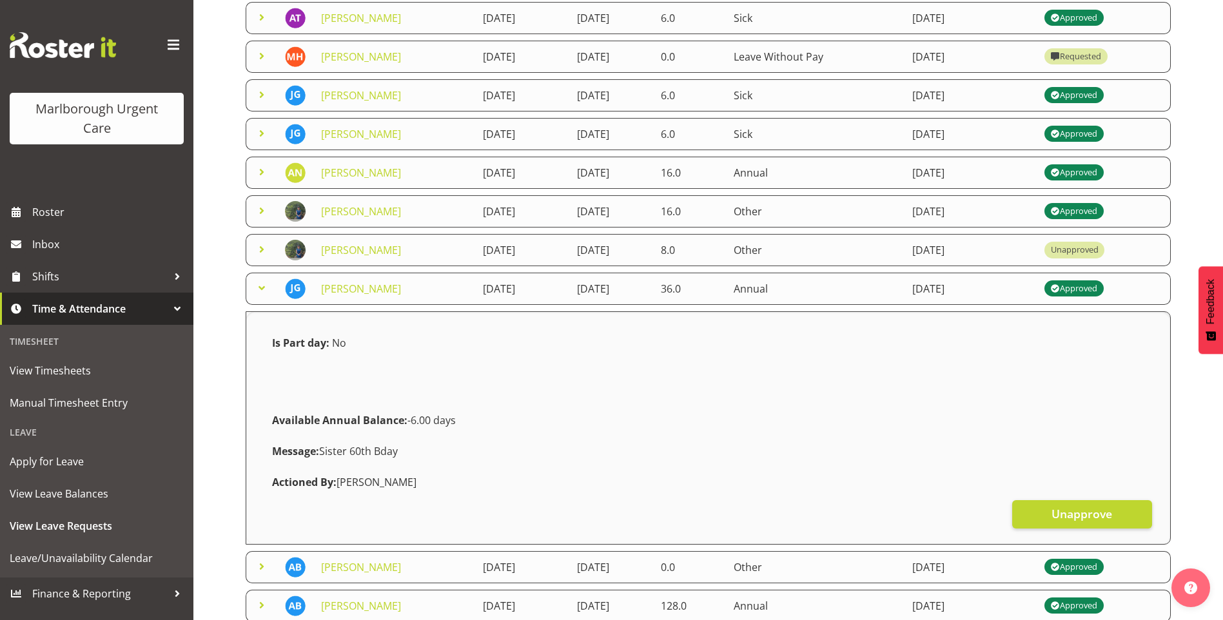
scroll to position [258, 0]
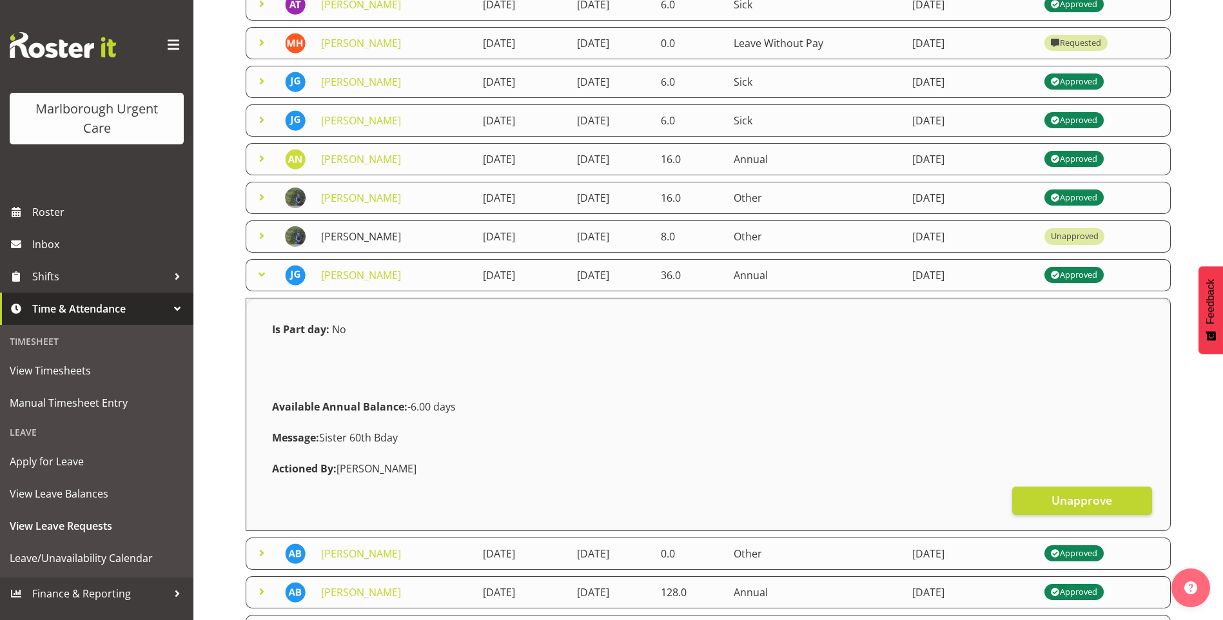
click at [346, 237] on link "[PERSON_NAME]" at bounding box center [361, 236] width 80 height 14
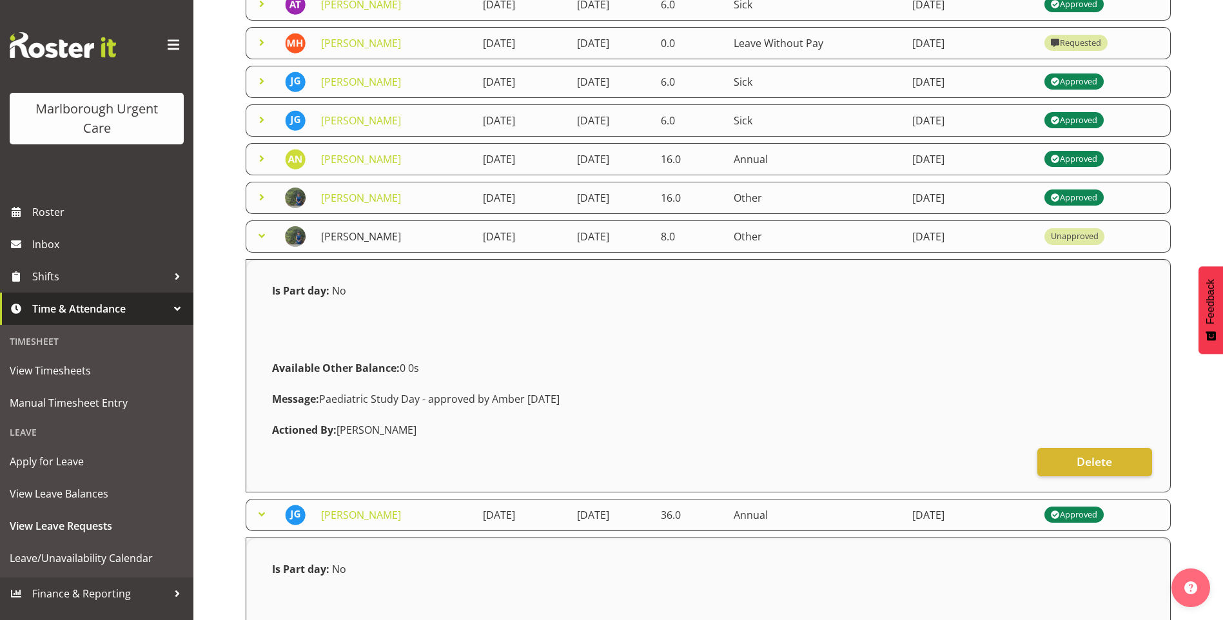
click at [350, 230] on link "[PERSON_NAME]" at bounding box center [361, 236] width 80 height 14
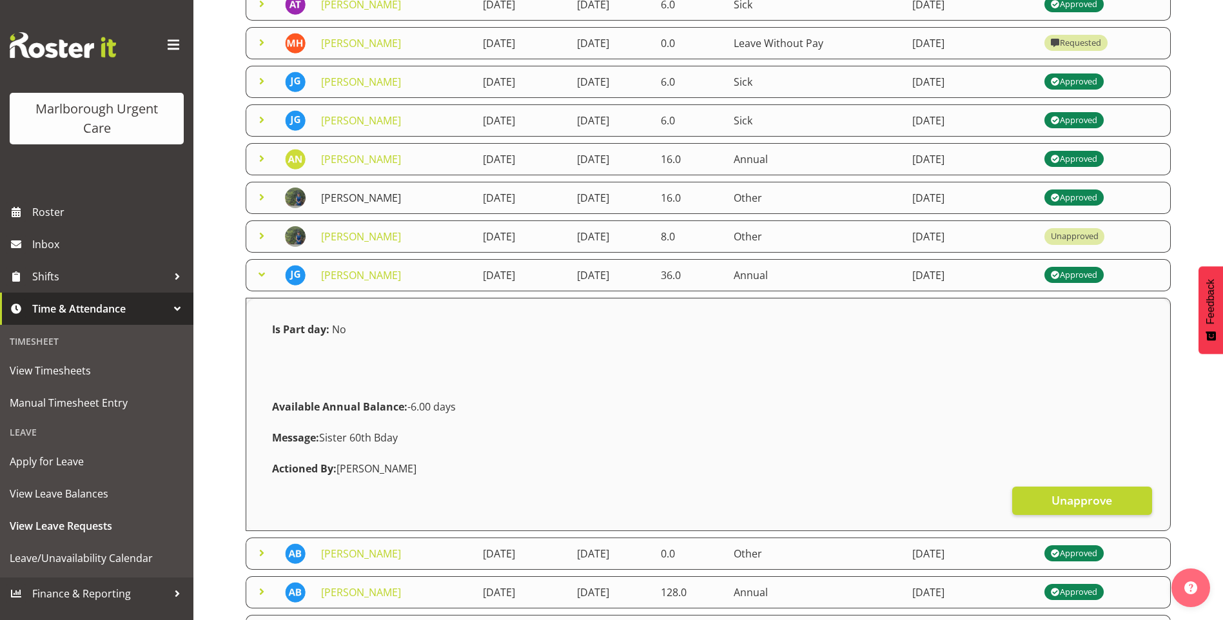
click at [337, 197] on link "[PERSON_NAME]" at bounding box center [361, 198] width 80 height 14
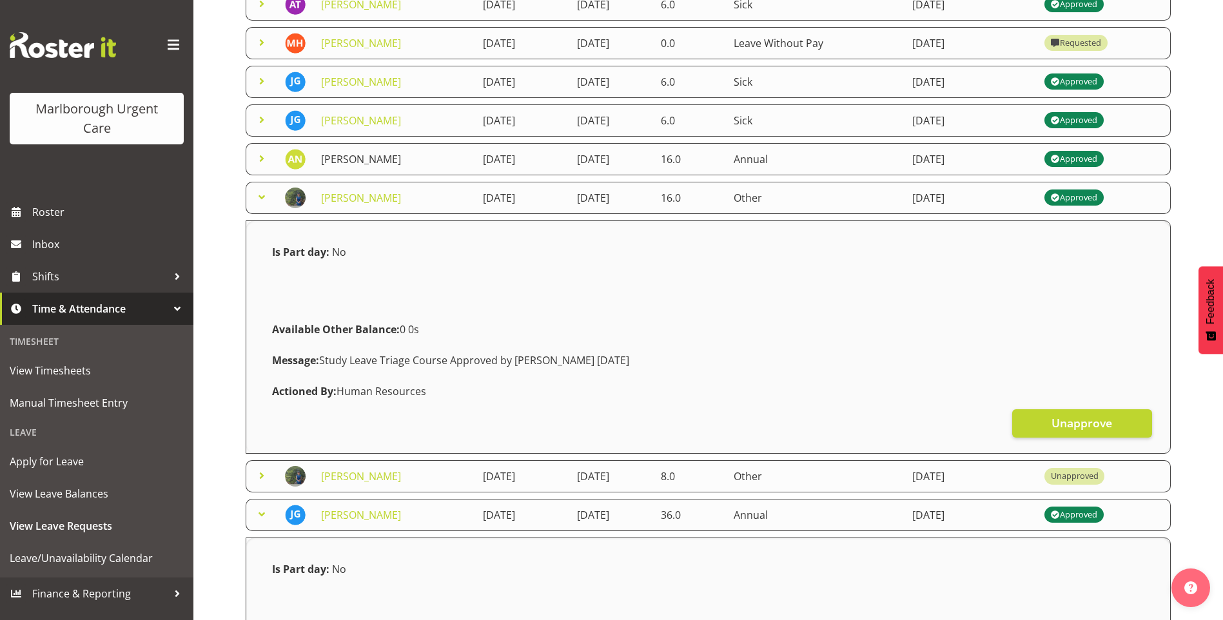
click at [355, 162] on link "[PERSON_NAME]" at bounding box center [361, 159] width 80 height 14
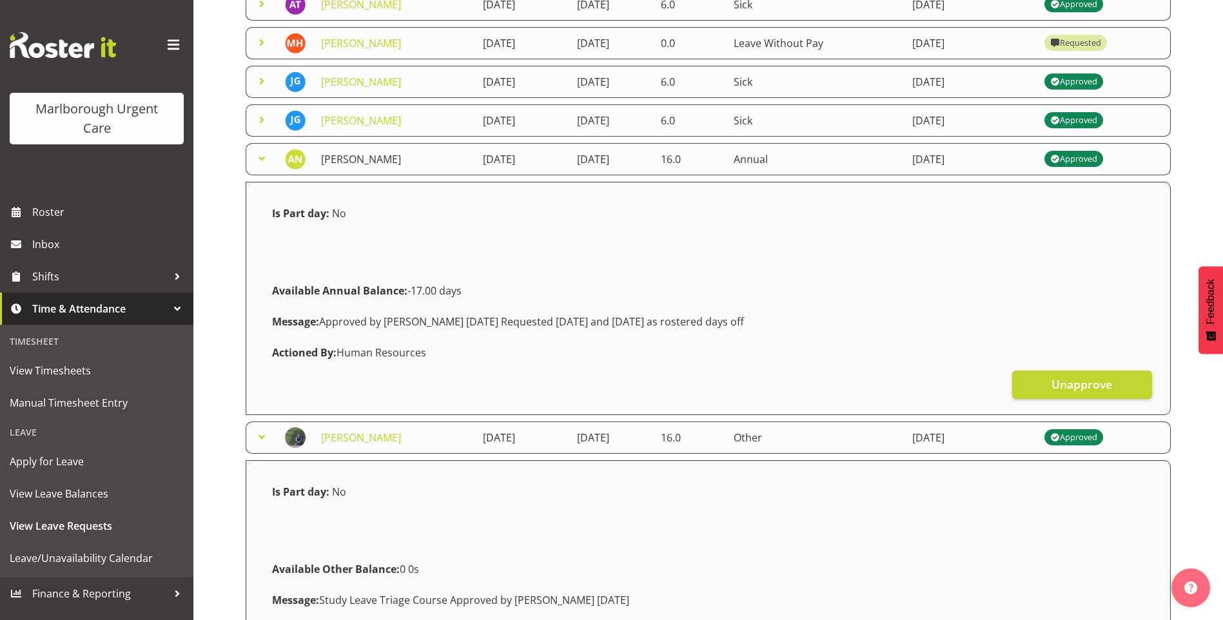
click at [355, 162] on link "[PERSON_NAME]" at bounding box center [361, 159] width 80 height 14
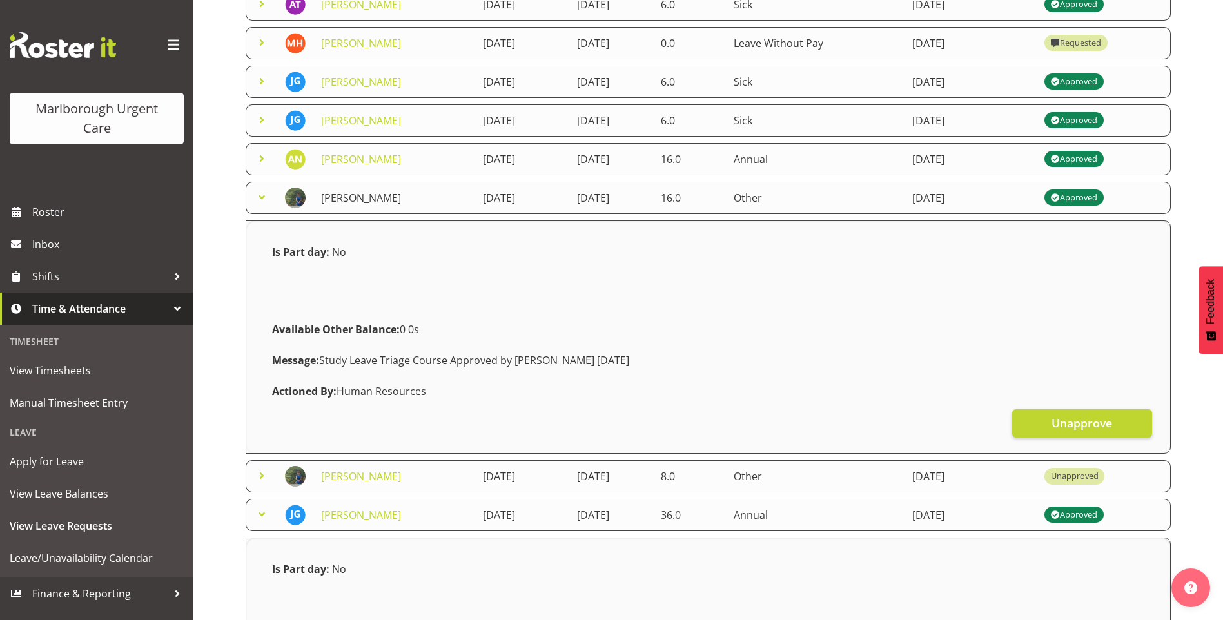
click at [353, 198] on link "[PERSON_NAME]" at bounding box center [361, 198] width 80 height 14
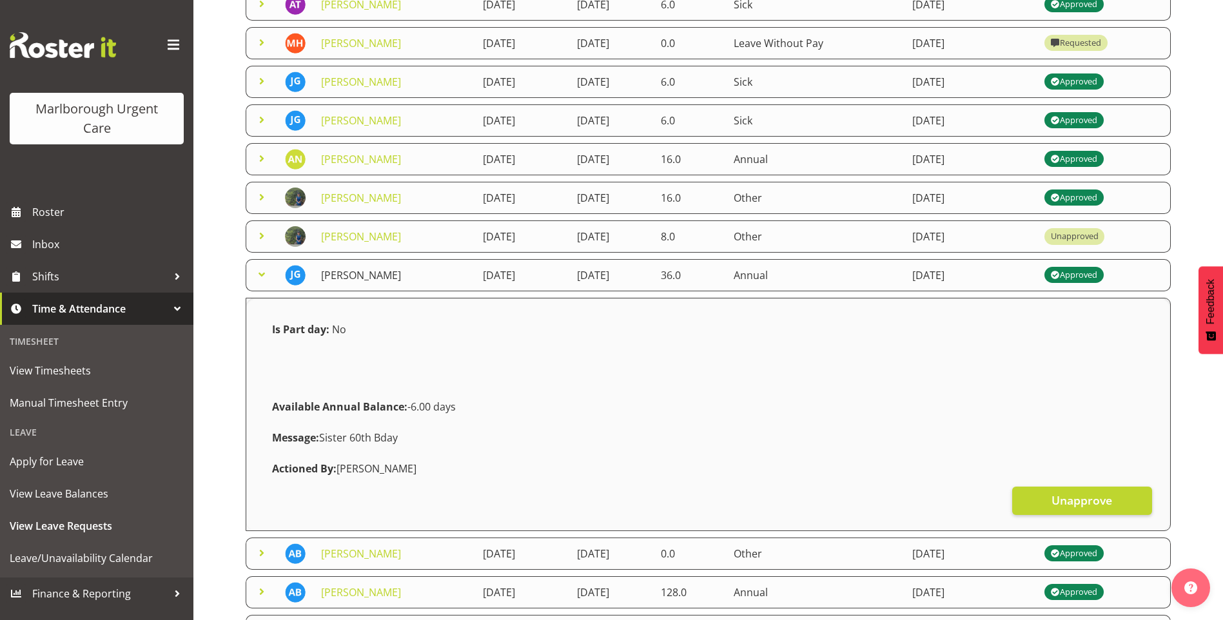
click at [371, 275] on link "[PERSON_NAME]" at bounding box center [361, 275] width 80 height 14
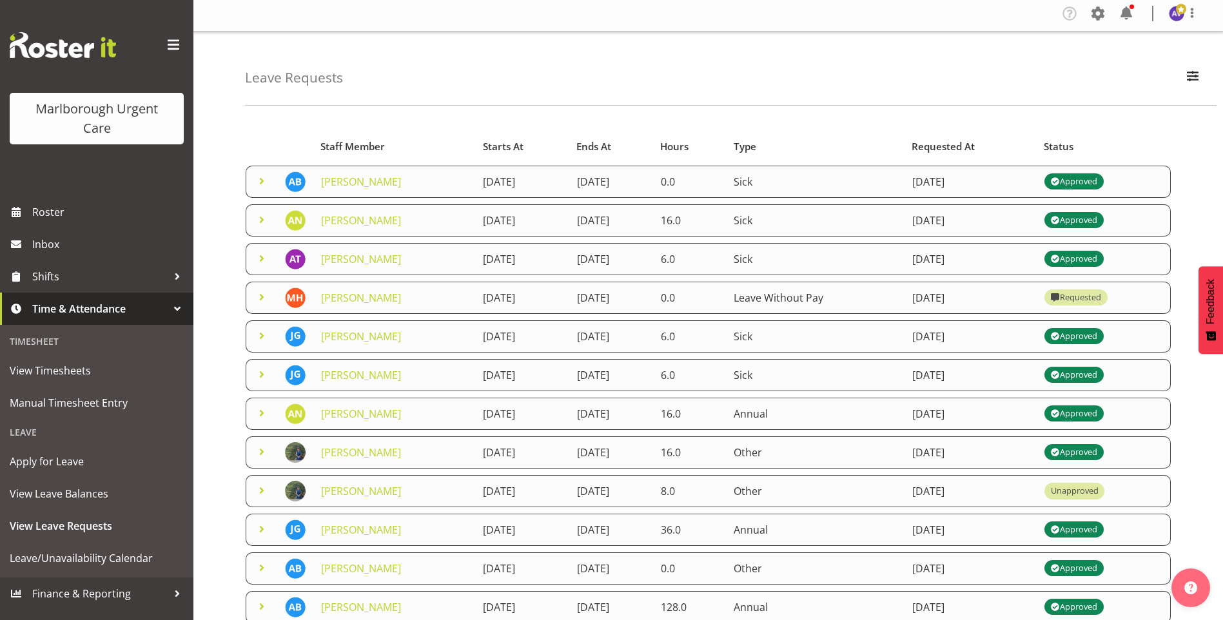
scroll to position [0, 0]
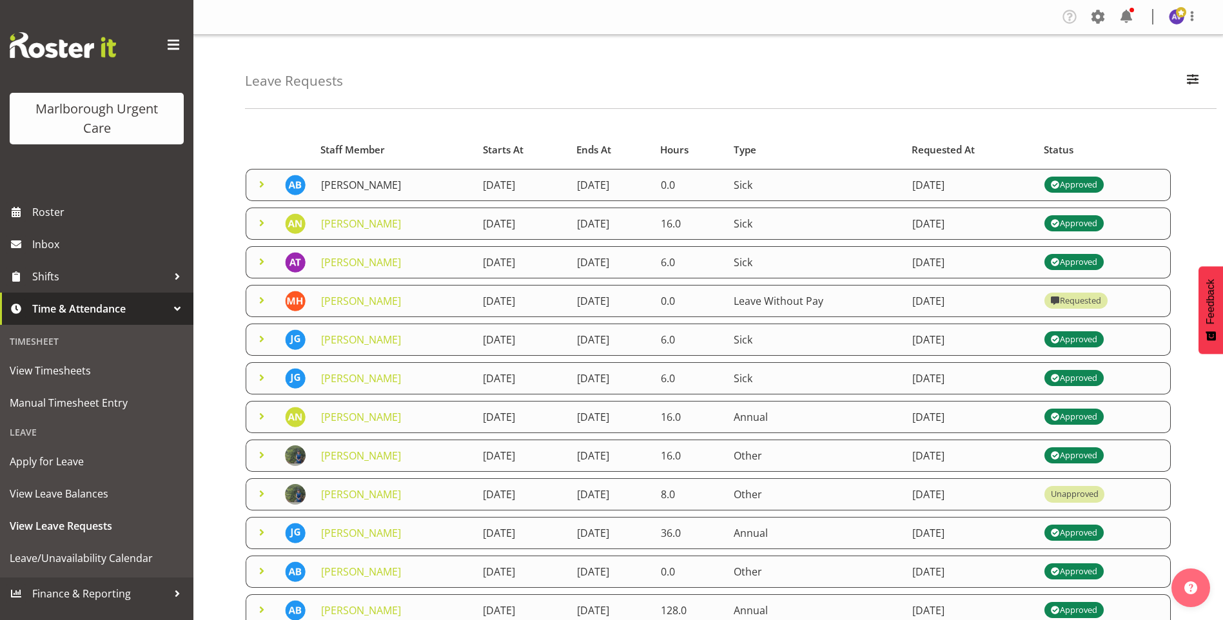
click at [348, 179] on link "[PERSON_NAME]" at bounding box center [361, 185] width 80 height 14
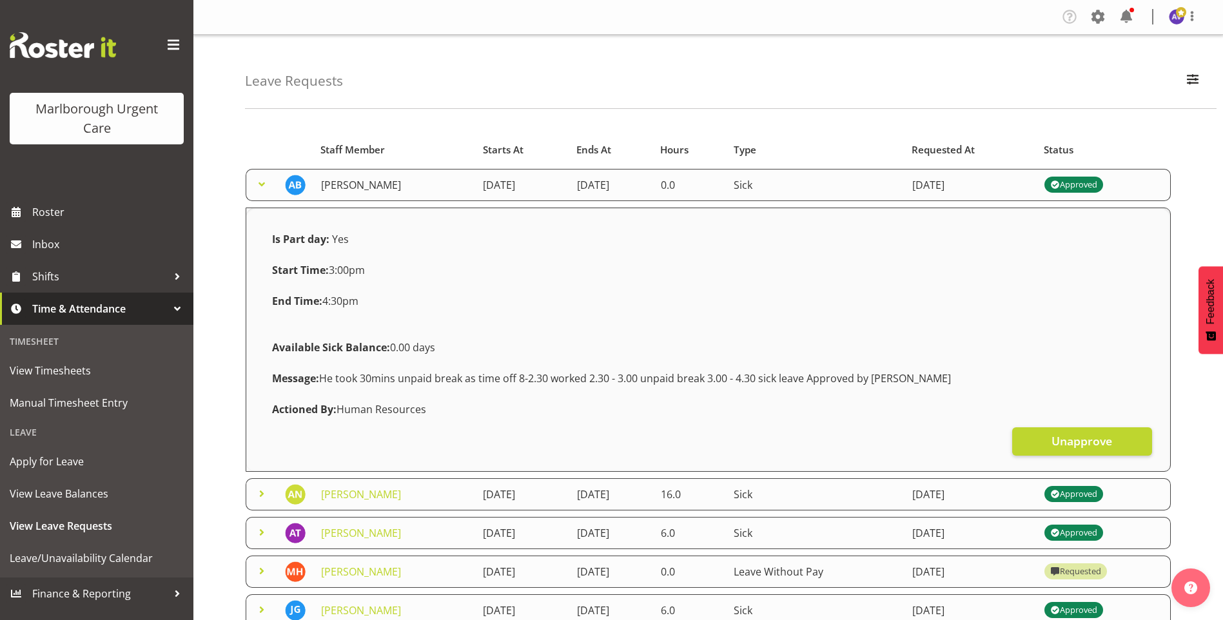
click at [376, 186] on link "[PERSON_NAME]" at bounding box center [361, 185] width 80 height 14
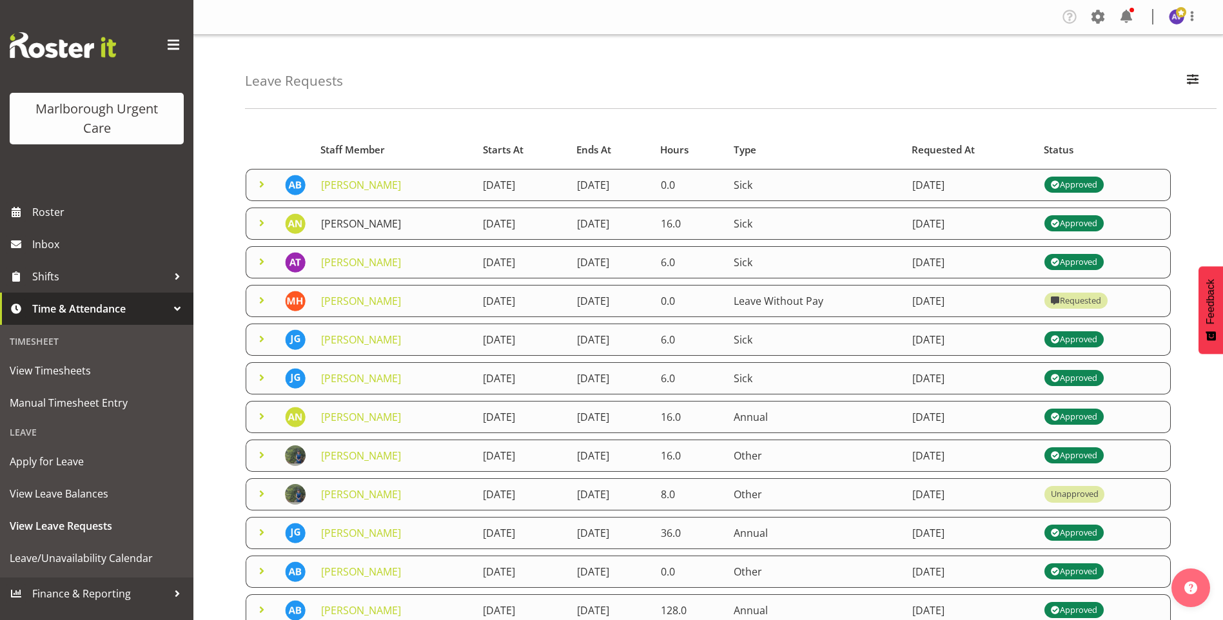
click at [363, 220] on link "[PERSON_NAME]" at bounding box center [361, 224] width 80 height 14
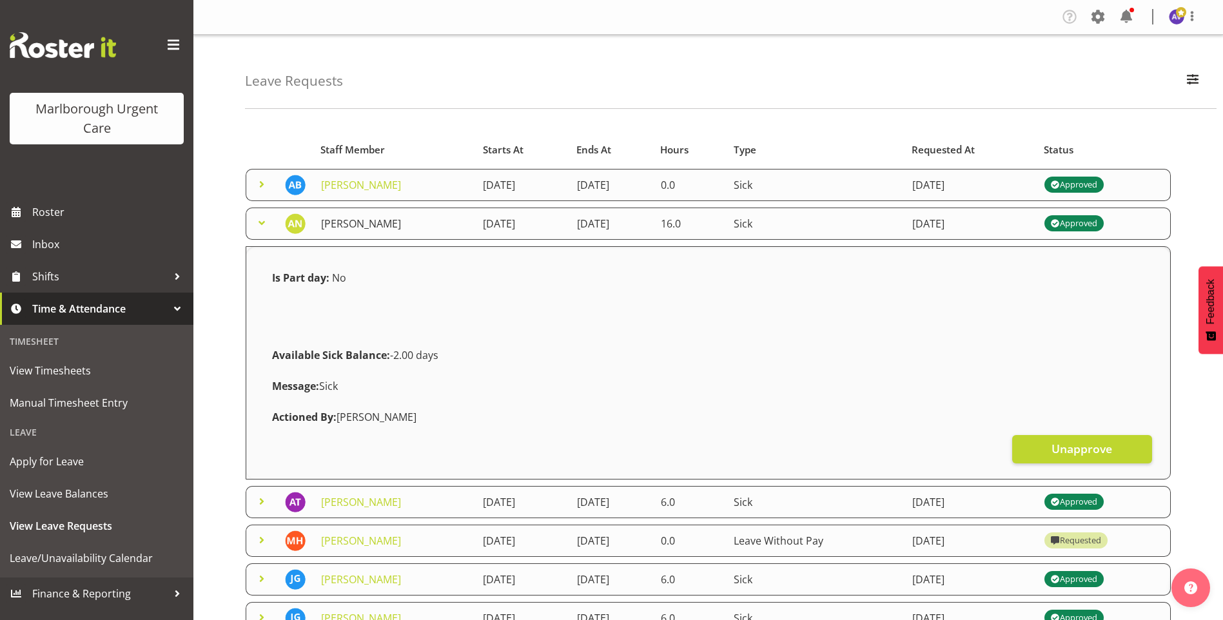
click at [348, 222] on link "[PERSON_NAME]" at bounding box center [361, 224] width 80 height 14
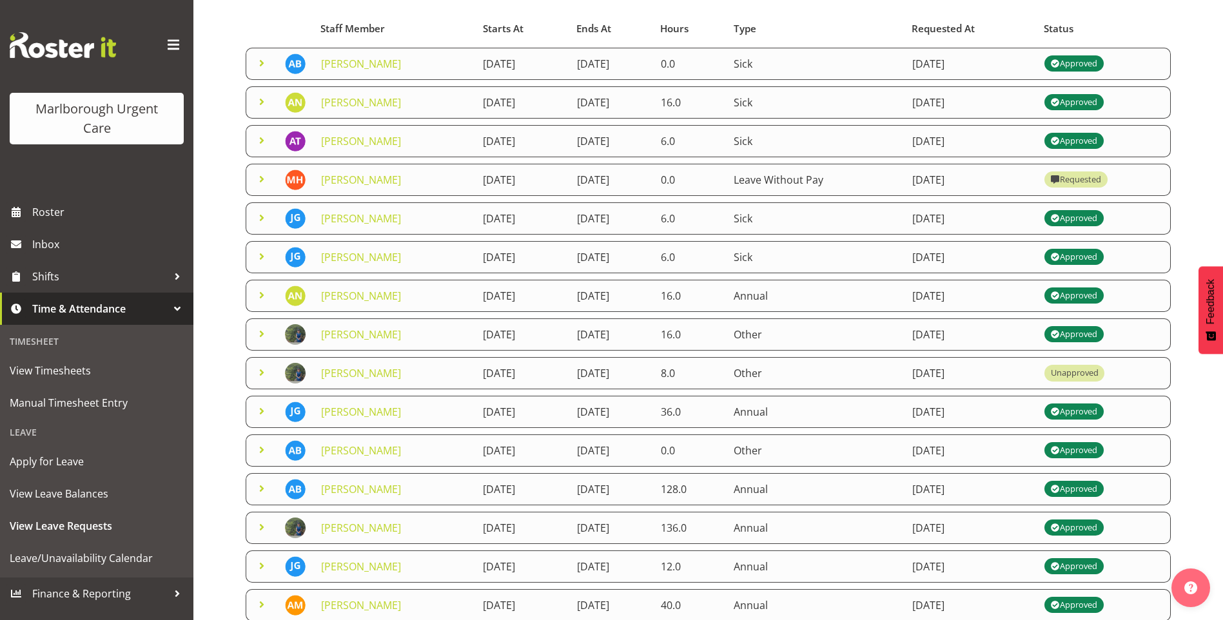
scroll to position [190, 0]
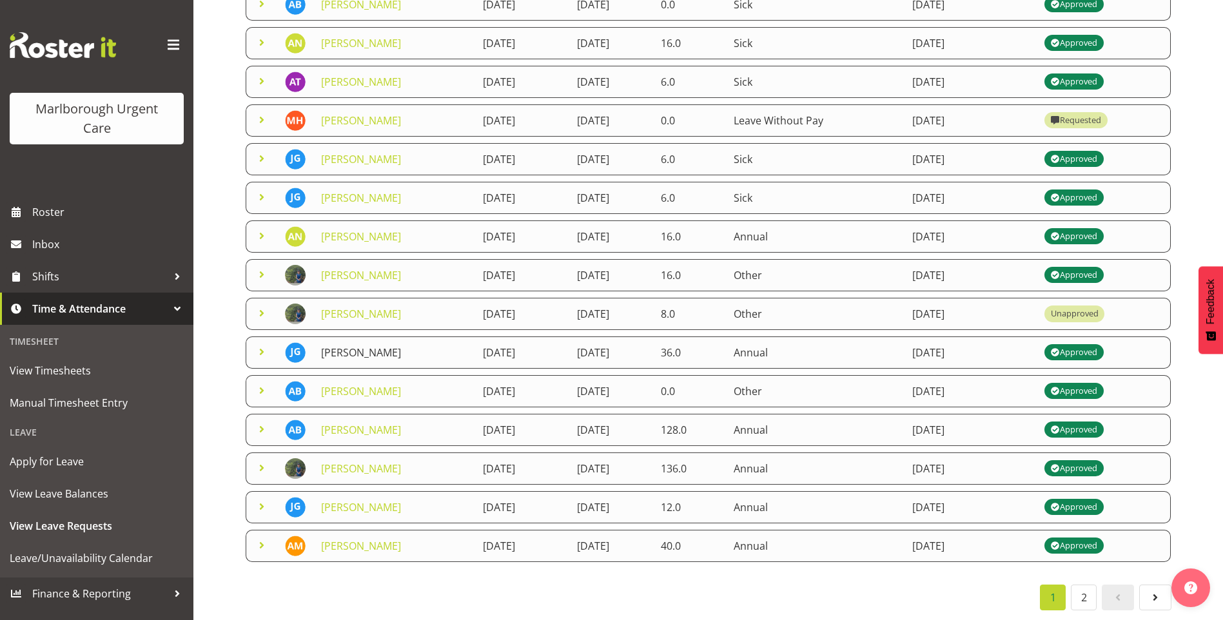
drag, startPoint x: 361, startPoint y: 342, endPoint x: 386, endPoint y: 349, distance: 26.1
click at [362, 345] on link "[PERSON_NAME]" at bounding box center [361, 352] width 80 height 14
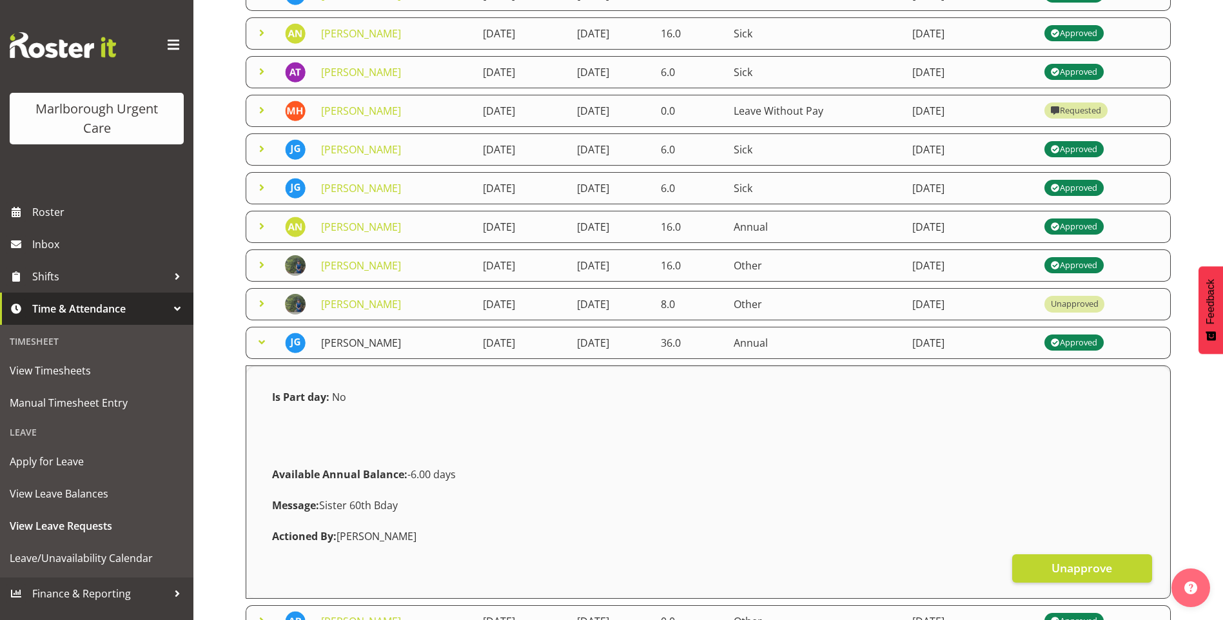
click at [375, 345] on link "[PERSON_NAME]" at bounding box center [361, 343] width 80 height 14
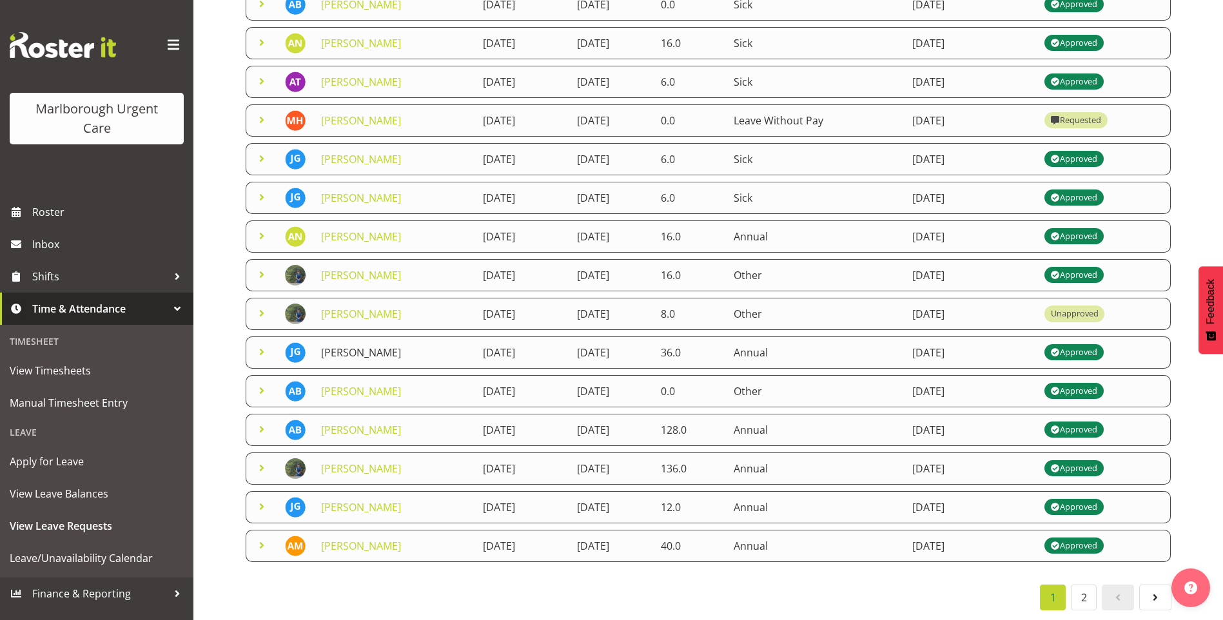
click at [359, 345] on link "[PERSON_NAME]" at bounding box center [361, 352] width 80 height 14
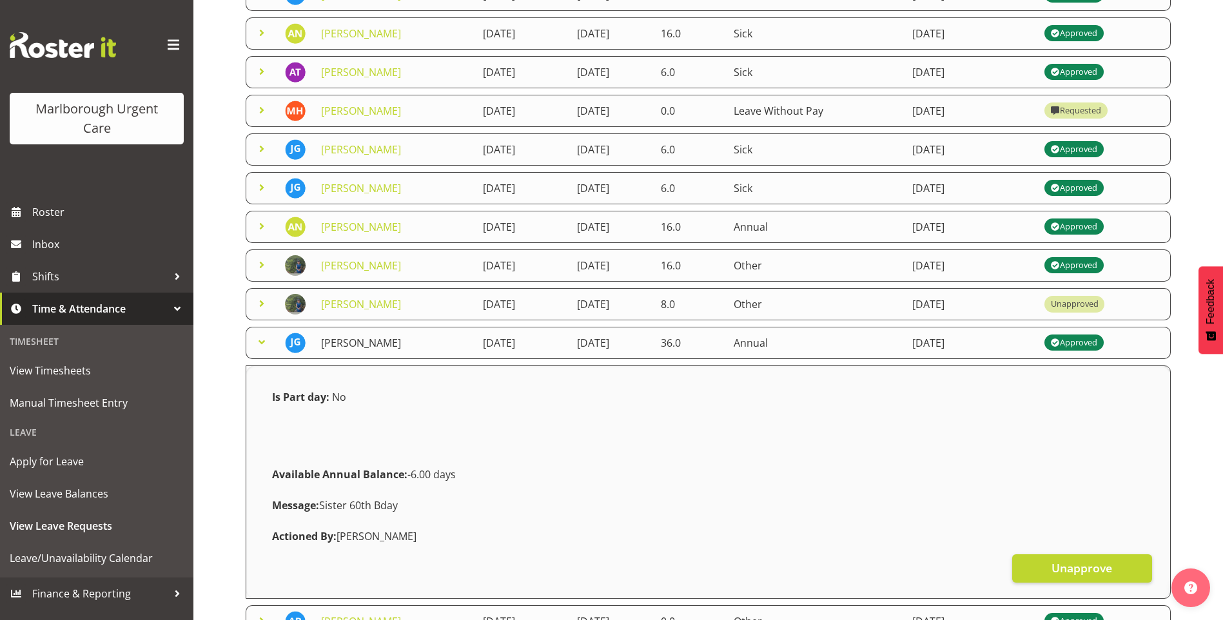
click at [401, 345] on link "[PERSON_NAME]" at bounding box center [361, 343] width 80 height 14
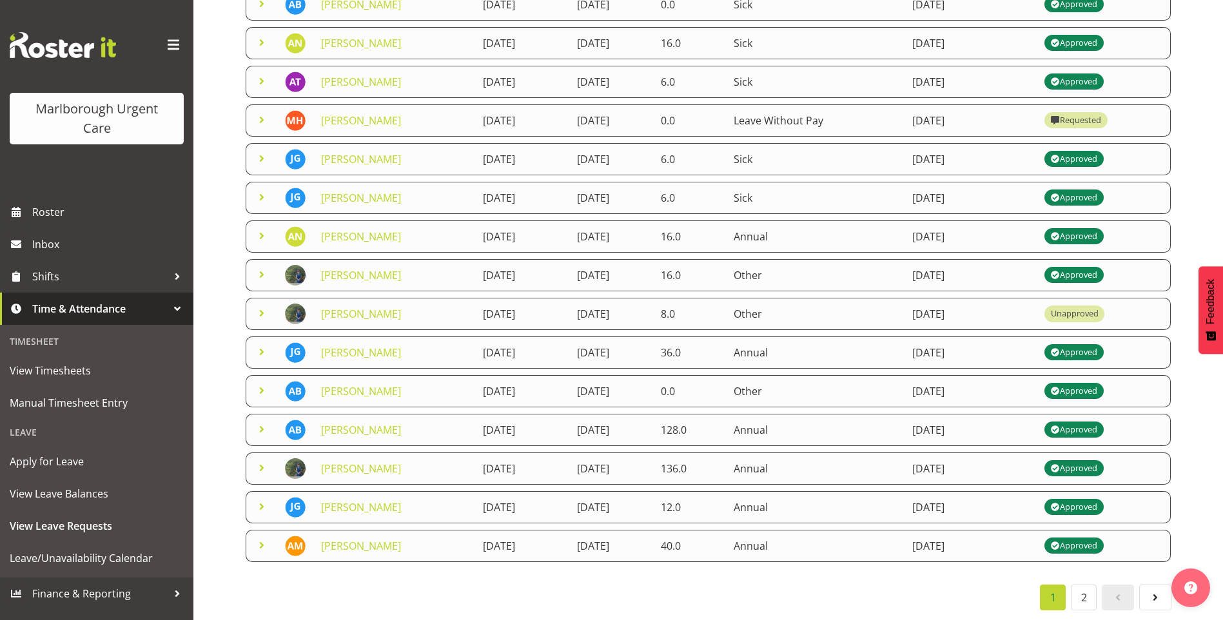
click at [684, 596] on div "1 2" at bounding box center [708, 598] width 926 height 26
click at [374, 346] on link "[PERSON_NAME]" at bounding box center [361, 352] width 80 height 14
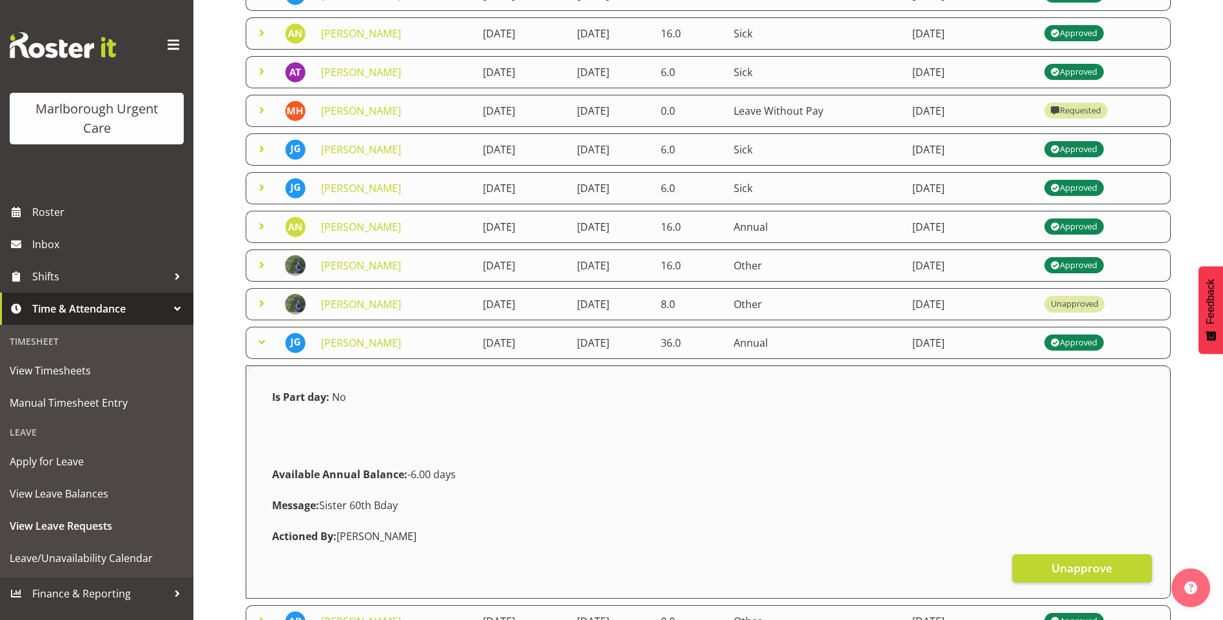
click at [594, 443] on div "Is Part day: No Available Annual Balance: -6.00 days Message: Sister 60th Bday …" at bounding box center [707, 467] width 887 height 170
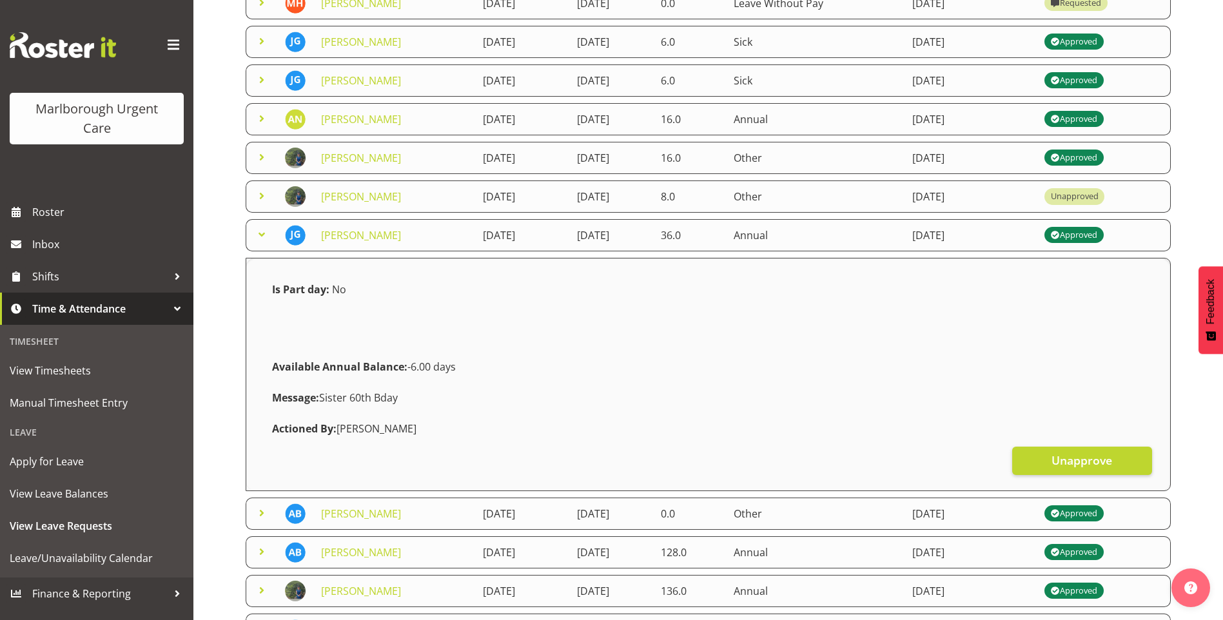
scroll to position [319, 0]
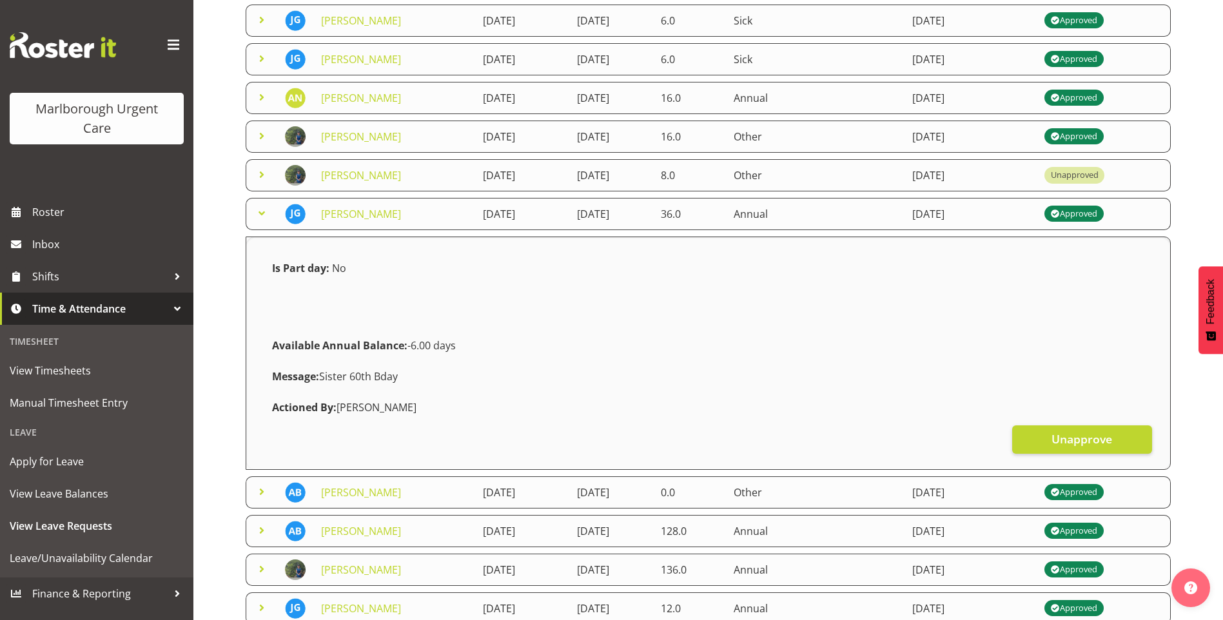
drag, startPoint x: 334, startPoint y: 215, endPoint x: 294, endPoint y: 246, distance: 50.5
click at [295, 274] on strong "Is Part day:" at bounding box center [300, 268] width 57 height 14
click at [338, 213] on link "[PERSON_NAME]" at bounding box center [361, 214] width 80 height 14
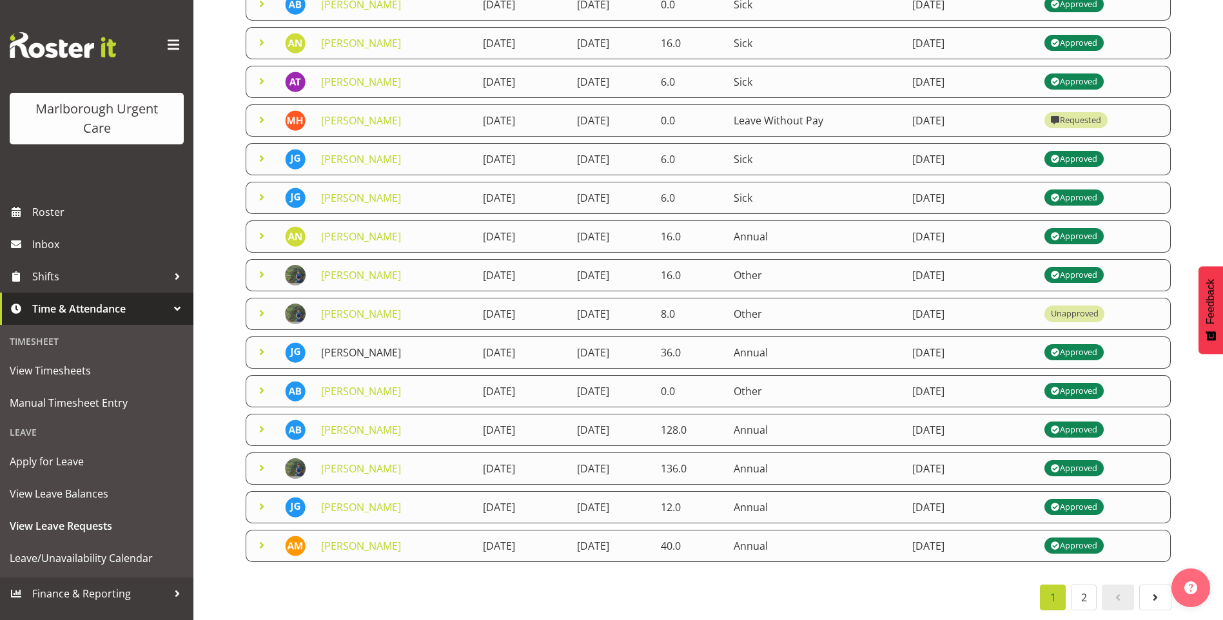
click at [332, 348] on link "[PERSON_NAME]" at bounding box center [361, 352] width 80 height 14
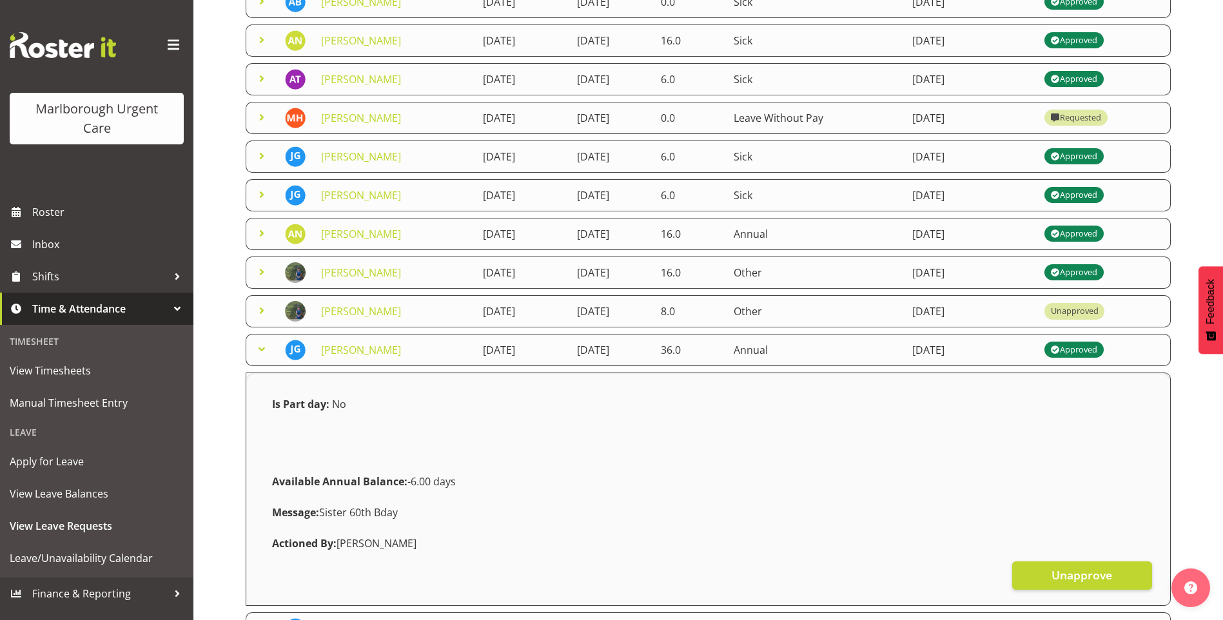
scroll to position [322, 0]
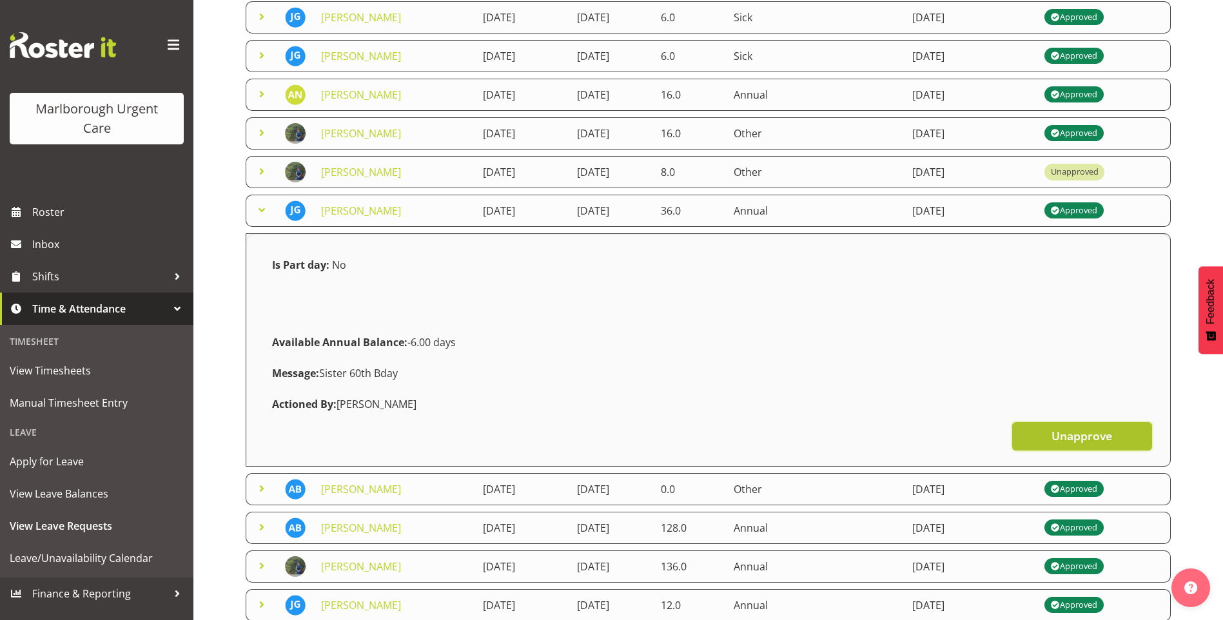
click at [1081, 443] on span "Unapprove" at bounding box center [1081, 435] width 61 height 17
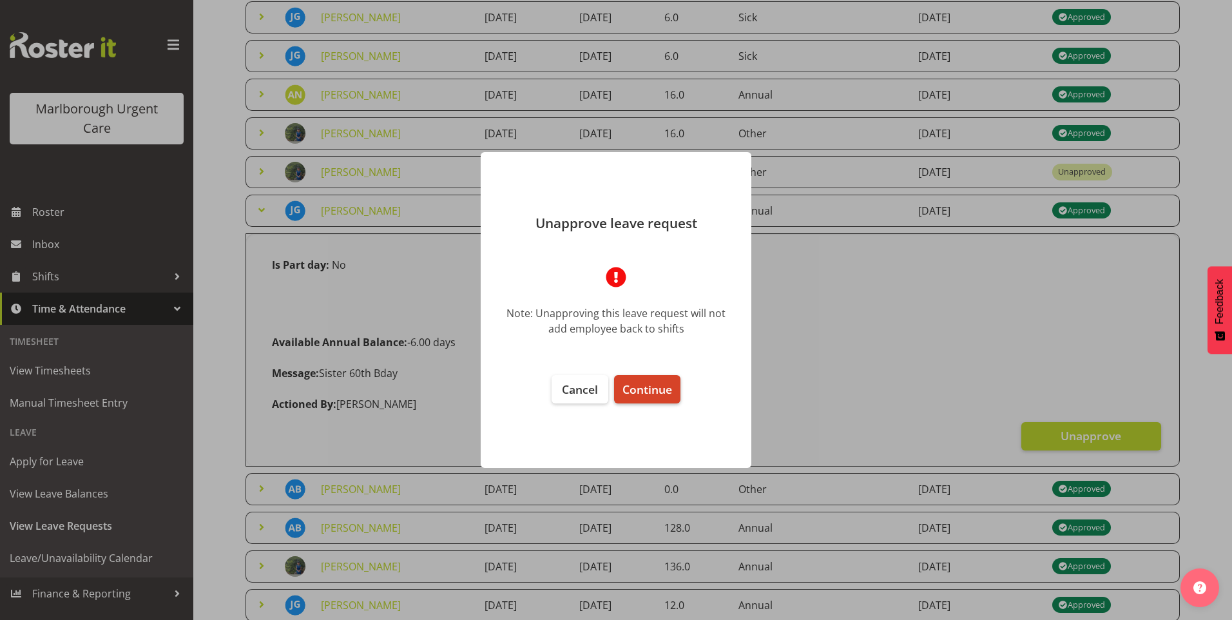
drag, startPoint x: 649, startPoint y: 392, endPoint x: 654, endPoint y: 388, distance: 6.9
click at [654, 389] on span "Continue" at bounding box center [648, 389] width 50 height 15
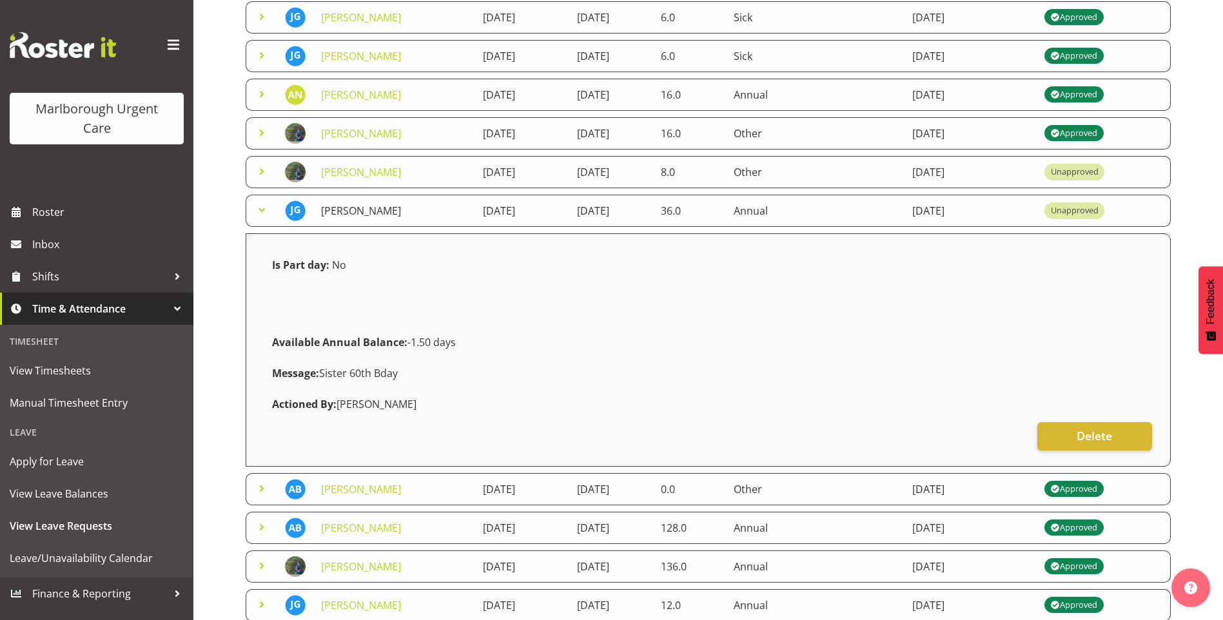
click at [332, 209] on link "[PERSON_NAME]" at bounding box center [361, 211] width 80 height 14
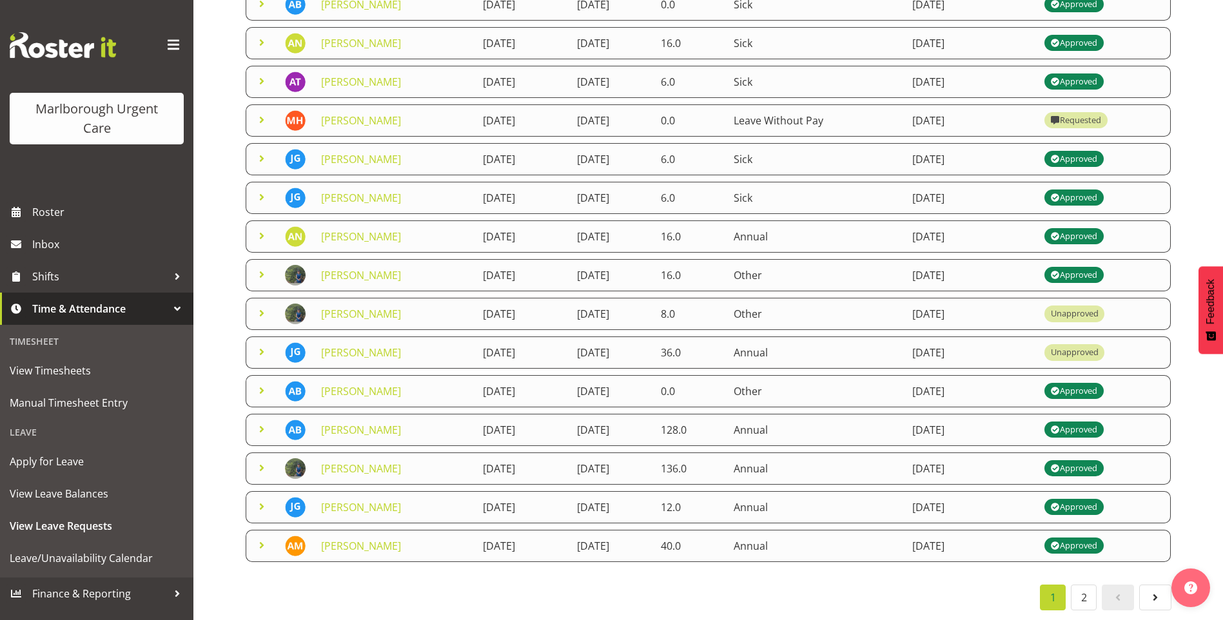
click at [390, 589] on div "1 2" at bounding box center [708, 598] width 926 height 26
